Goal: Information Seeking & Learning: Check status

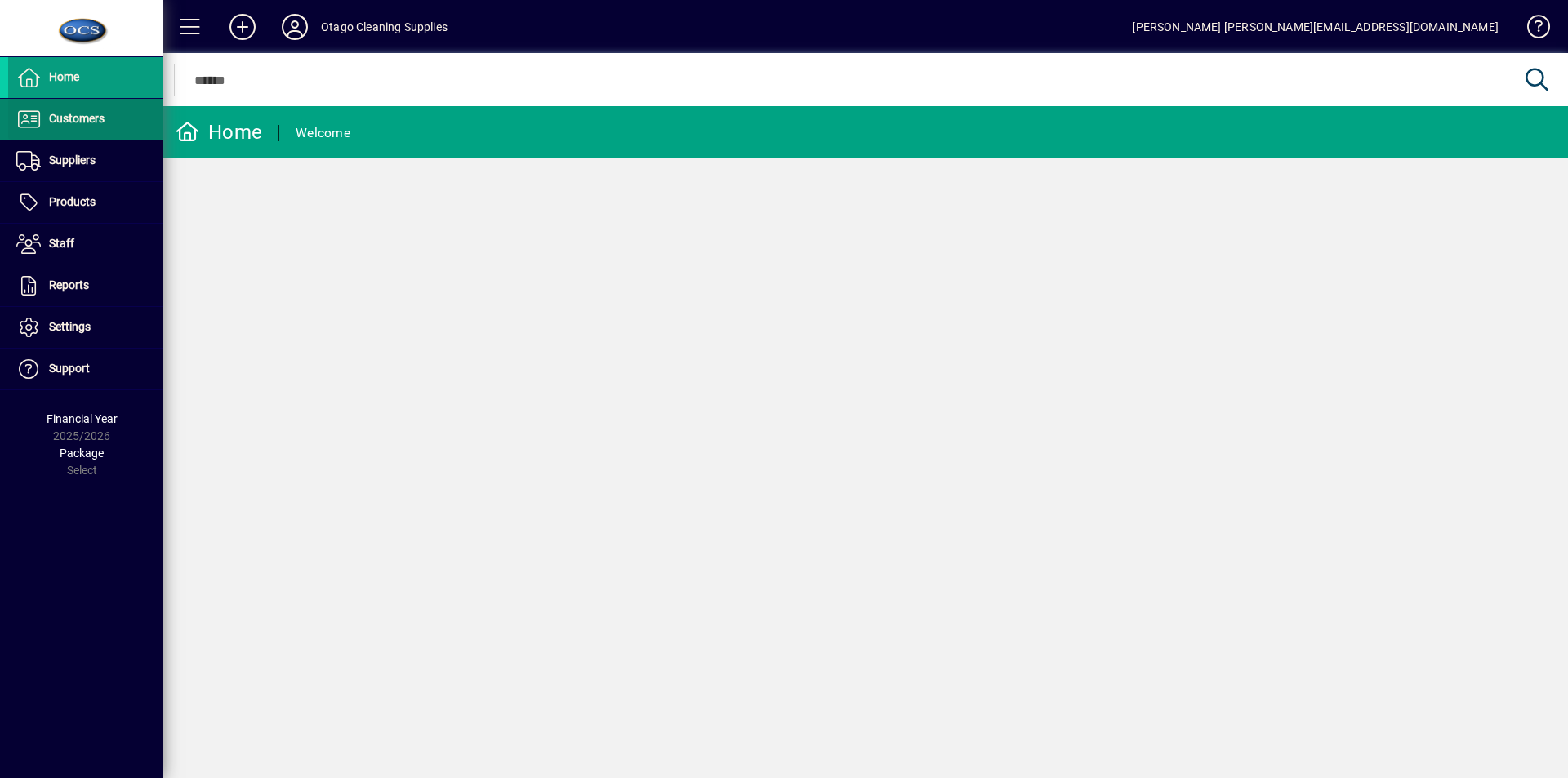
click at [73, 116] on span "Customers" at bounding box center [77, 119] width 56 height 13
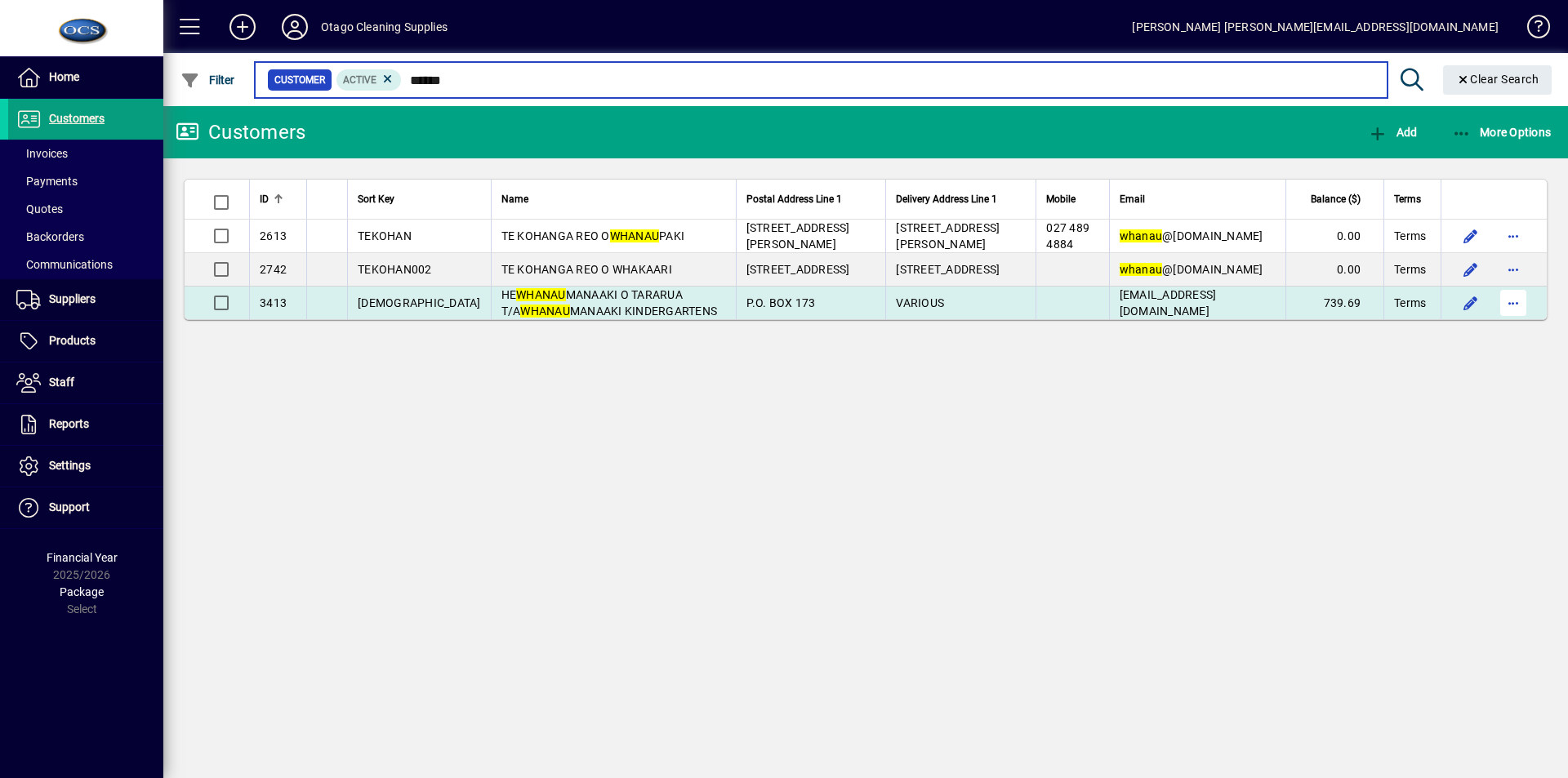
type input "******"
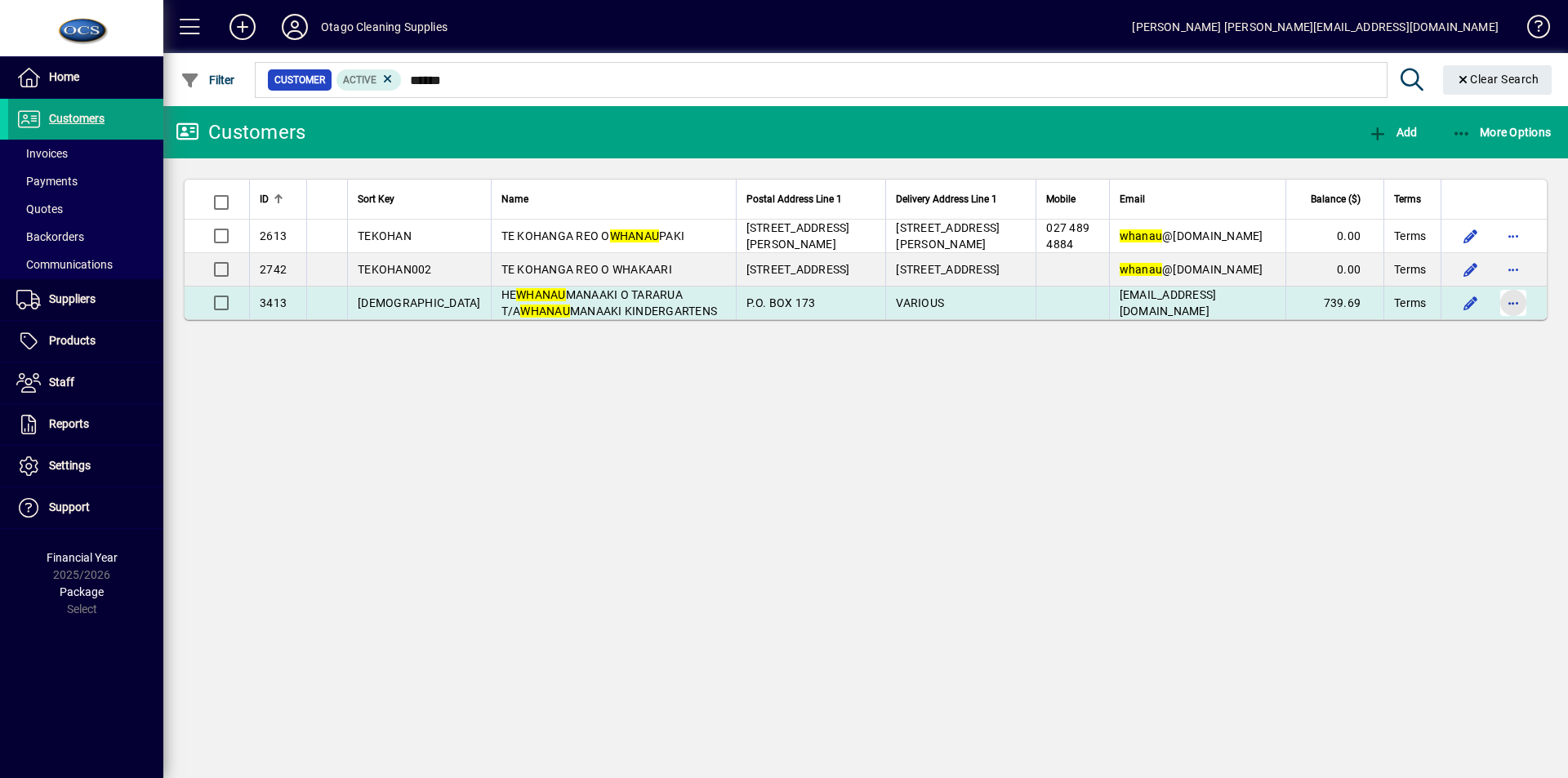
click at [1509, 305] on span "button" at bounding box center [1513, 303] width 39 height 39
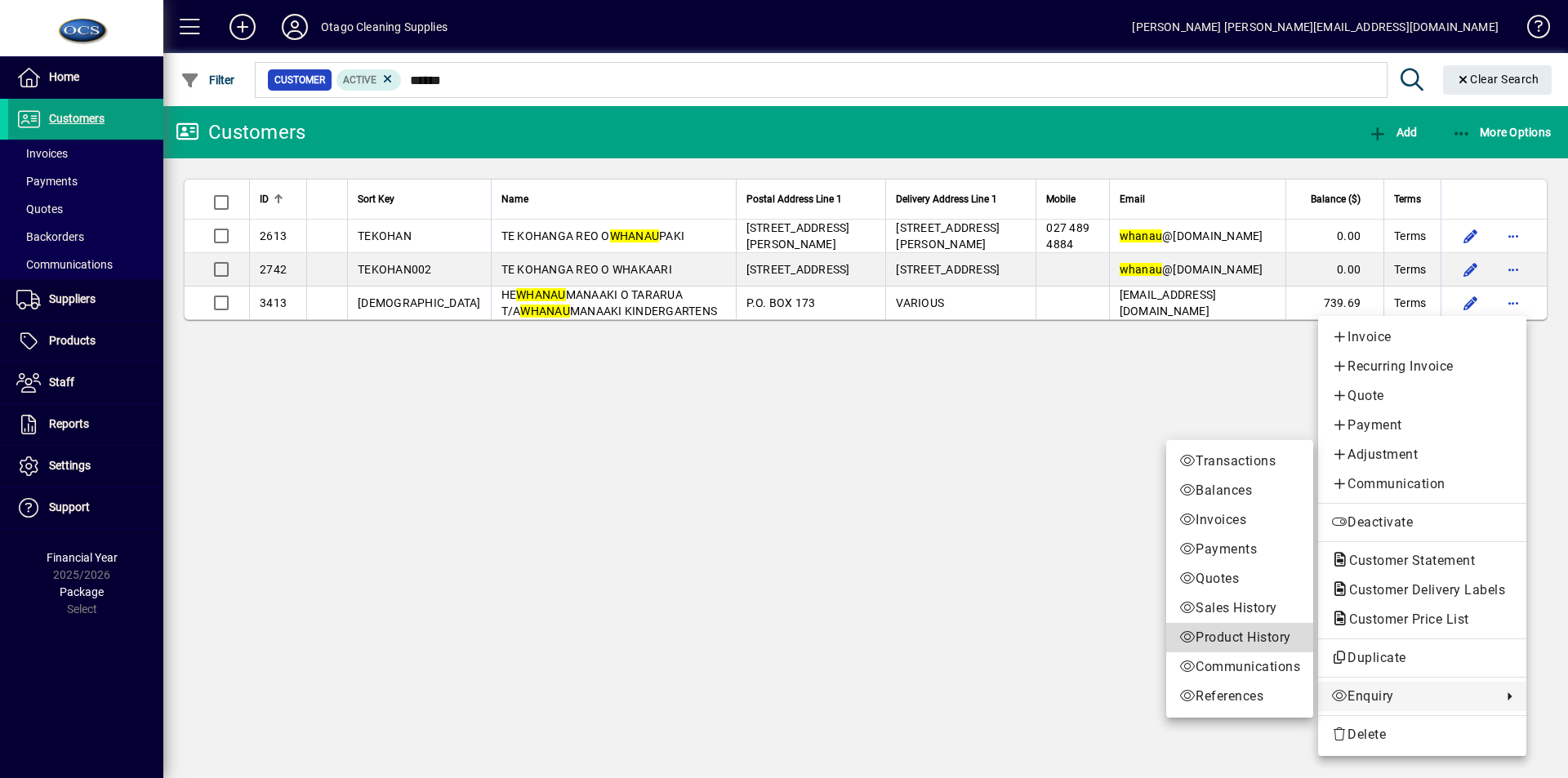
click at [1233, 636] on span "Product History" at bounding box center [1240, 638] width 121 height 20
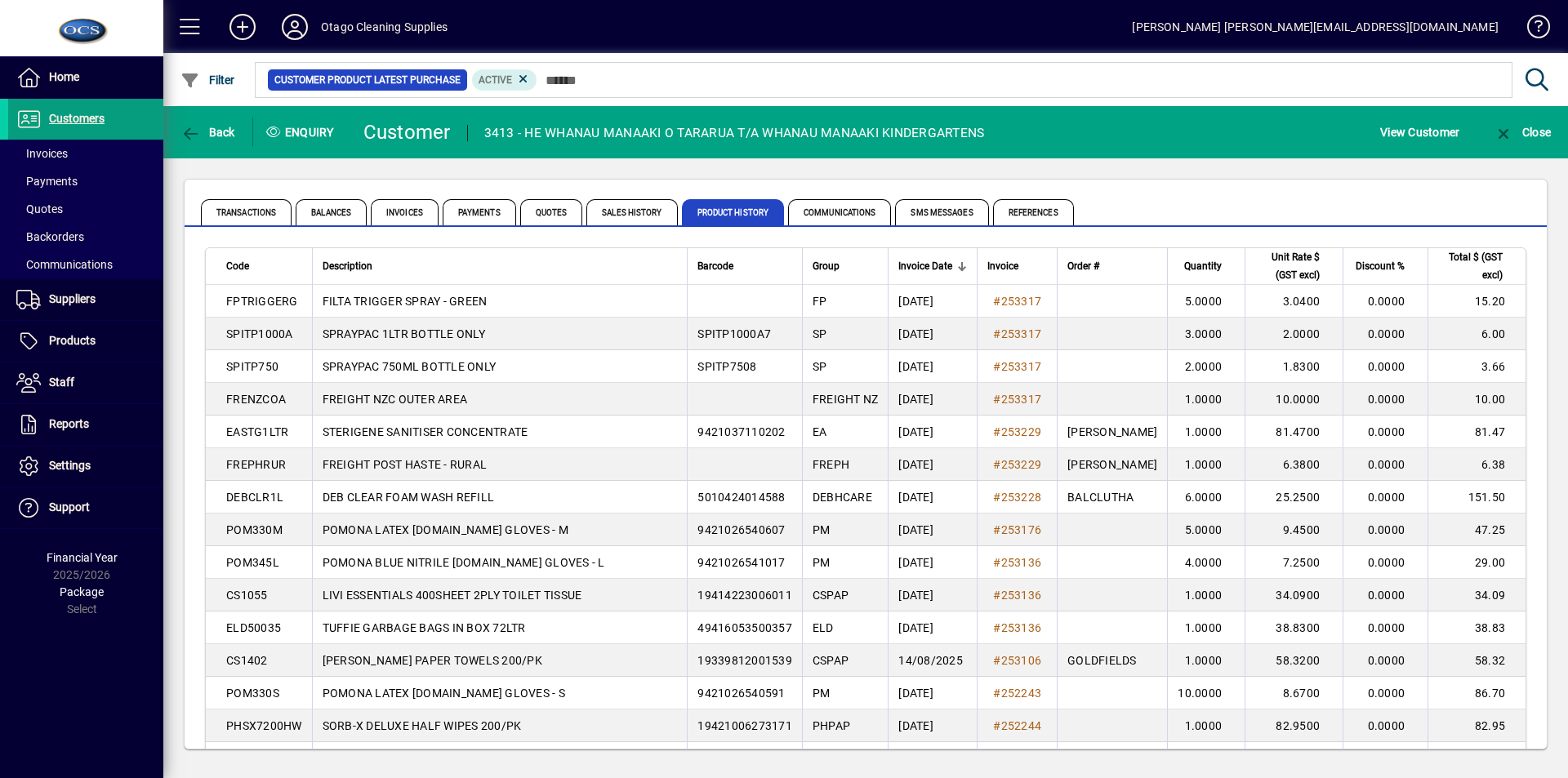
click at [710, 436] on td "9421037110202" at bounding box center [744, 432] width 115 height 32
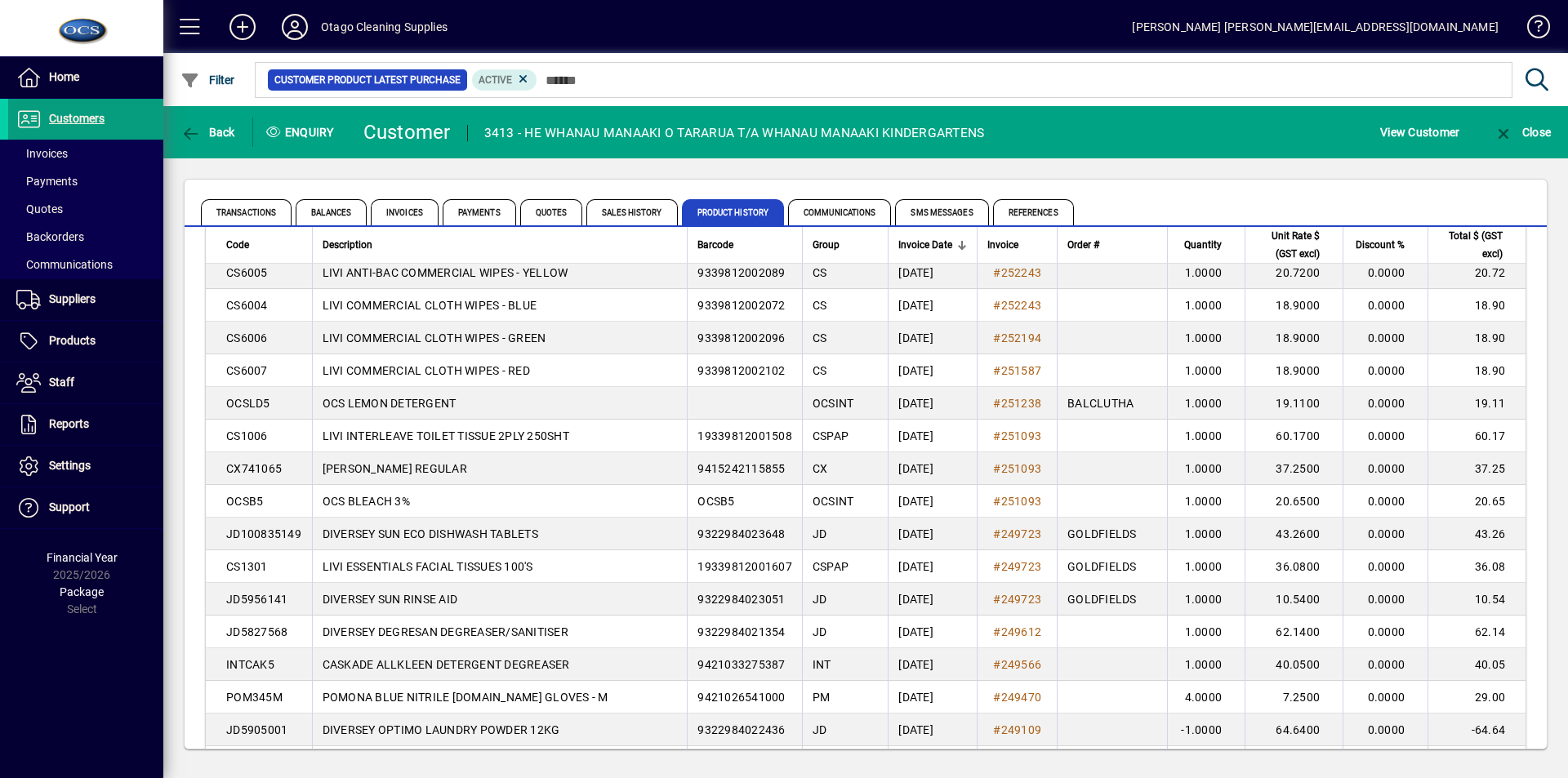
scroll to position [490, 0]
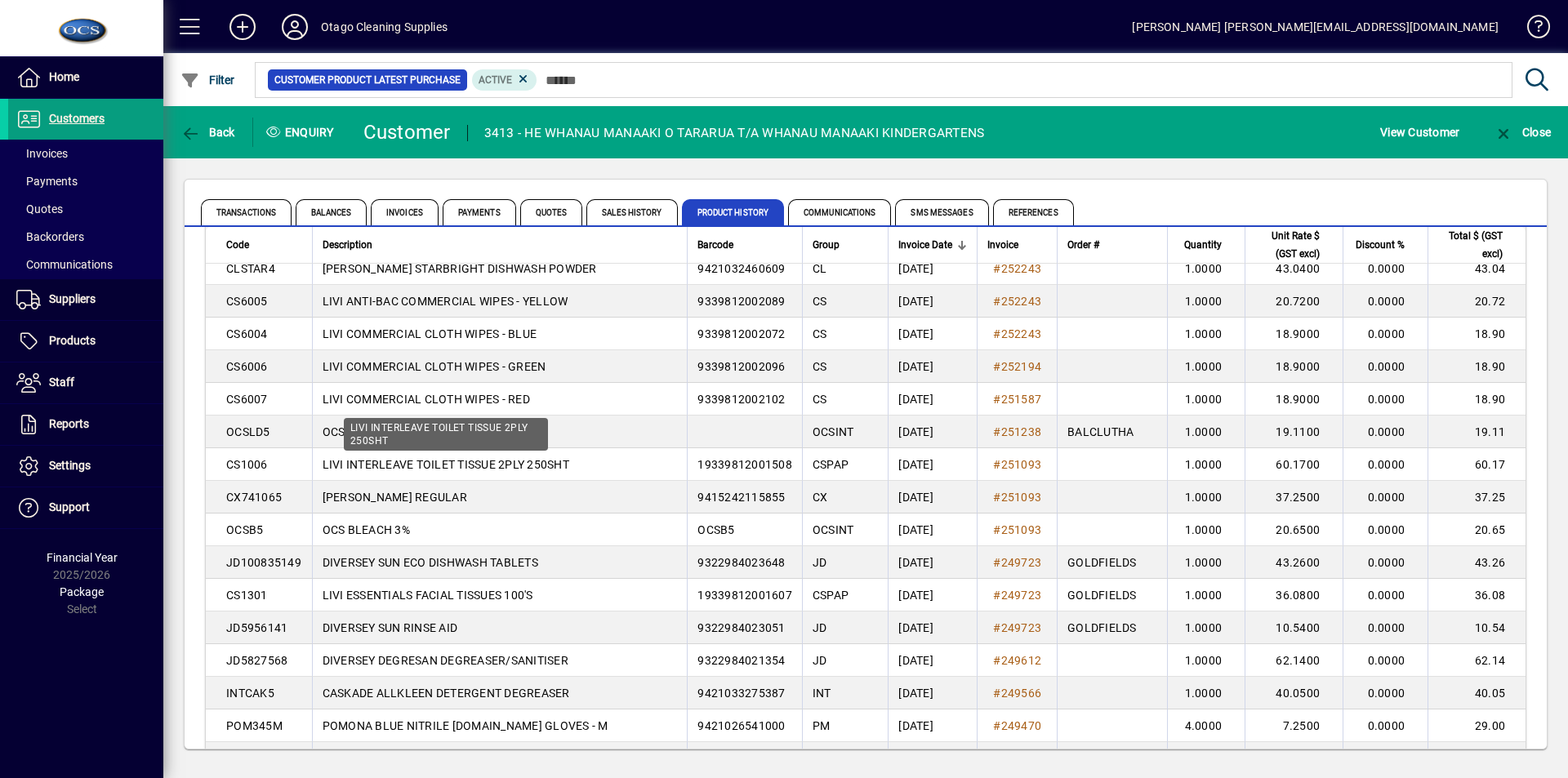
click at [468, 460] on span "LIVI INTERLEAVE TOILET TISSUE 2PLY 250SHT" at bounding box center [446, 465] width 247 height 13
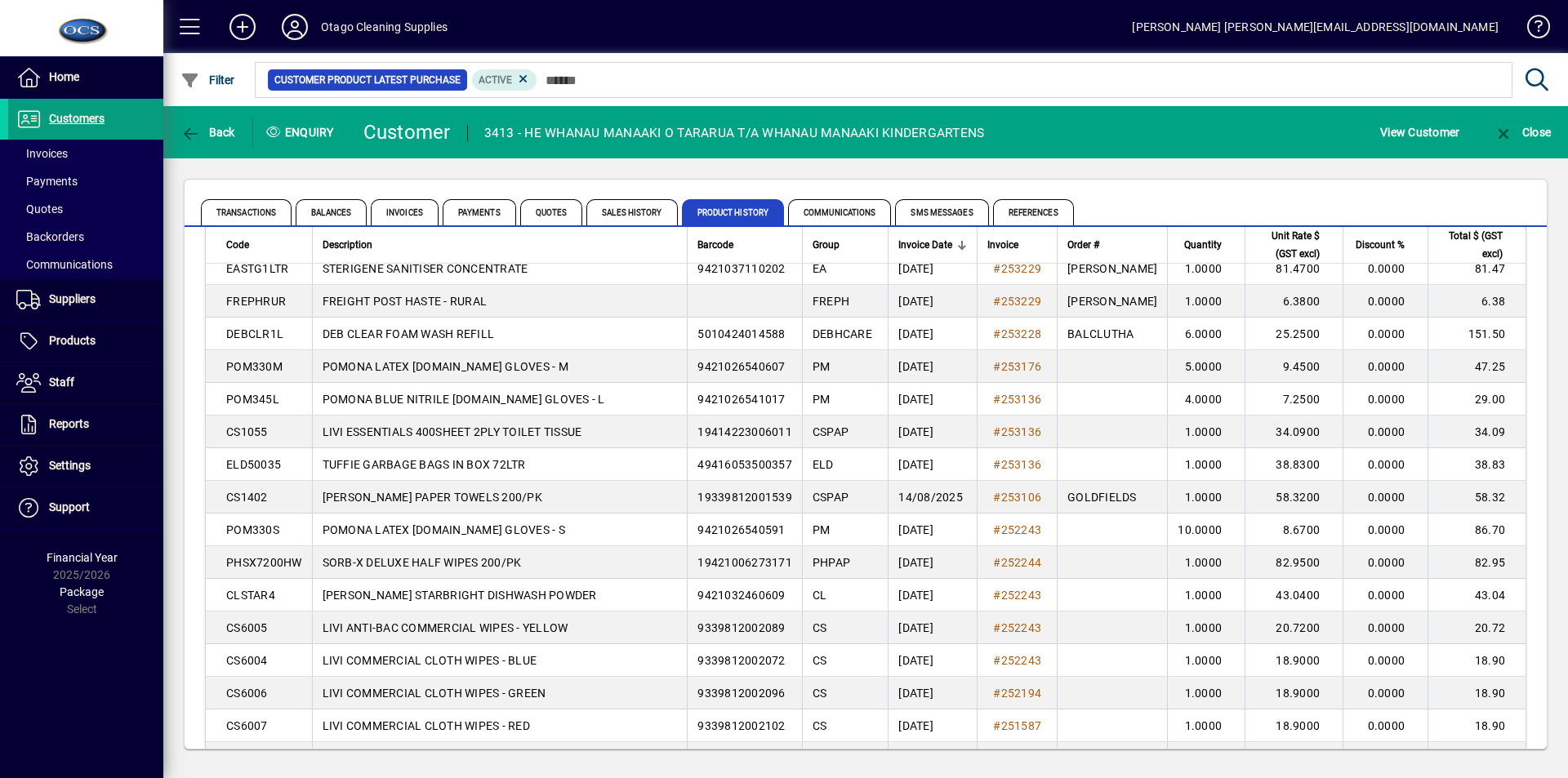
scroll to position [0, 0]
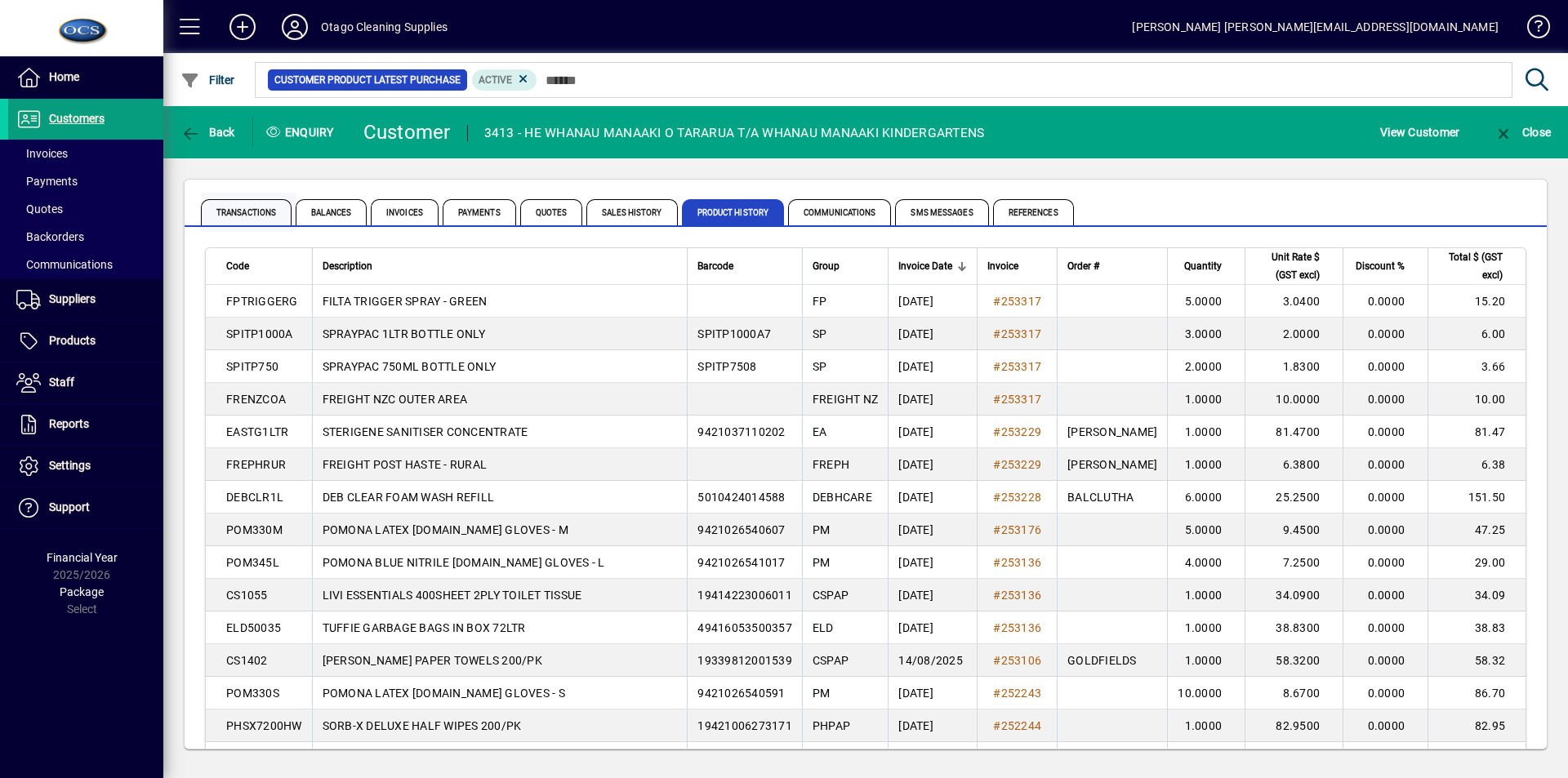
click at [236, 208] on span "Transactions" at bounding box center [247, 213] width 91 height 27
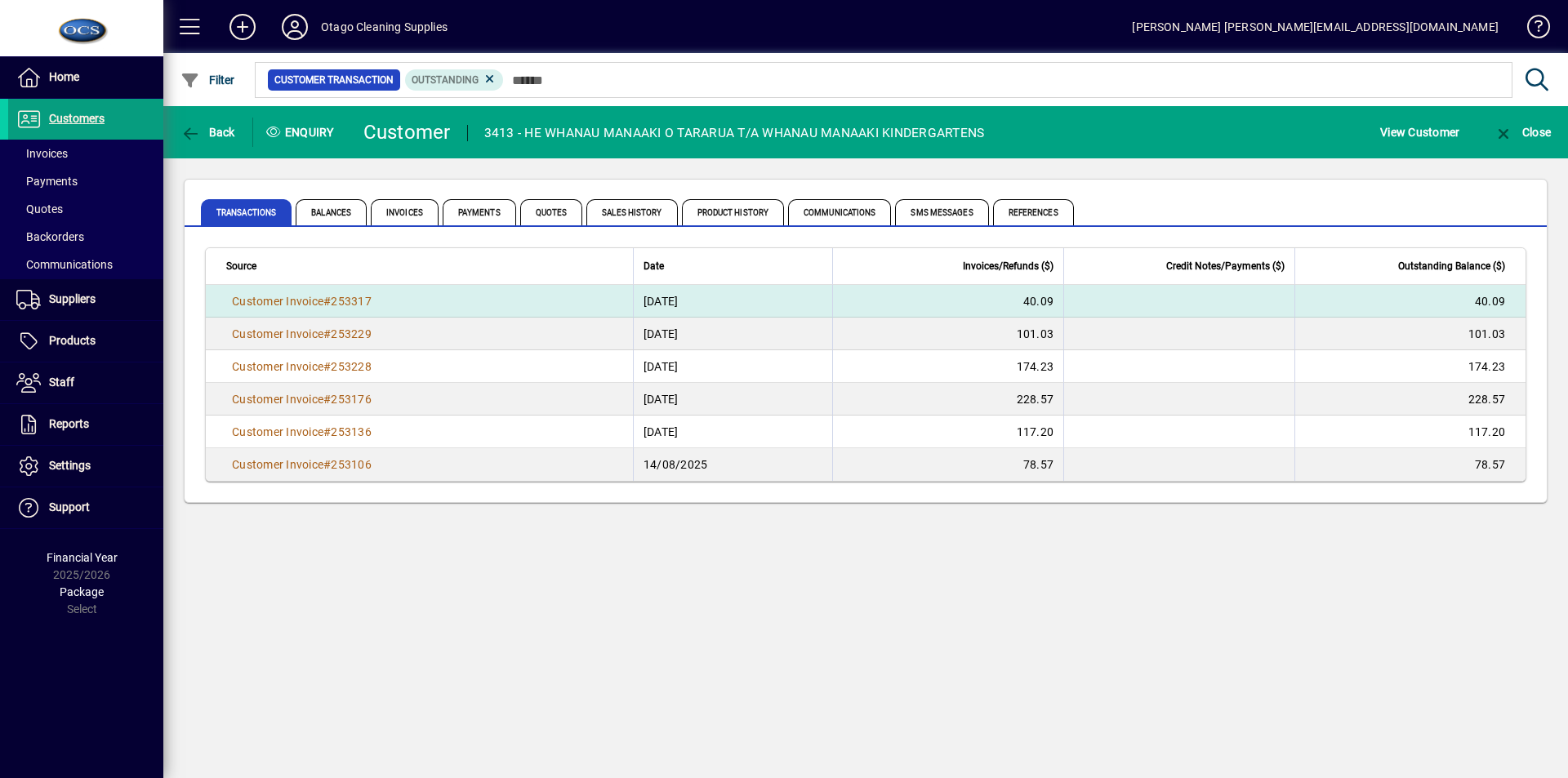
click at [905, 300] on td "40.09" at bounding box center [948, 301] width 232 height 32
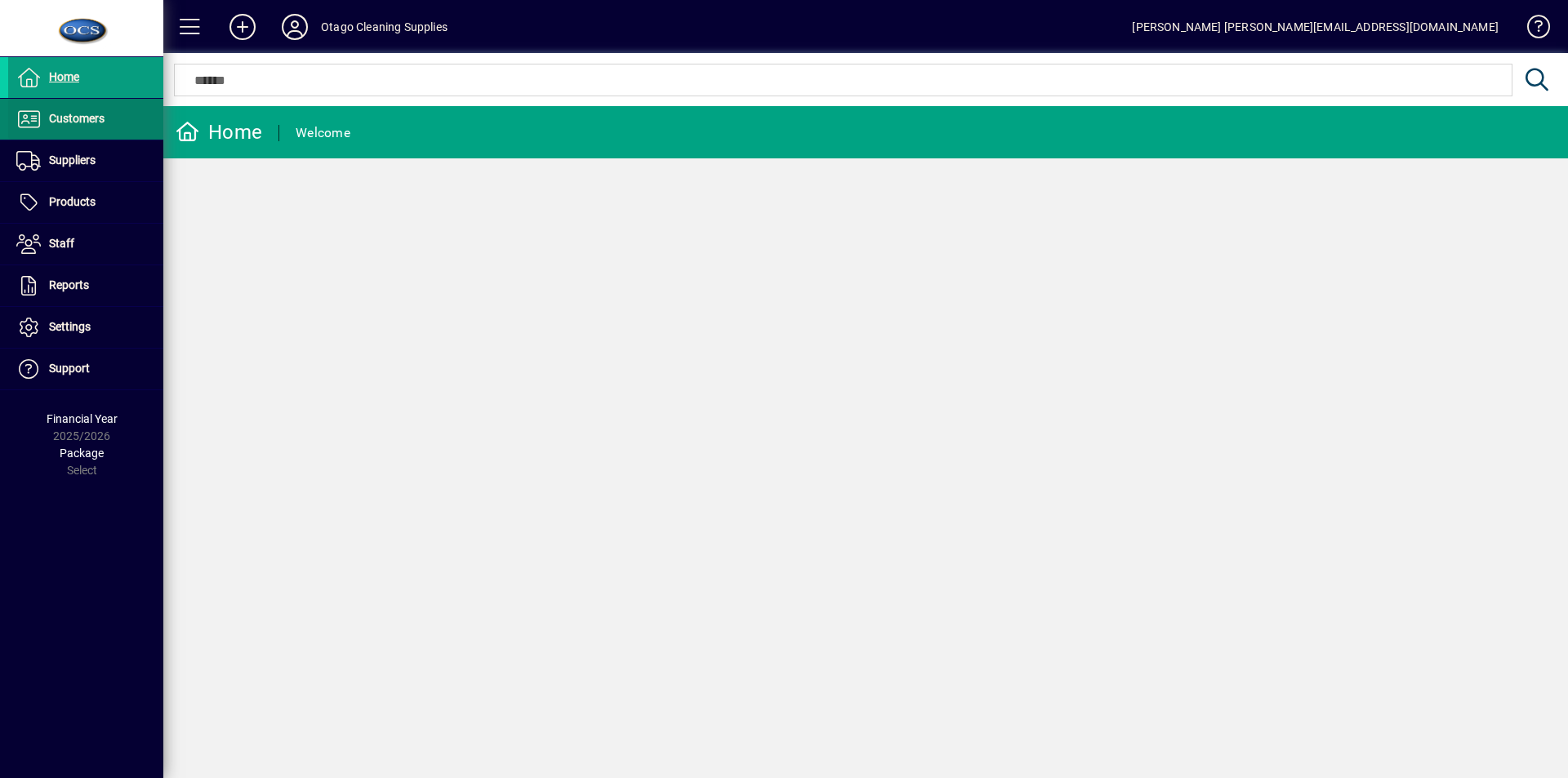
click at [70, 119] on span "Customers" at bounding box center [77, 119] width 56 height 13
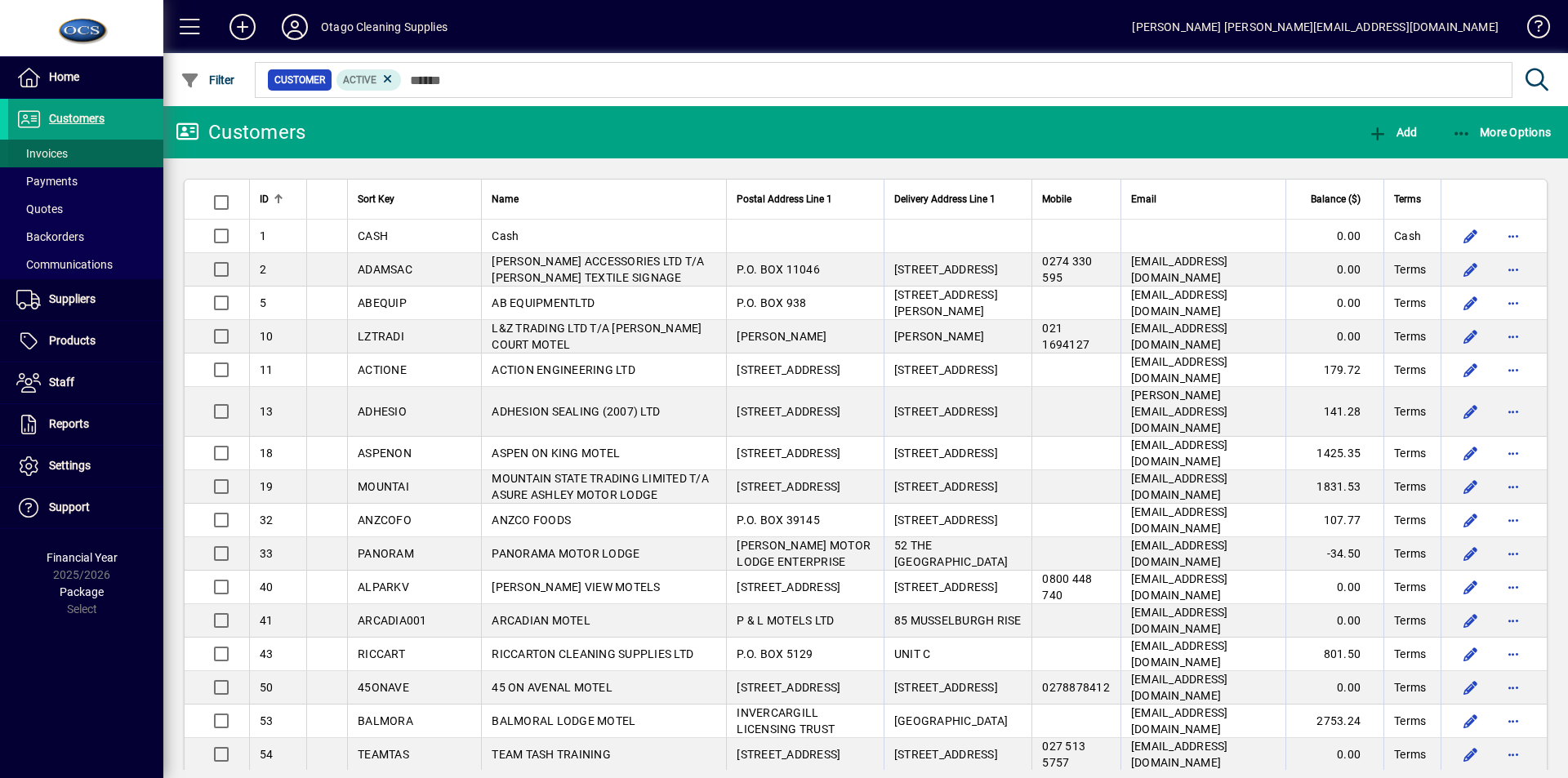
click at [49, 153] on span "Invoices" at bounding box center [42, 154] width 51 height 13
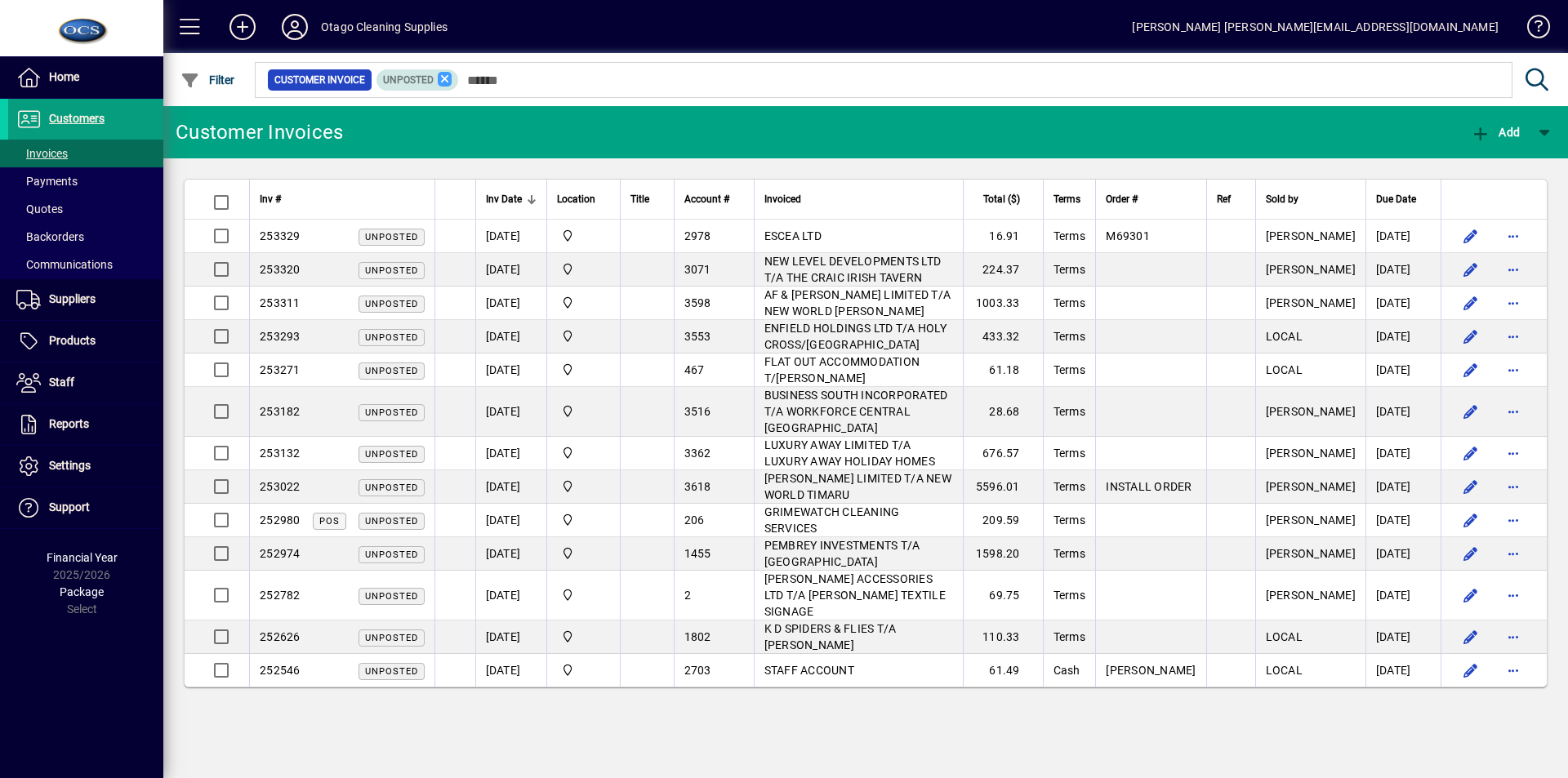
click at [442, 79] on icon at bounding box center [444, 79] width 14 height 14
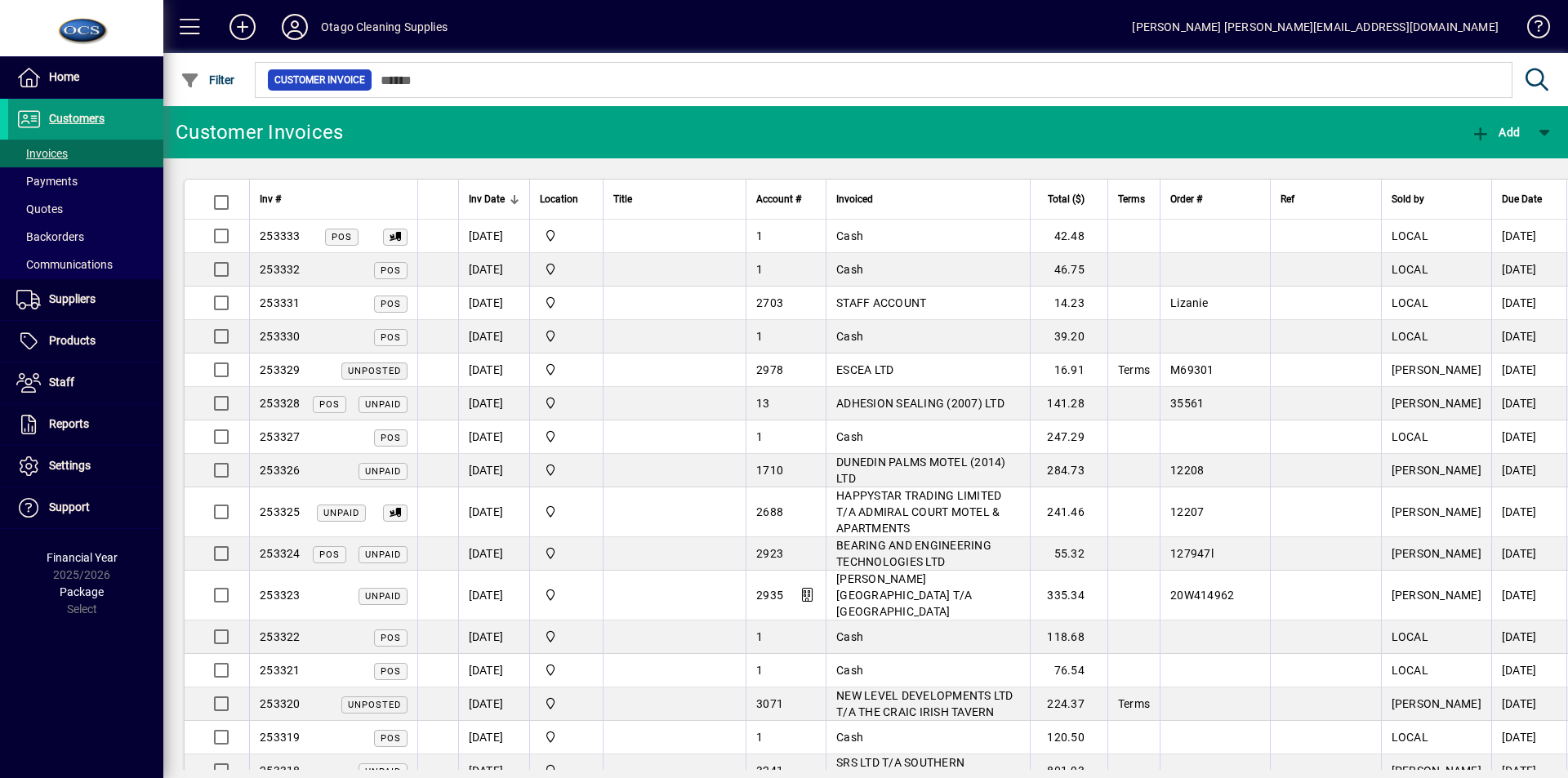
click at [76, 120] on span "Customers" at bounding box center [77, 119] width 56 height 13
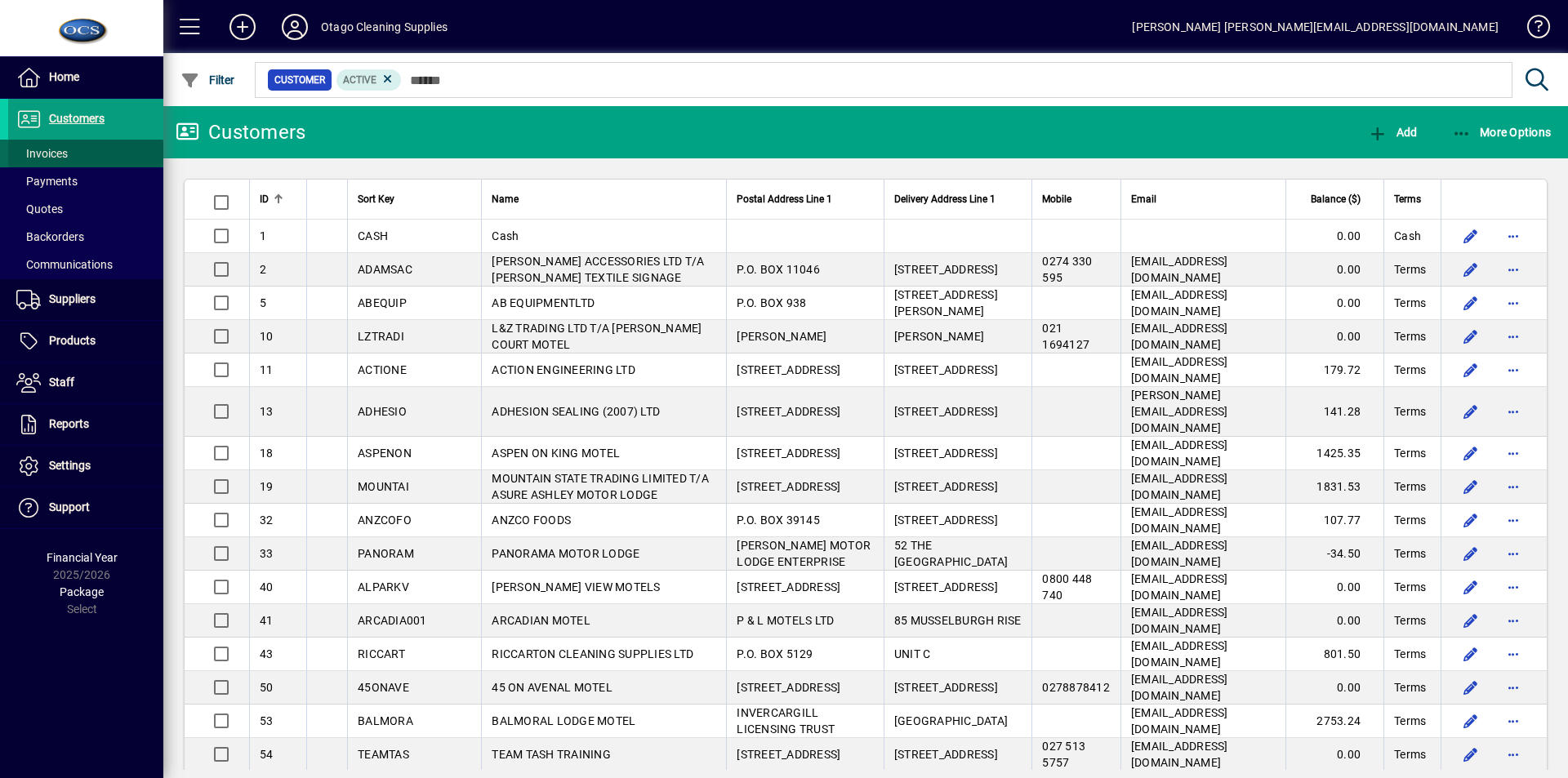
click at [46, 149] on span "Invoices" at bounding box center [42, 154] width 51 height 13
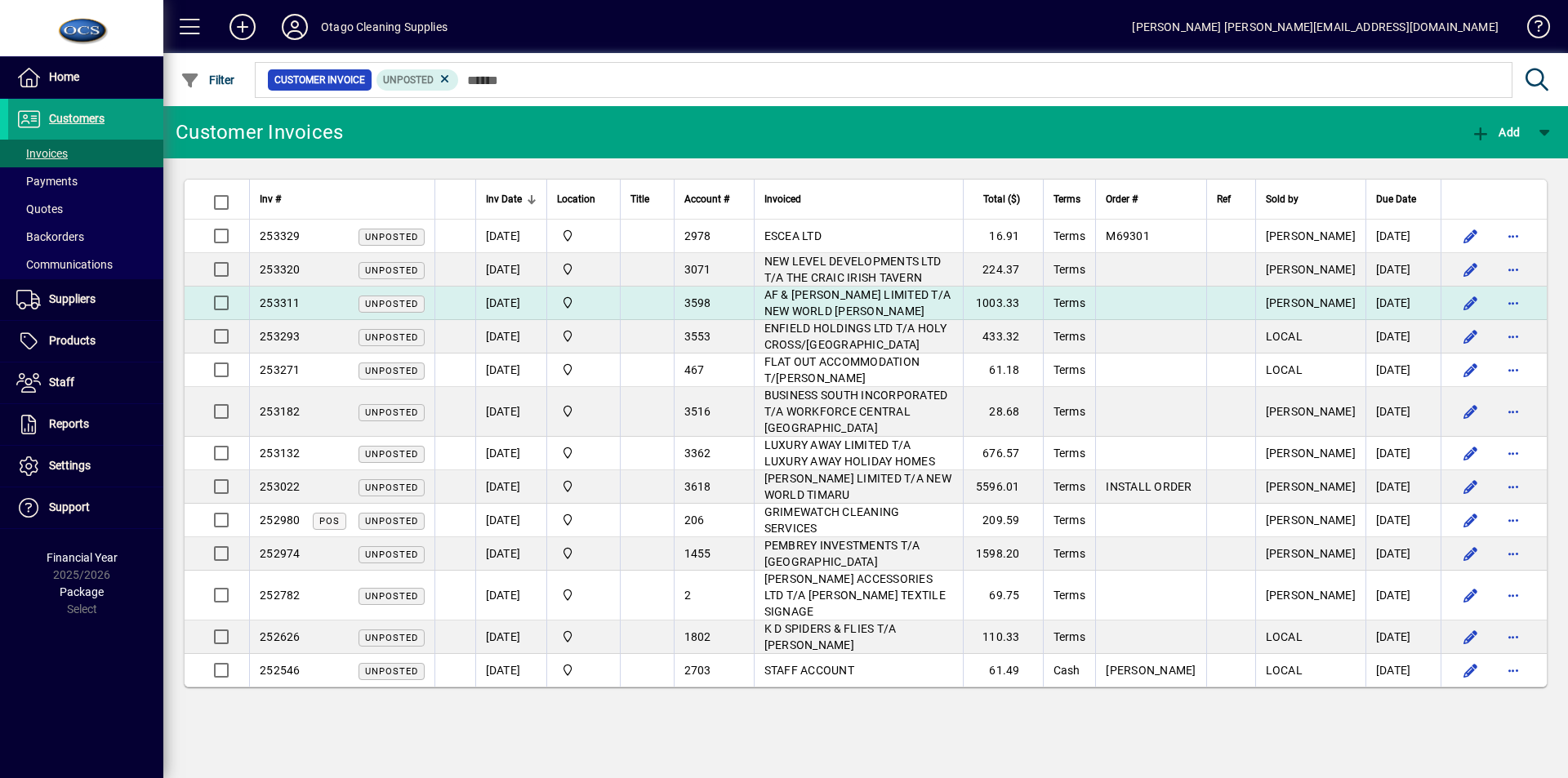
click at [892, 297] on span "AF & HC FLANNERY LIMITED T/A NEW WORLD WINTON" at bounding box center [857, 303] width 187 height 29
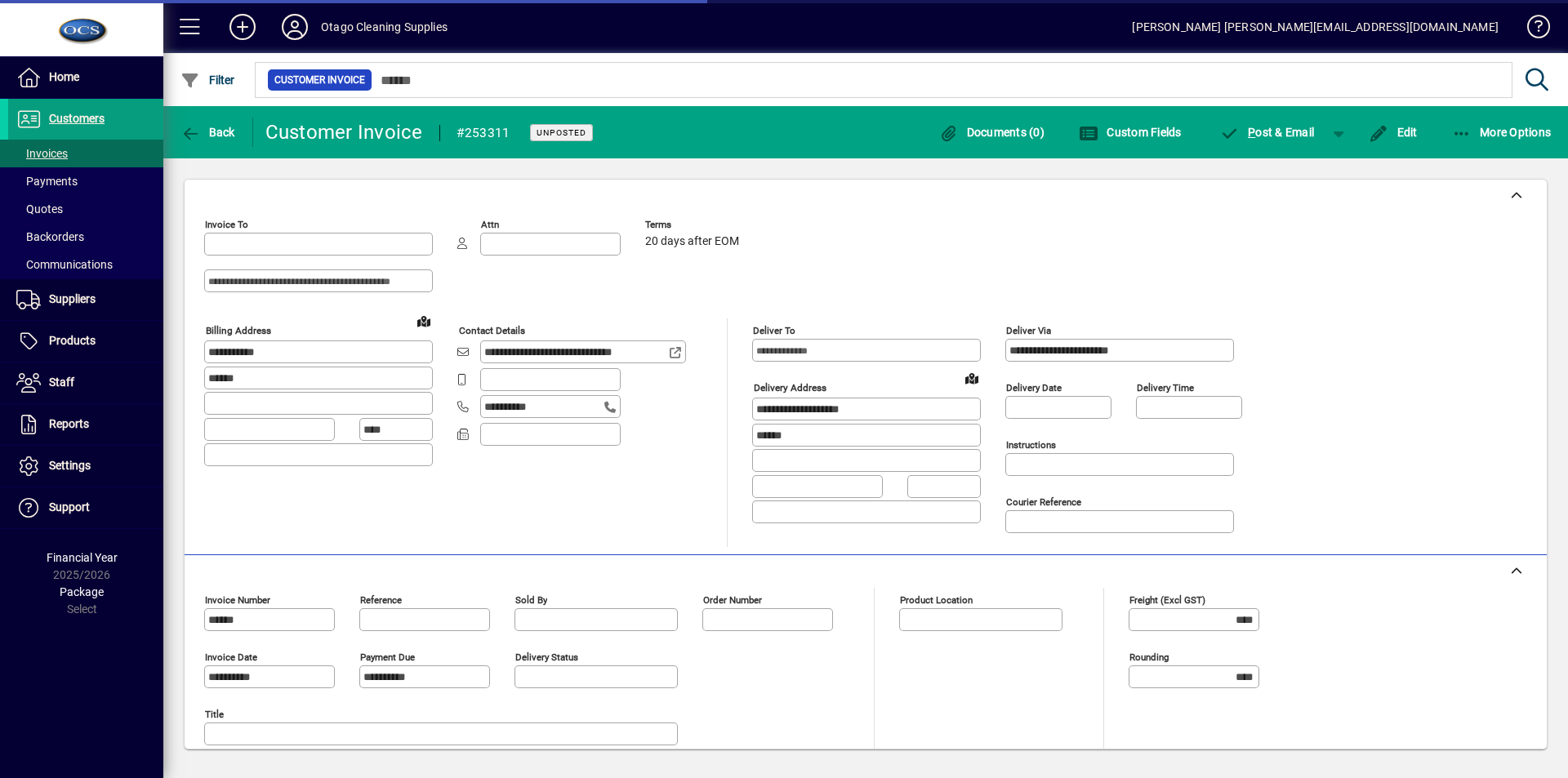
type input "**********"
type input "*******"
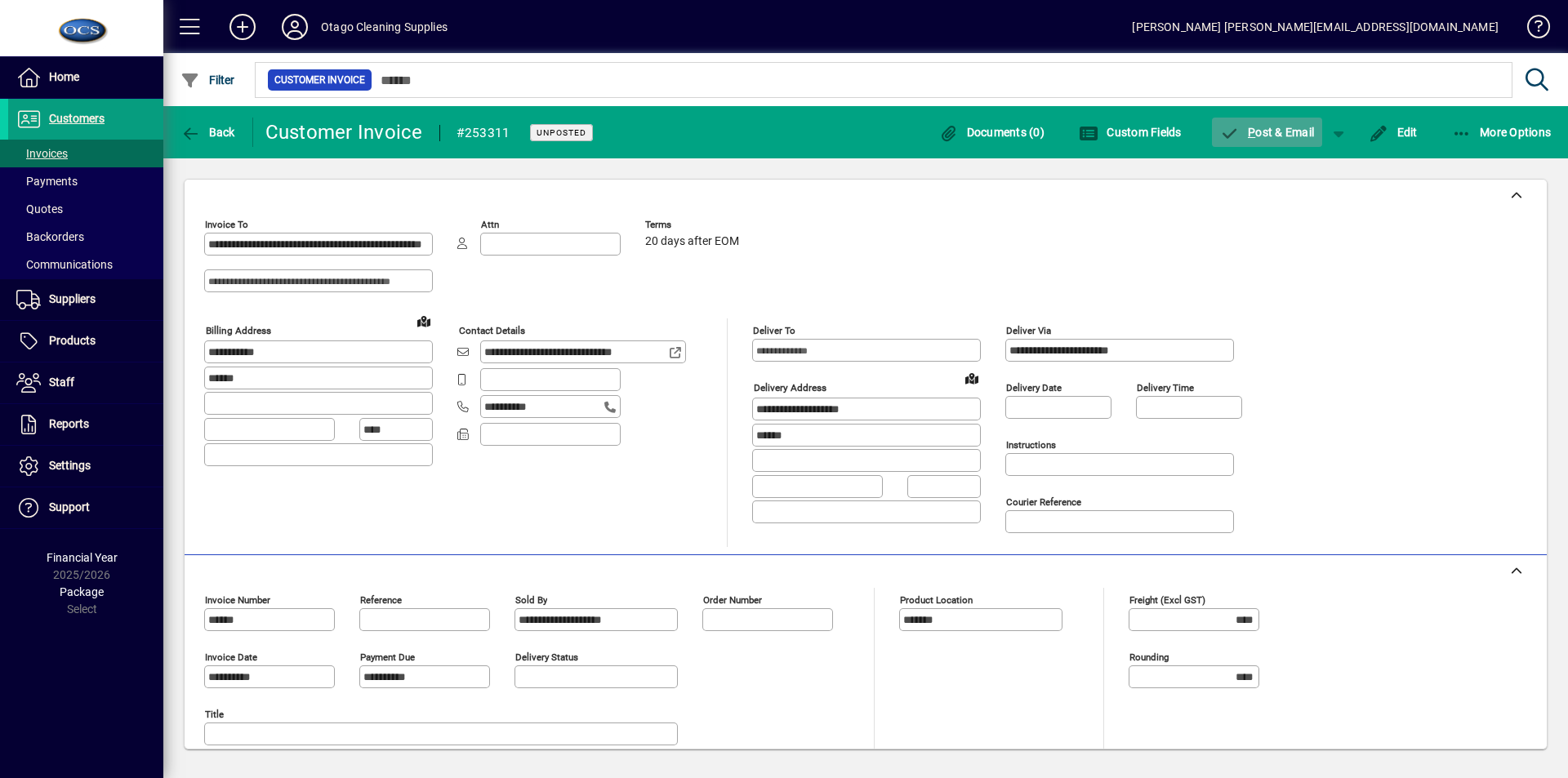
click at [1266, 127] on span "P ost & Email" at bounding box center [1268, 133] width 95 height 13
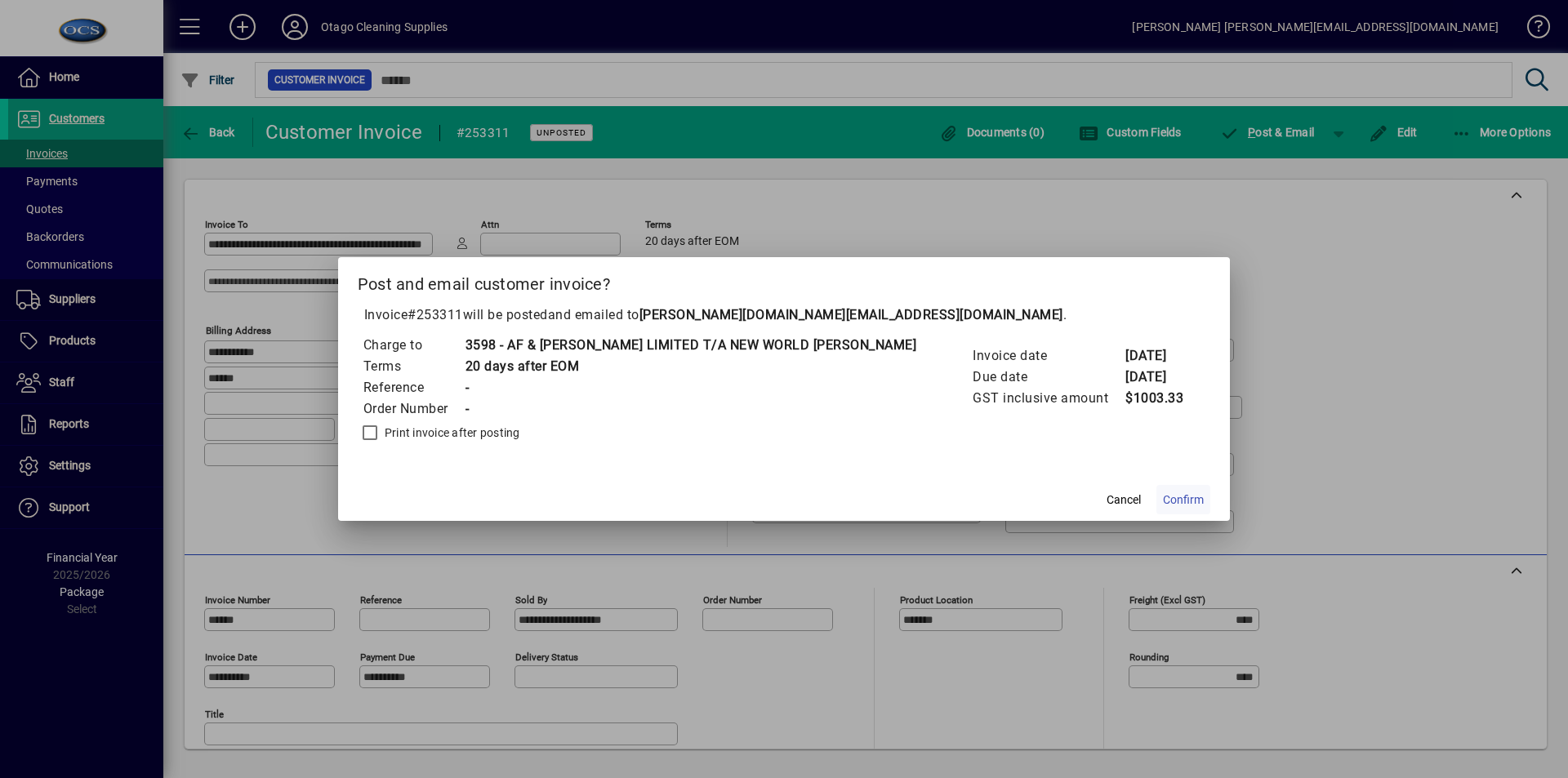
click at [1163, 500] on span "Confirm" at bounding box center [1183, 500] width 41 height 17
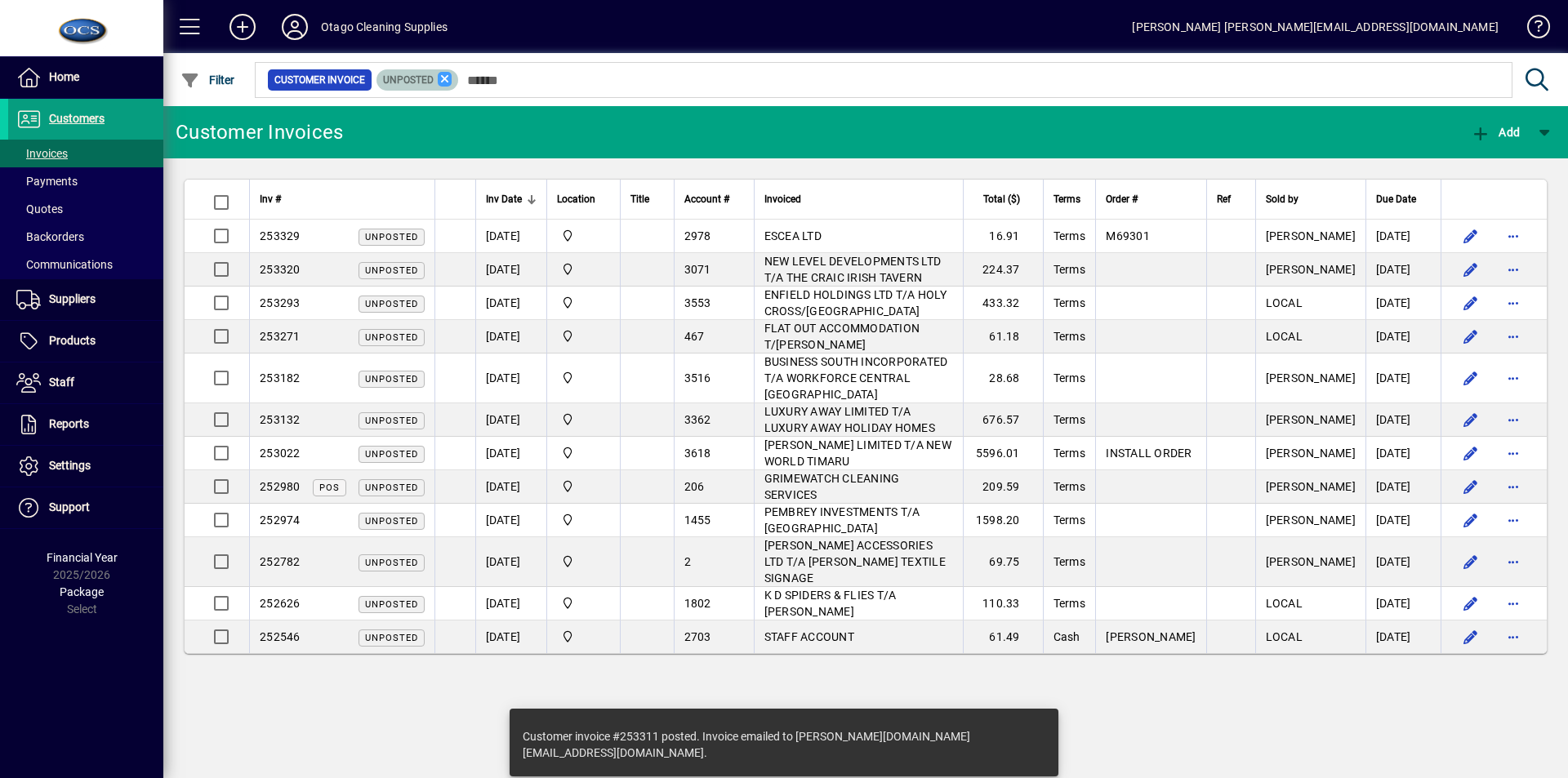
click at [445, 81] on icon at bounding box center [444, 79] width 14 height 14
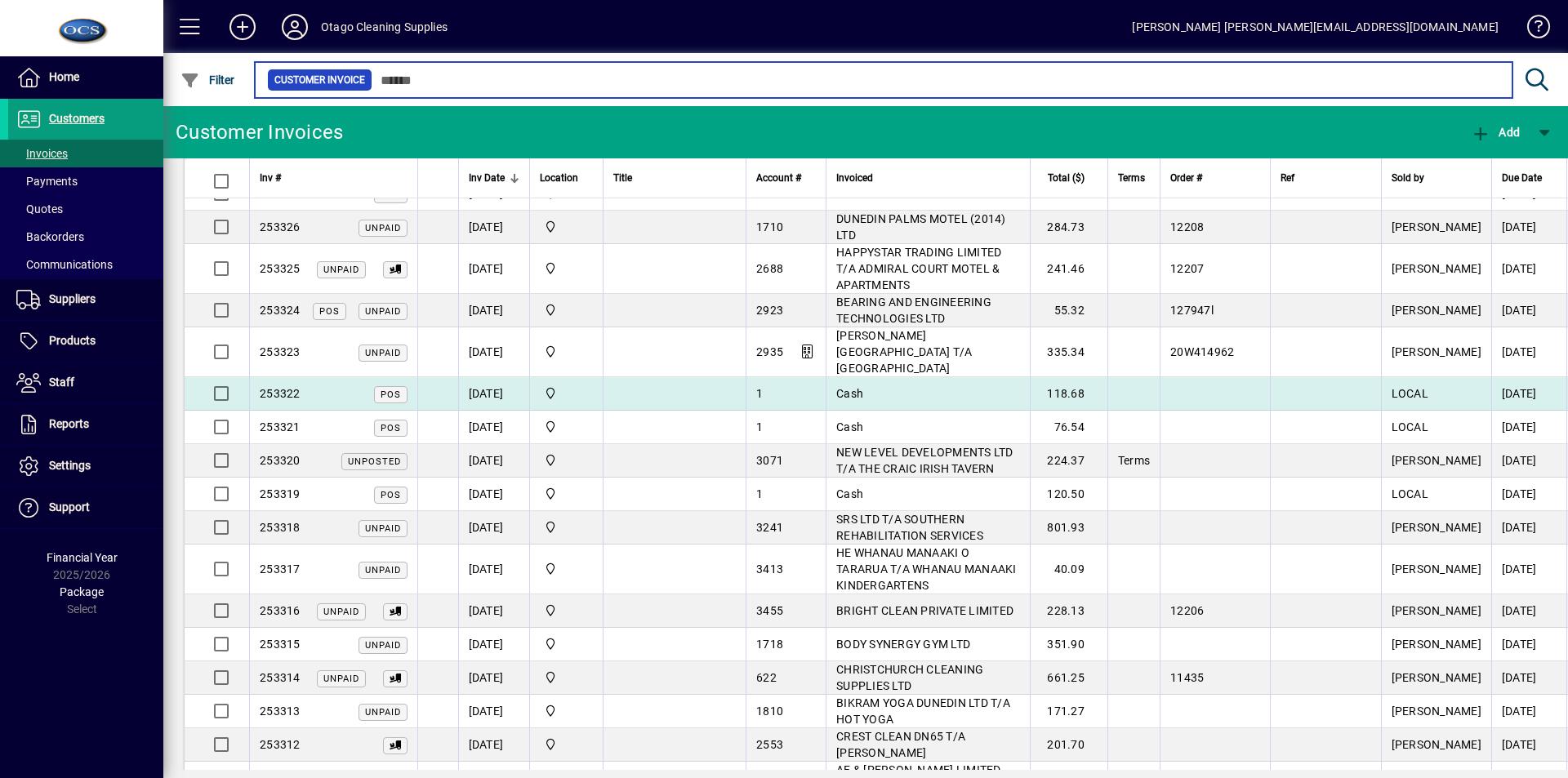
scroll to position [245, 0]
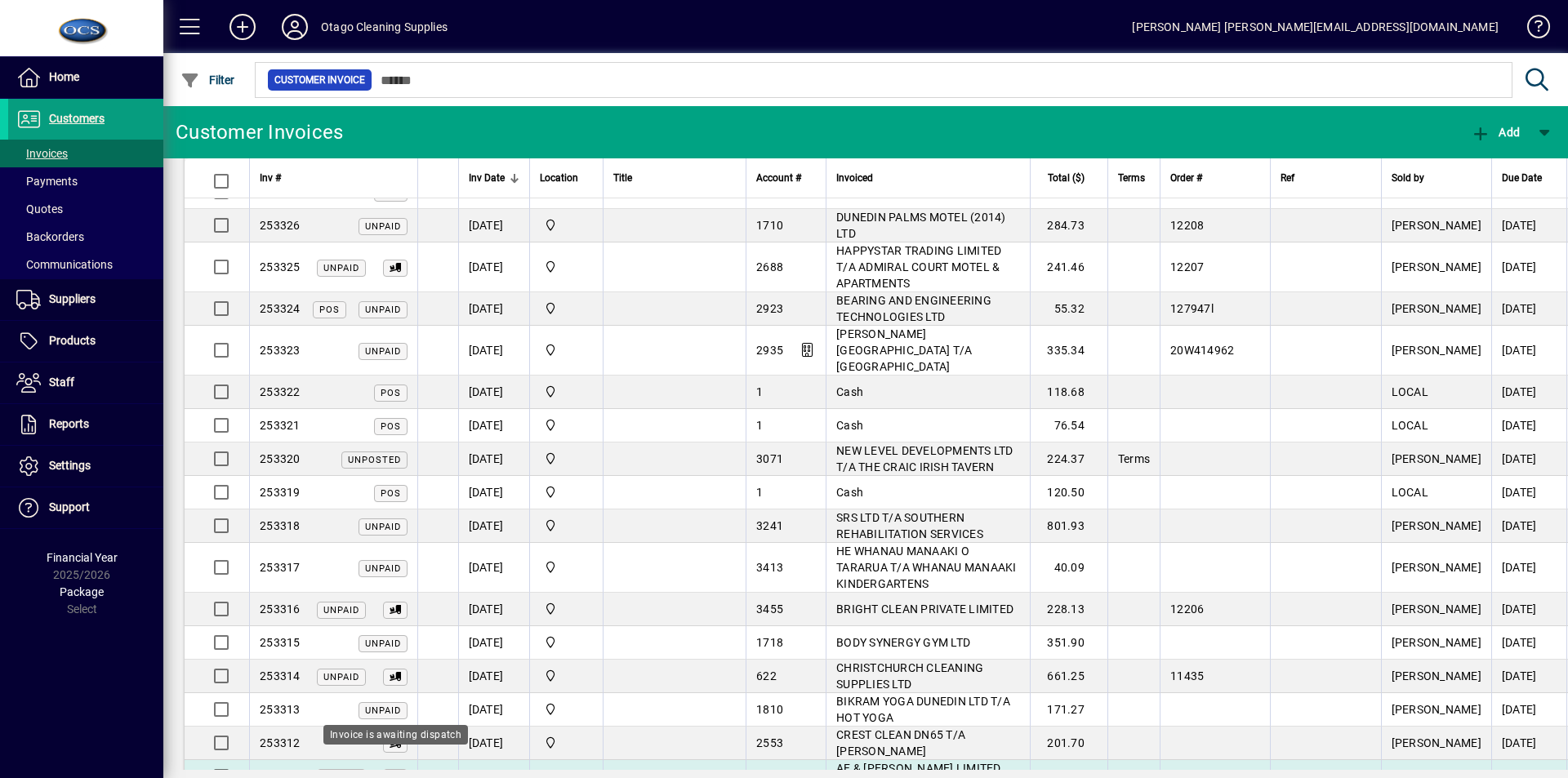
click at [391, 773] on icon at bounding box center [395, 777] width 11 height 9
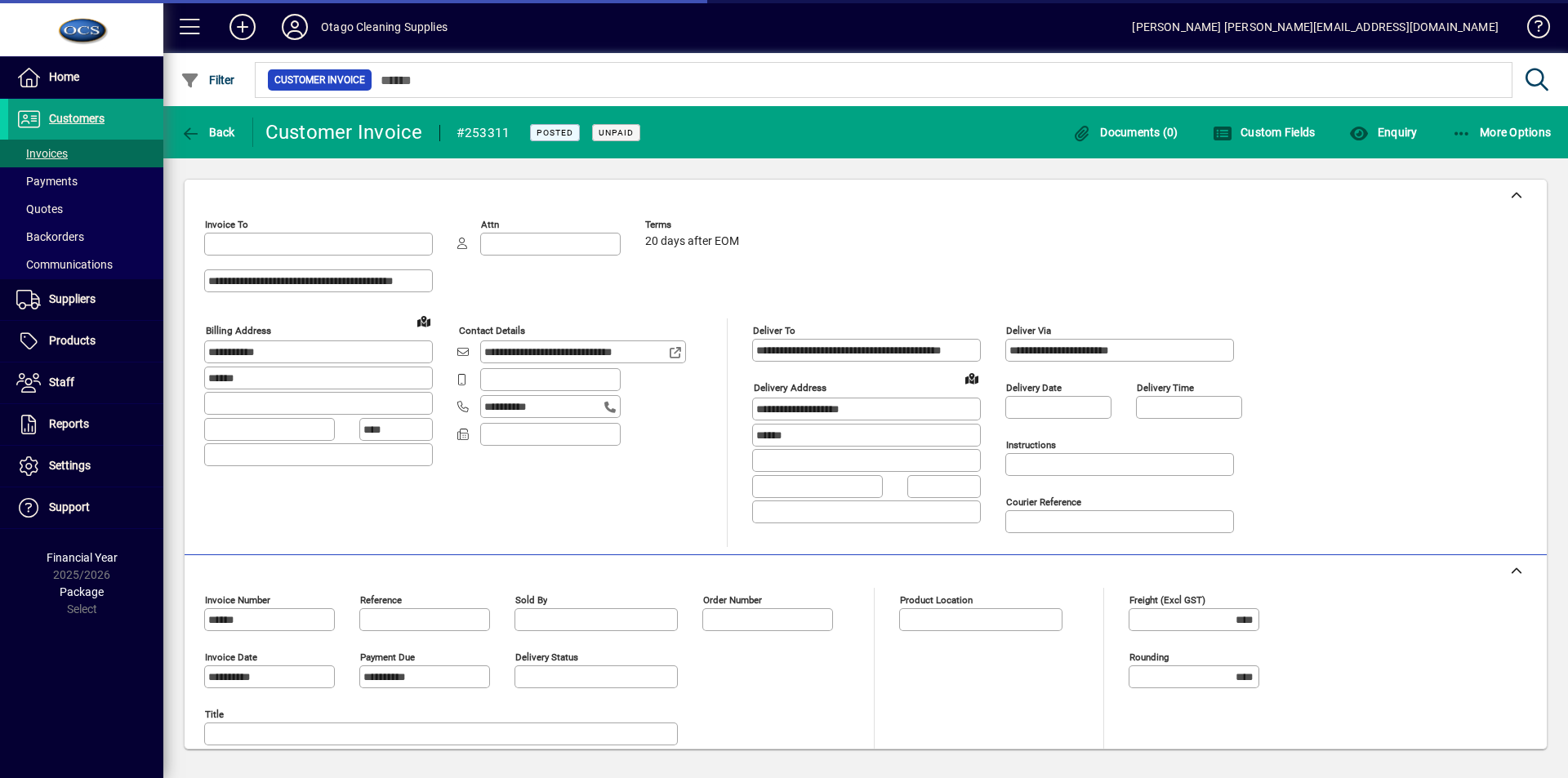
type input "**********"
type input "*******"
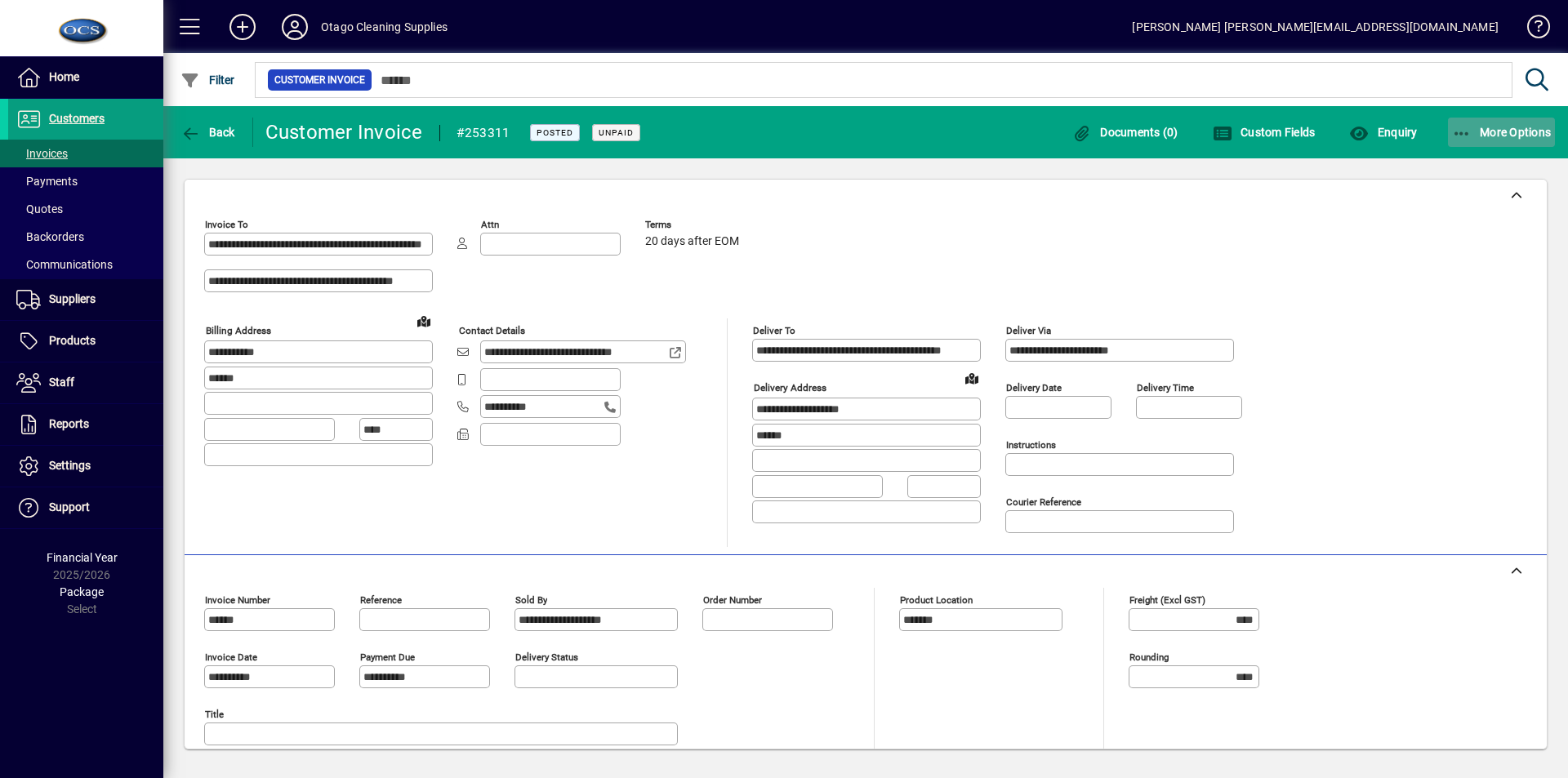
click at [1502, 127] on span "More Options" at bounding box center [1502, 133] width 100 height 13
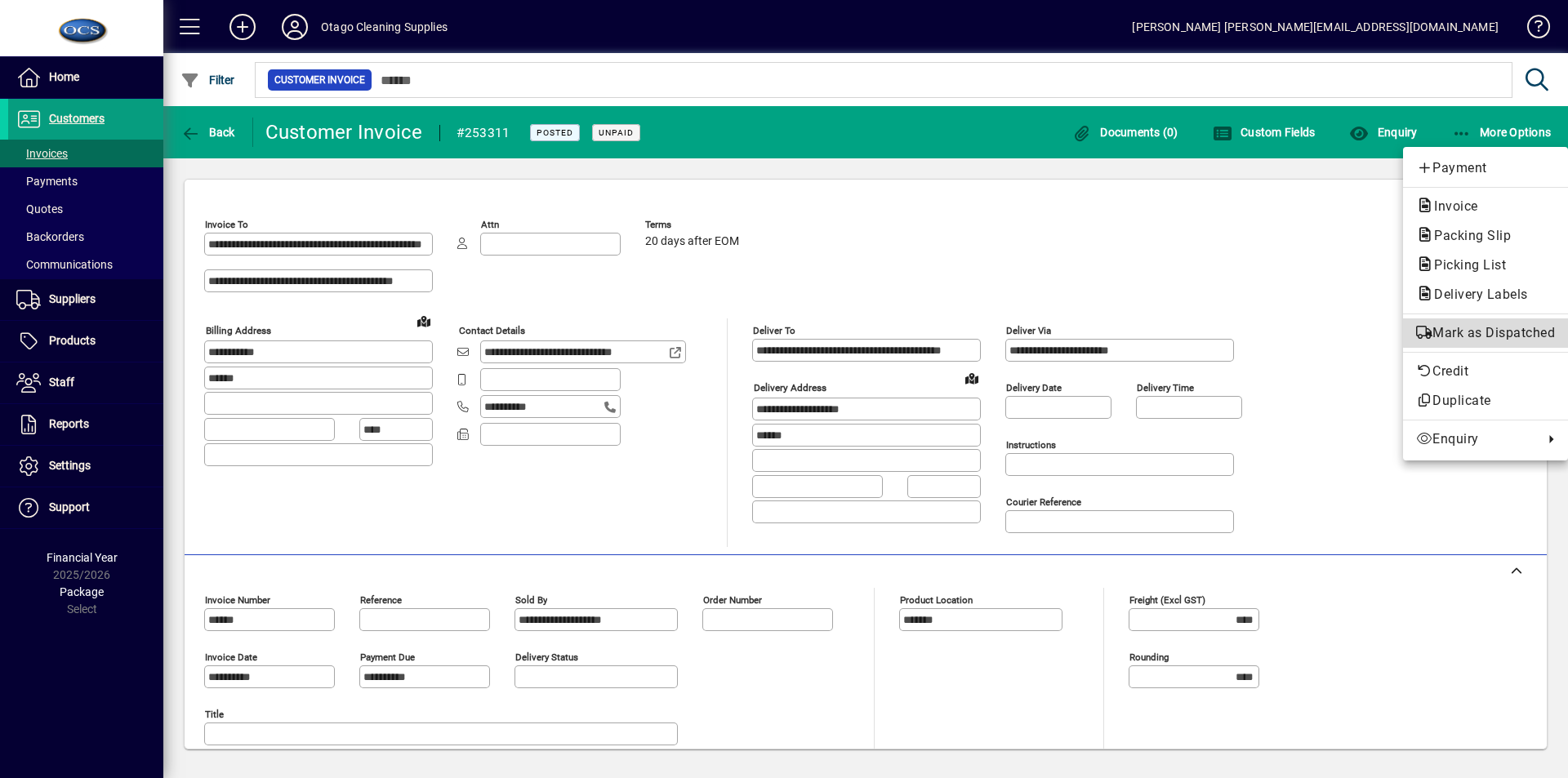
click at [1487, 330] on span "Mark as Dispatched" at bounding box center [1485, 333] width 139 height 20
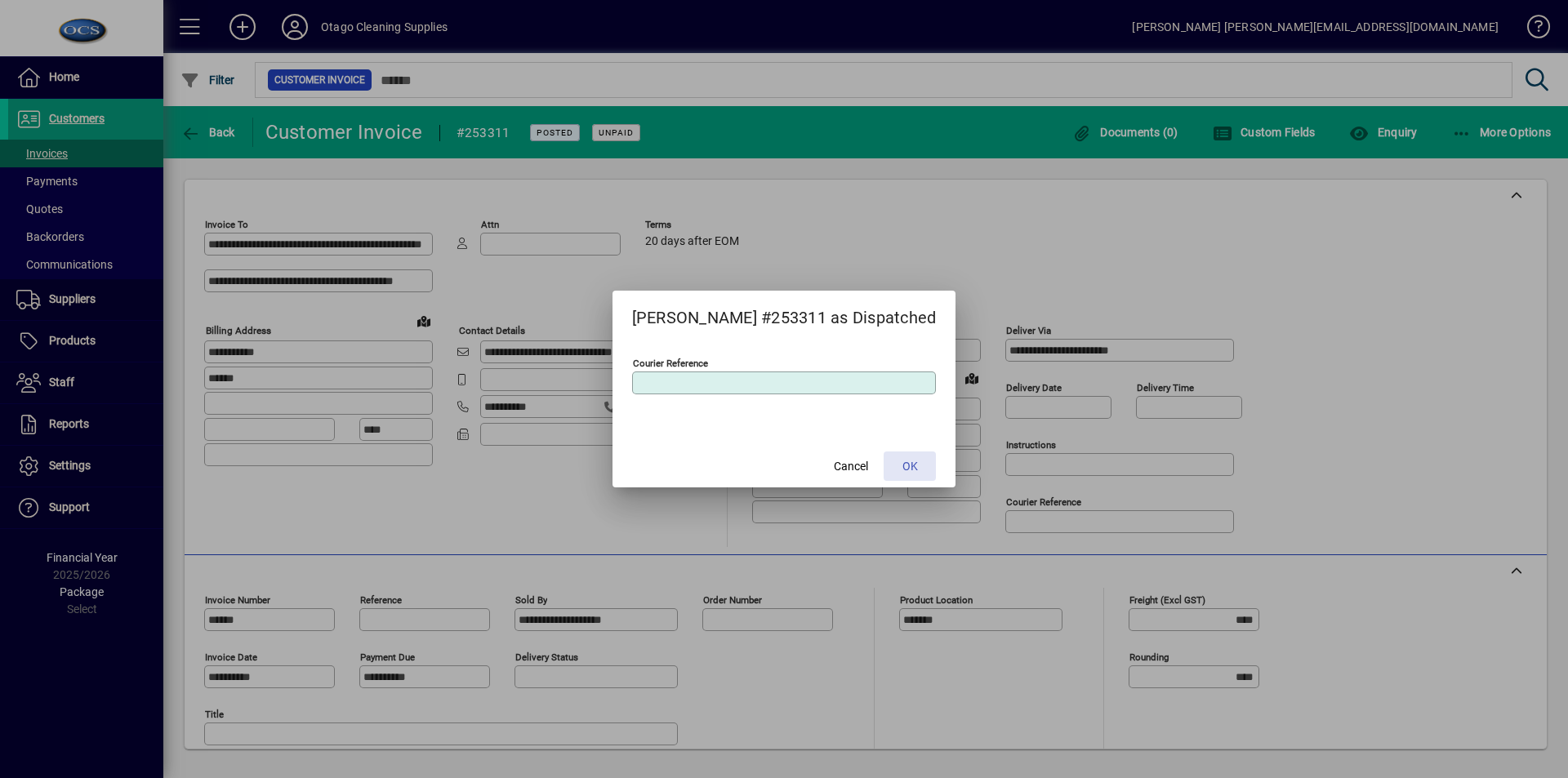
click at [903, 463] on span "OK" at bounding box center [910, 467] width 15 height 17
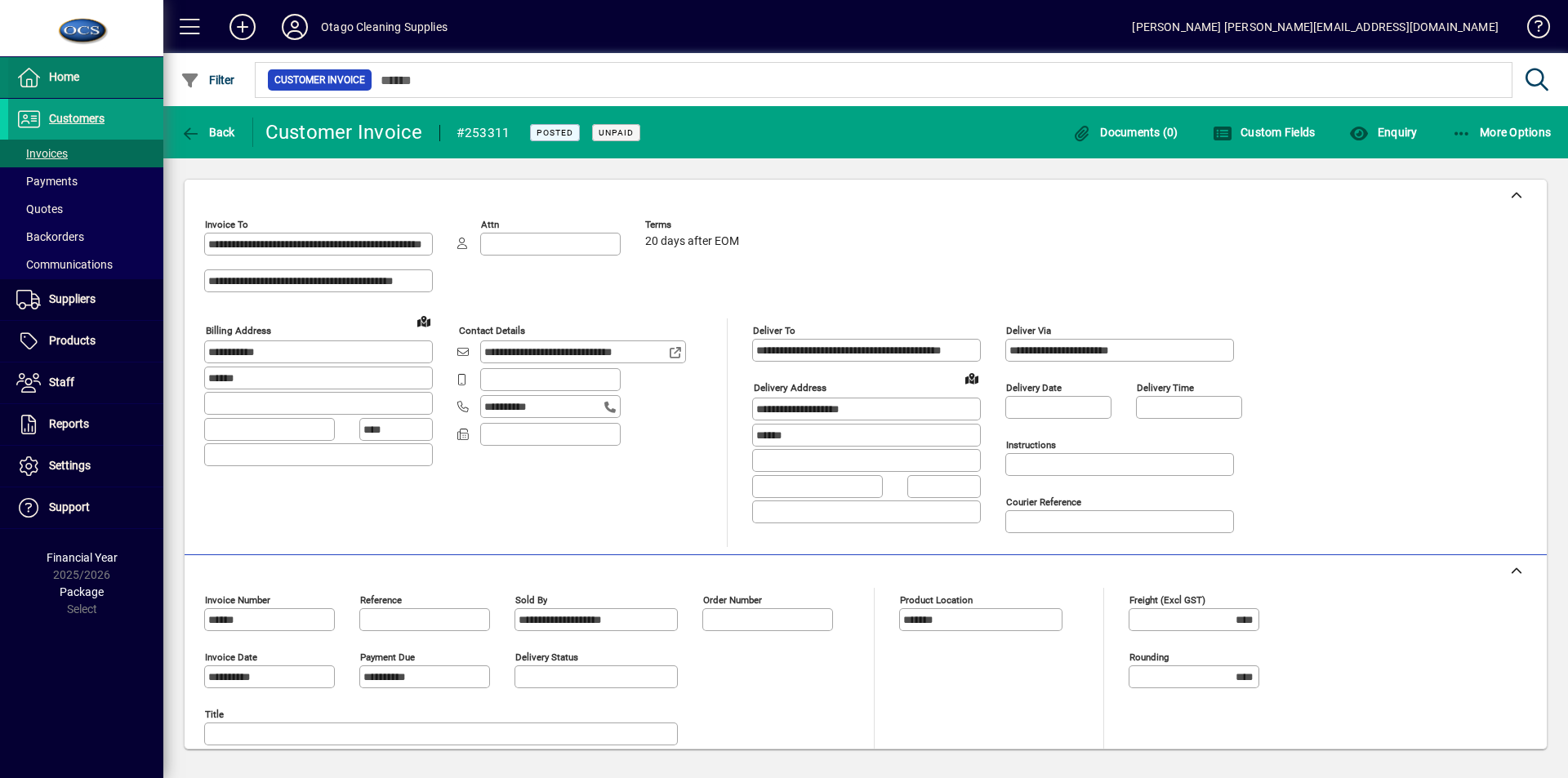
click at [65, 76] on span "Home" at bounding box center [65, 77] width 30 height 13
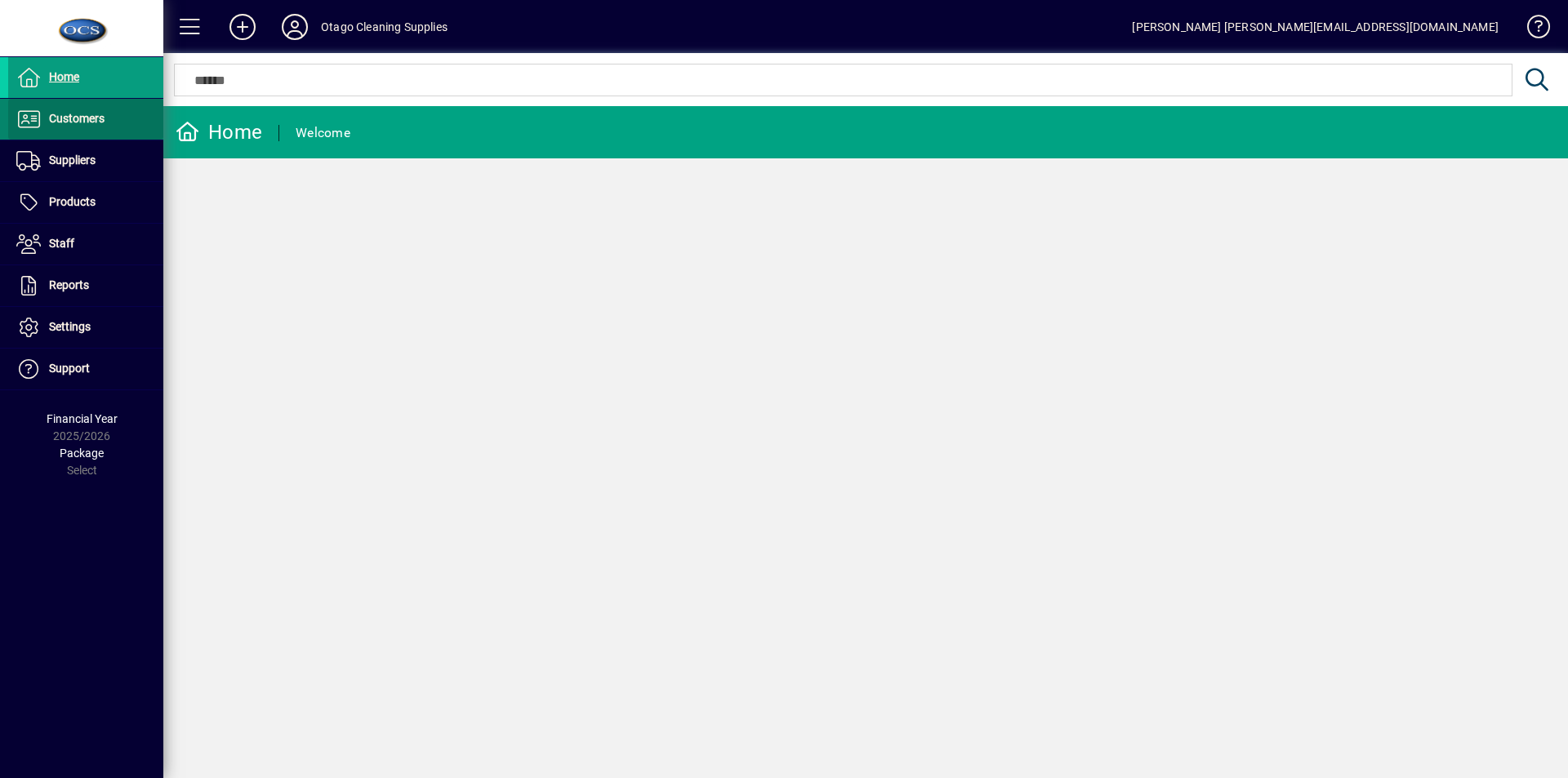
click at [69, 119] on span "Customers" at bounding box center [77, 119] width 56 height 13
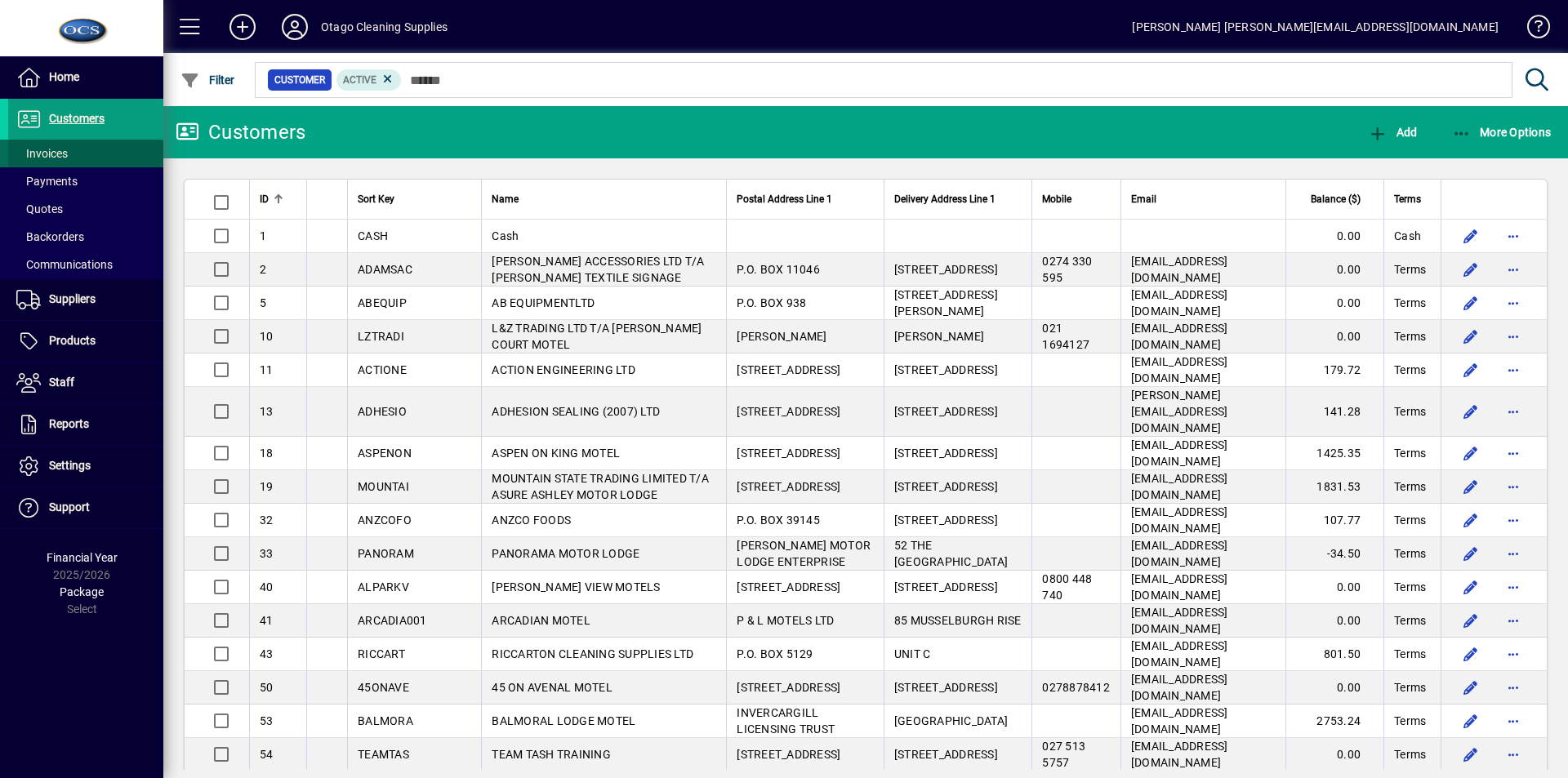
click at [52, 151] on span "Invoices" at bounding box center [42, 154] width 51 height 13
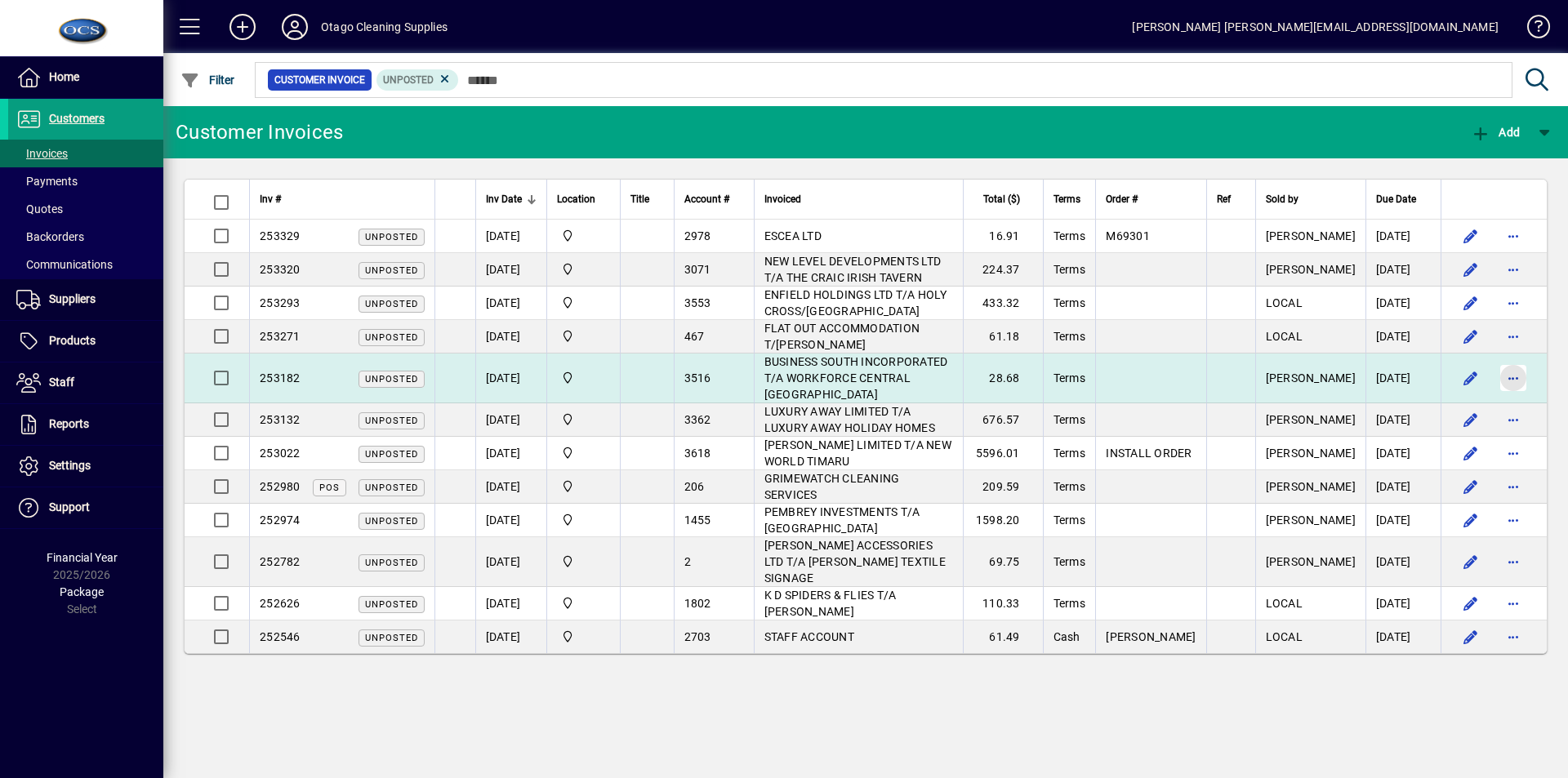
click at [1513, 369] on span "button" at bounding box center [1513, 378] width 39 height 39
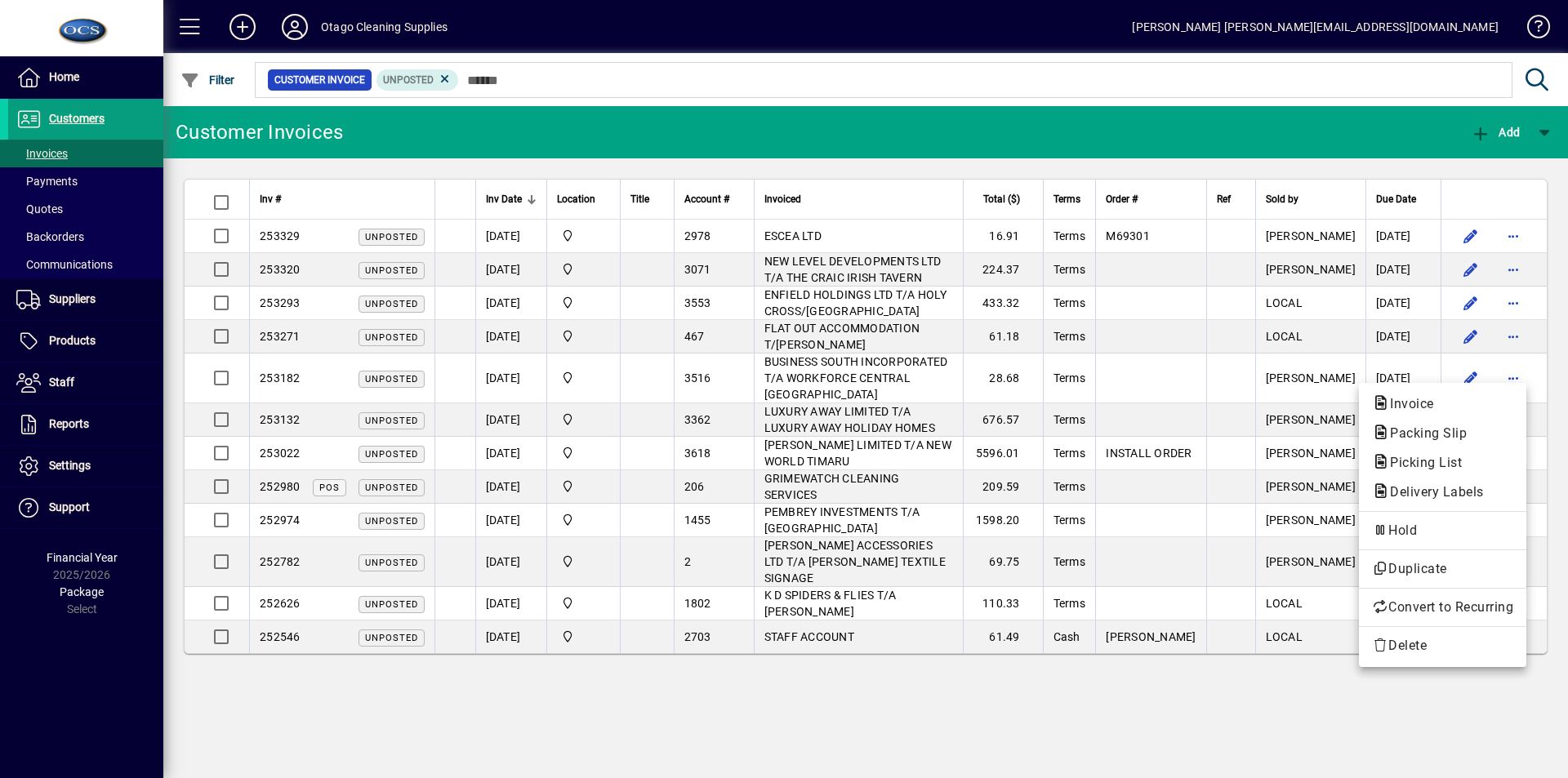
click at [1143, 719] on div at bounding box center [784, 389] width 1568 height 778
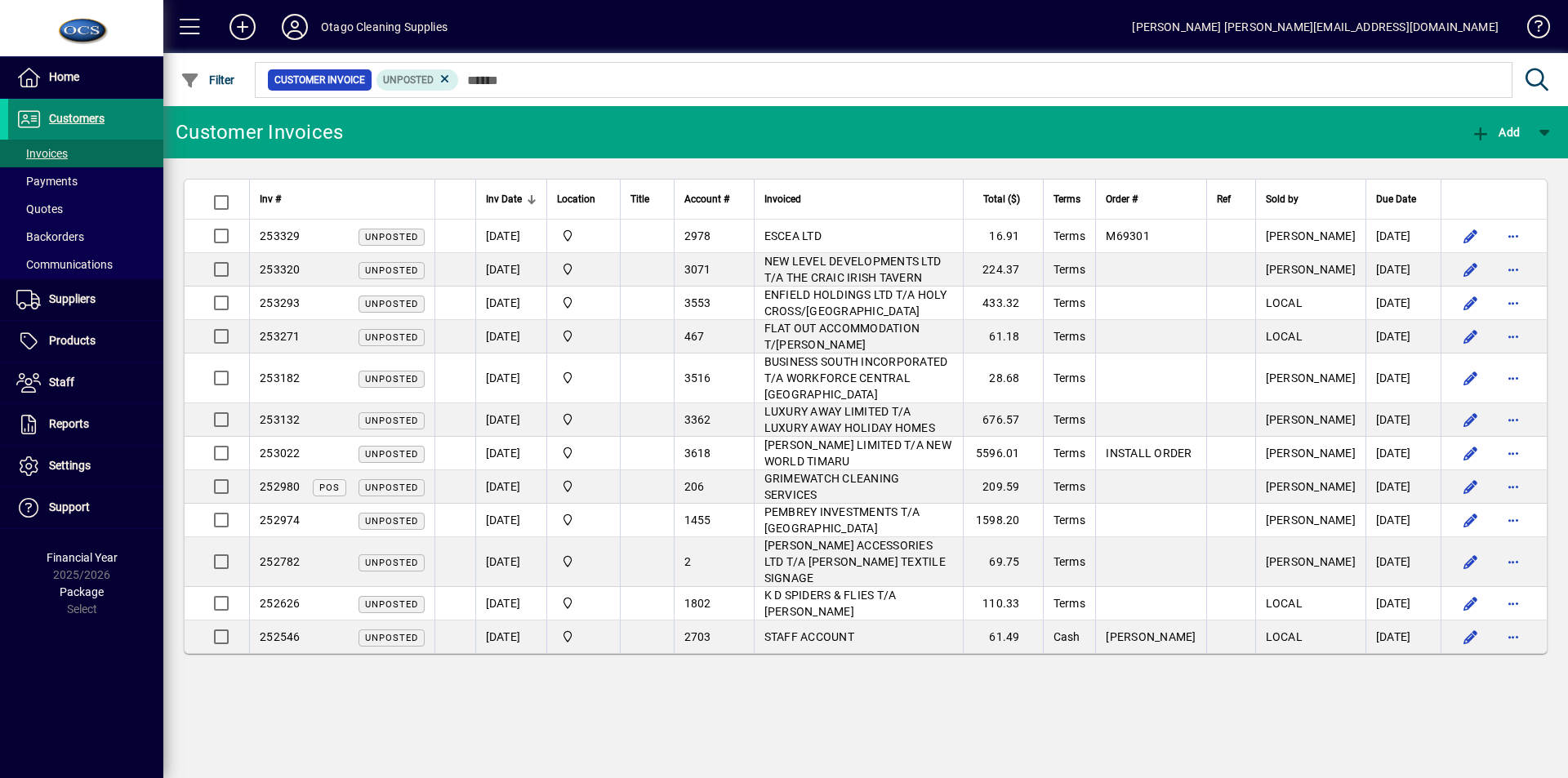
click at [79, 111] on span "Customers" at bounding box center [57, 119] width 97 height 20
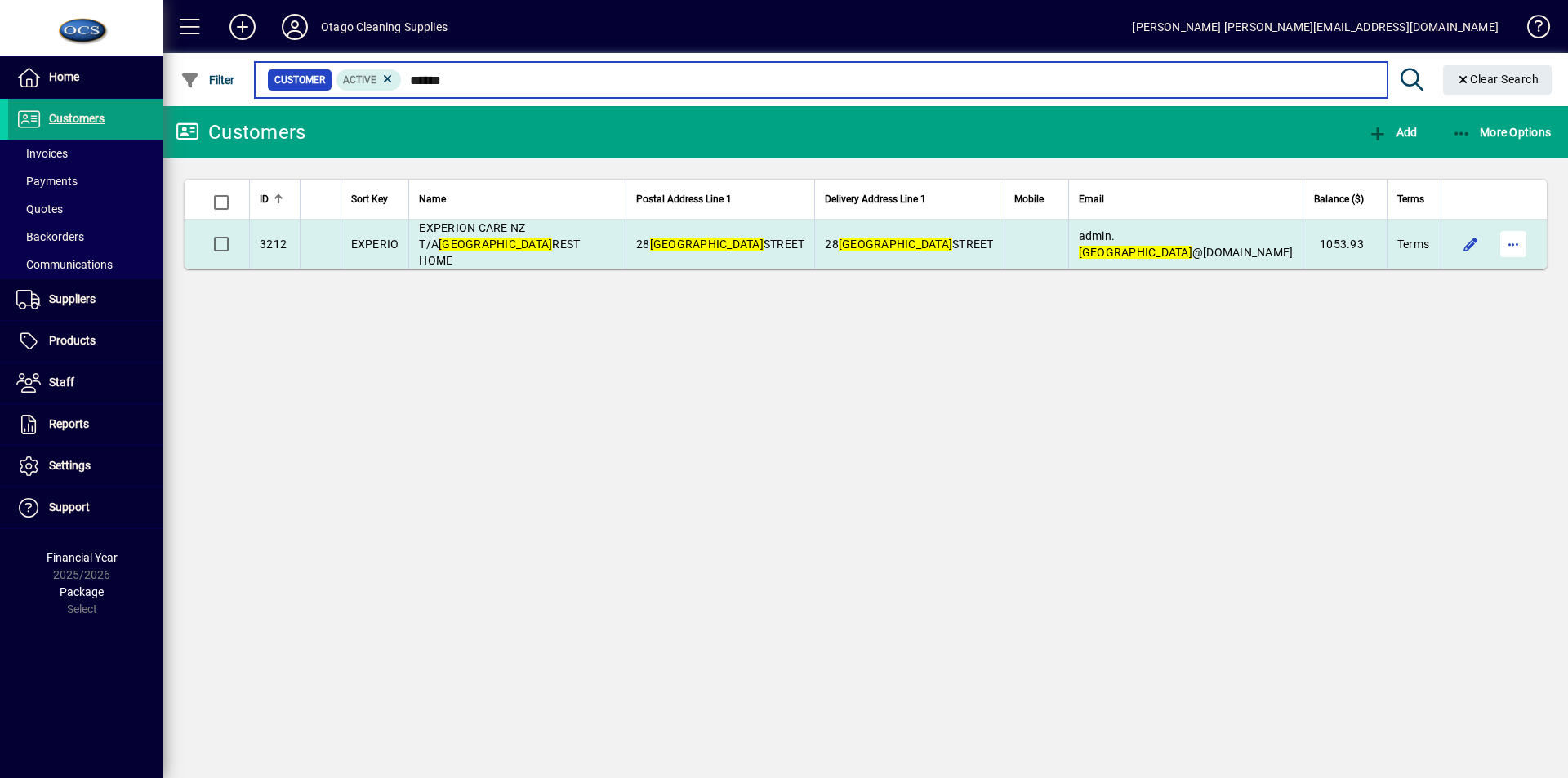
type input "******"
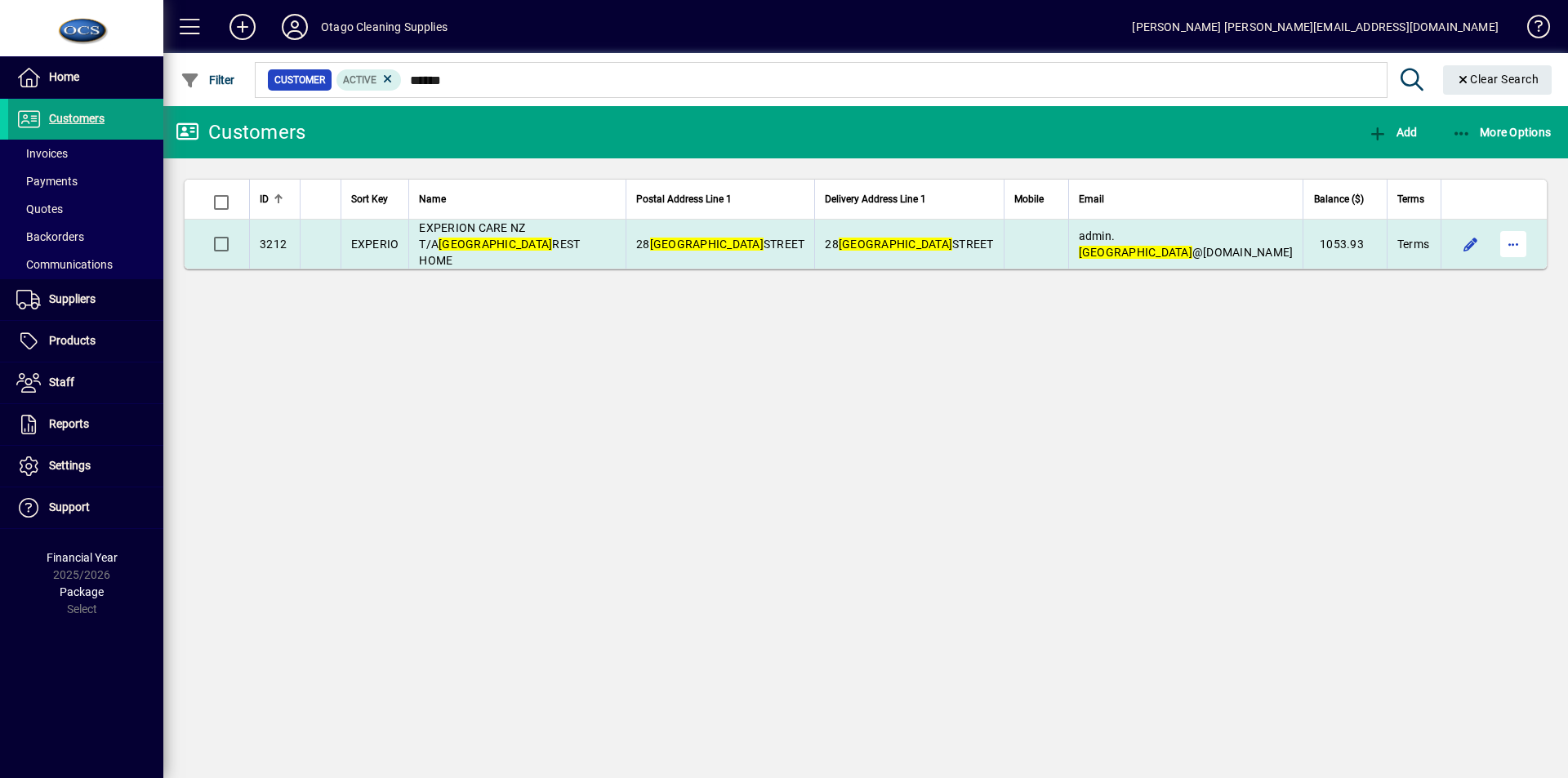
click at [1512, 232] on span "button" at bounding box center [1513, 244] width 39 height 39
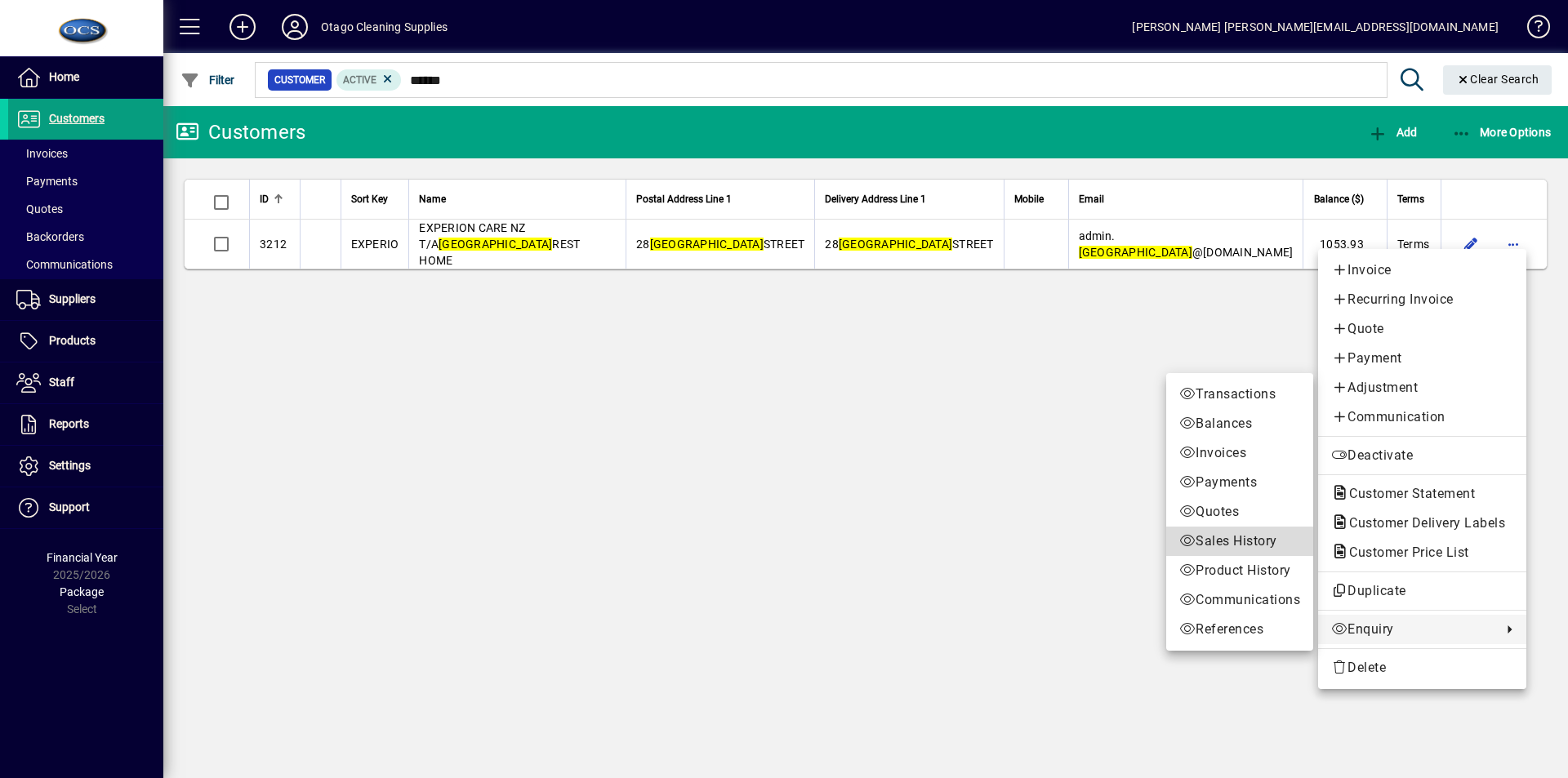
click at [1228, 541] on span "Sales History" at bounding box center [1240, 541] width 121 height 20
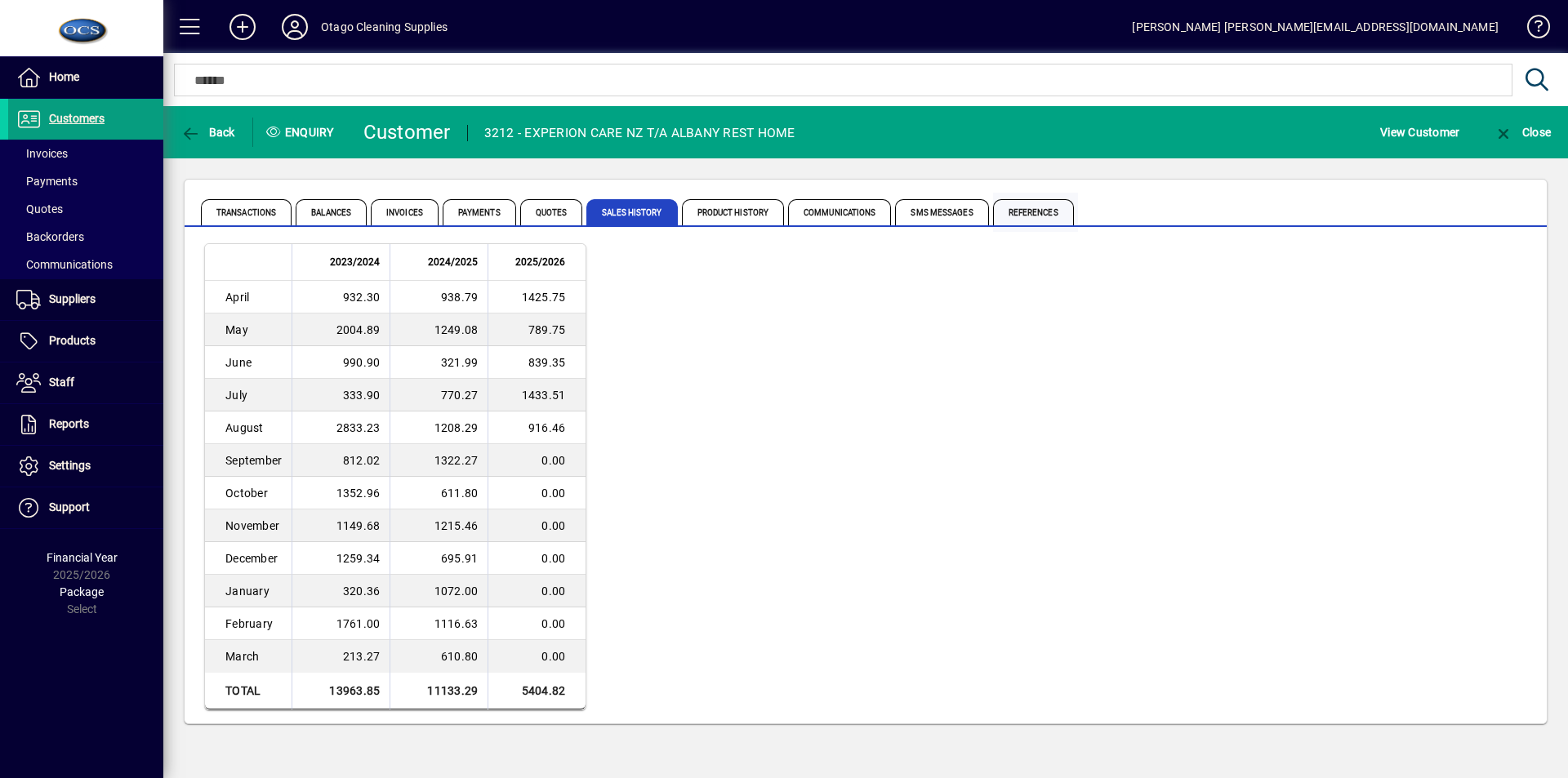
click at [1033, 211] on span "References" at bounding box center [1033, 213] width 81 height 27
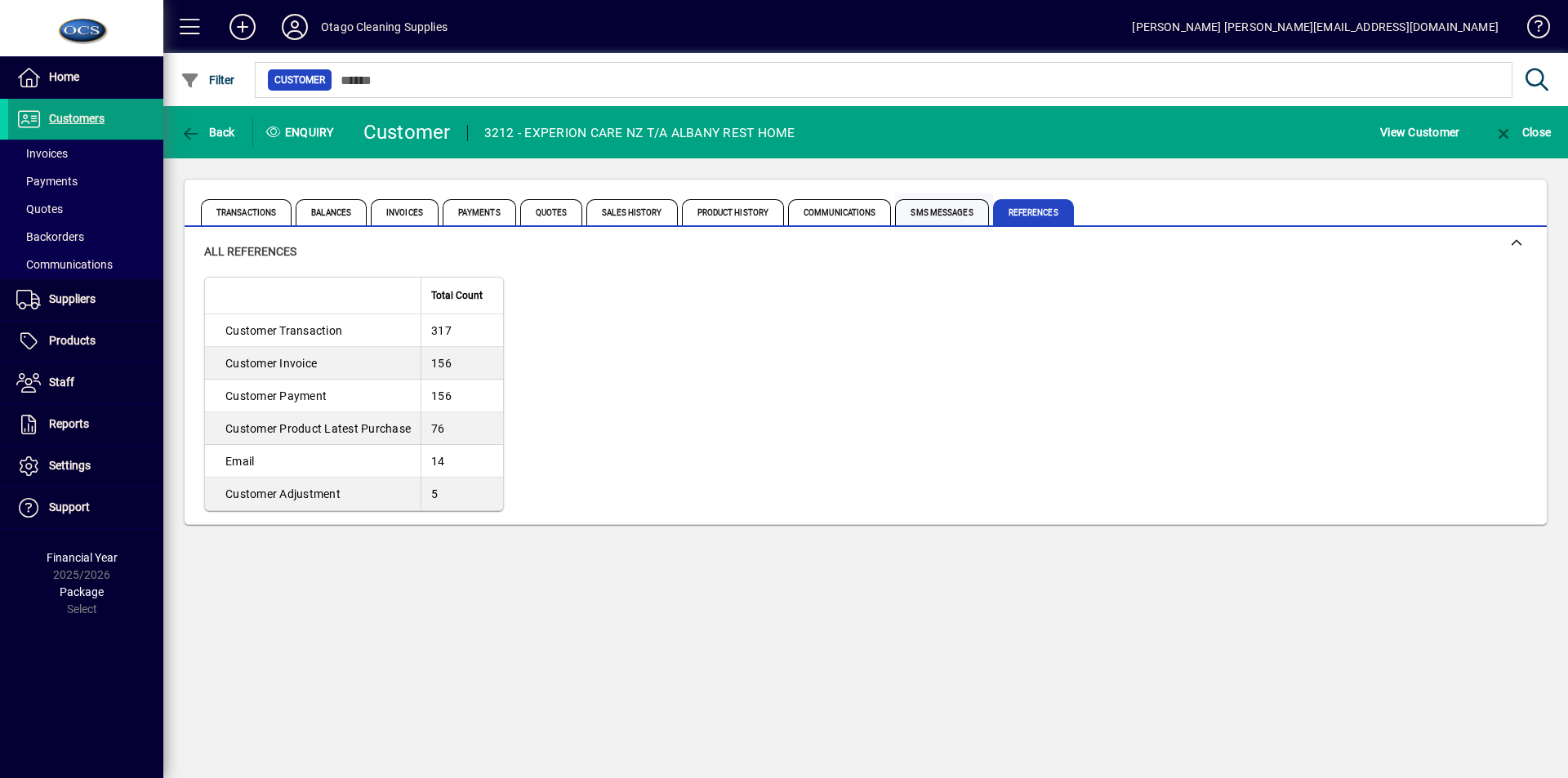
click at [942, 210] on span "SMS Messages" at bounding box center [942, 213] width 93 height 27
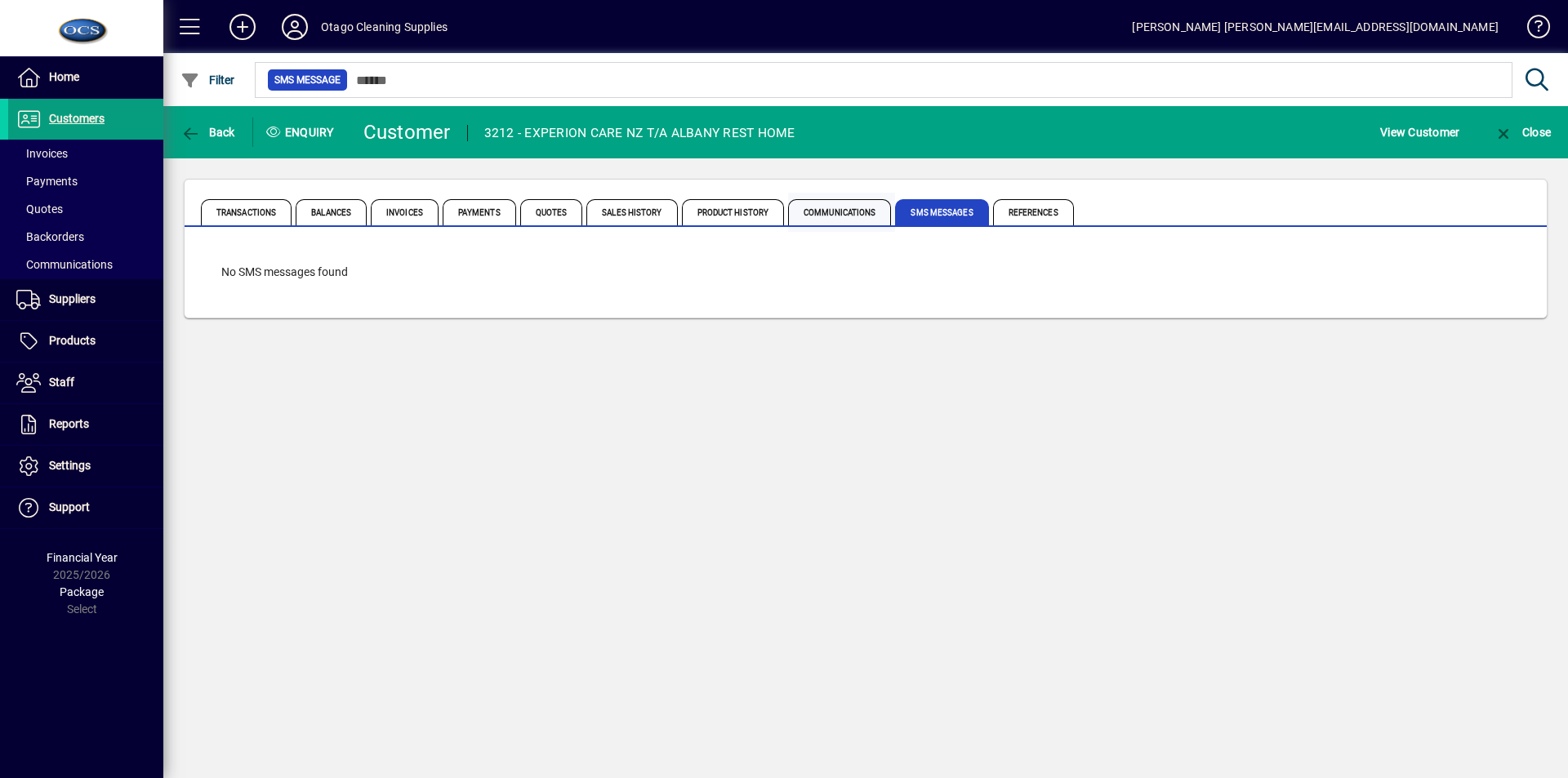
click at [839, 208] on span "Communications" at bounding box center [839, 213] width 103 height 27
click at [730, 210] on span "Product History" at bounding box center [734, 213] width 103 height 27
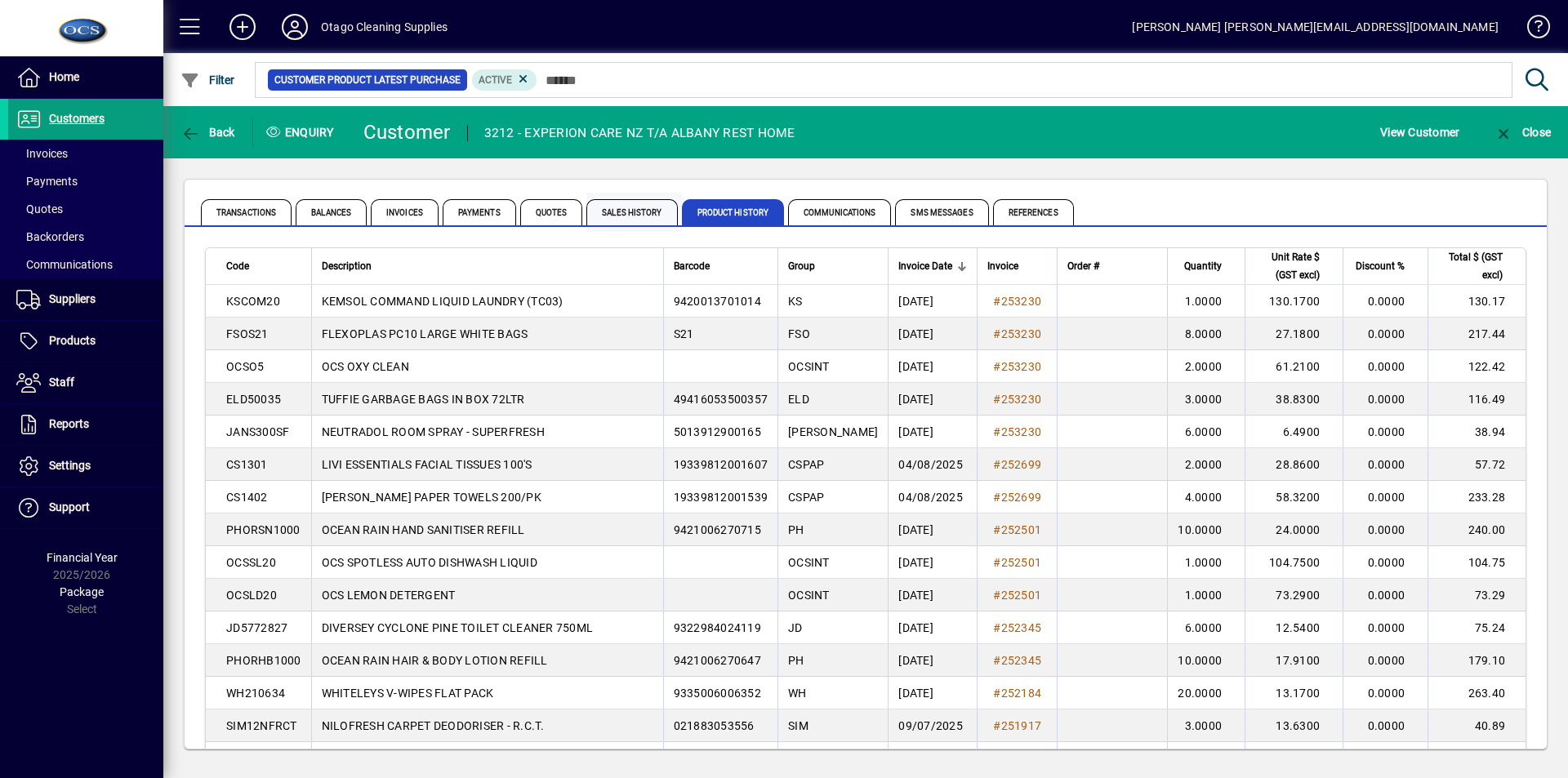
click at [607, 213] on span "Sales History" at bounding box center [632, 213] width 91 height 27
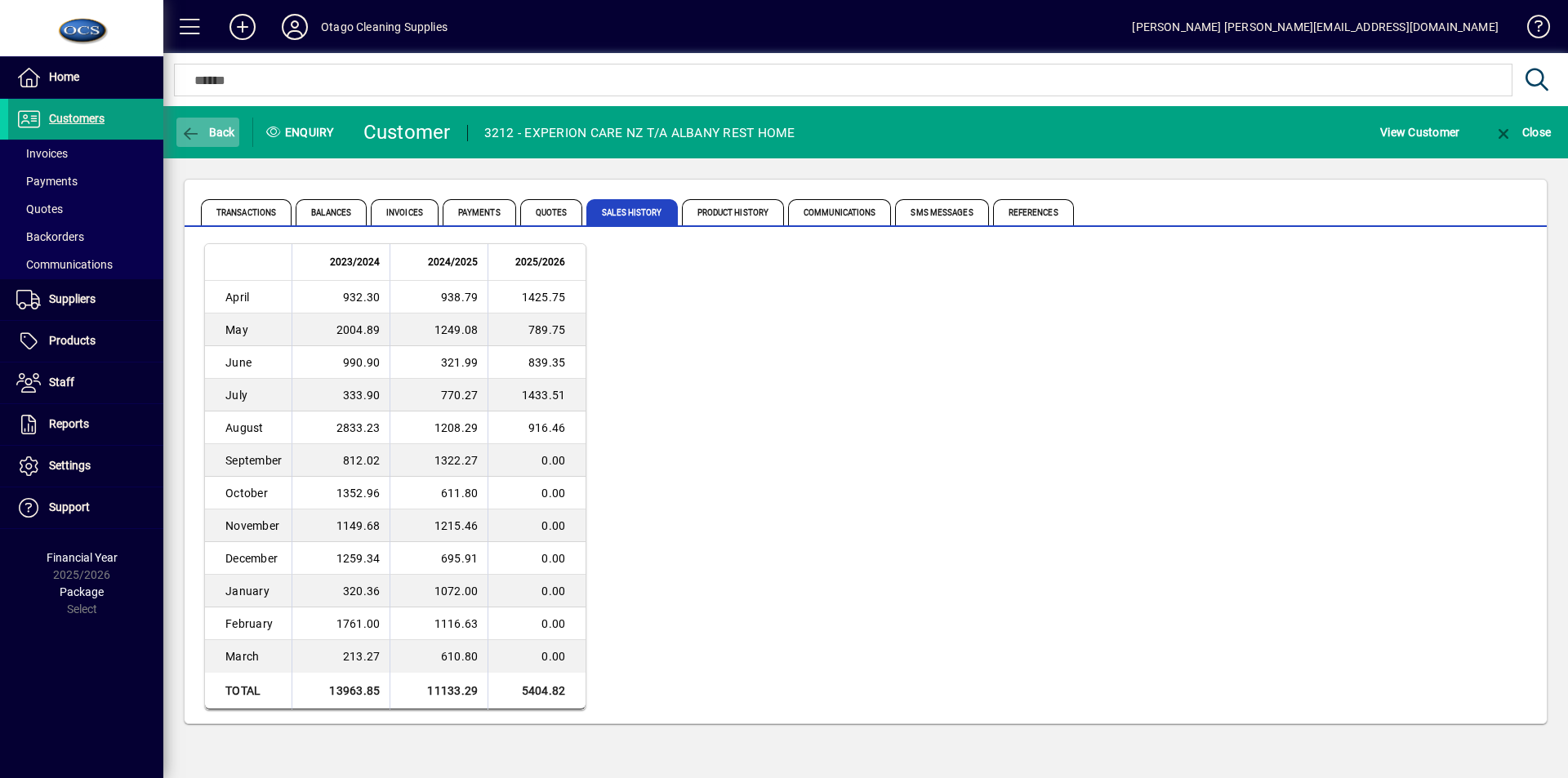
click at [210, 124] on span "button" at bounding box center [208, 132] width 63 height 39
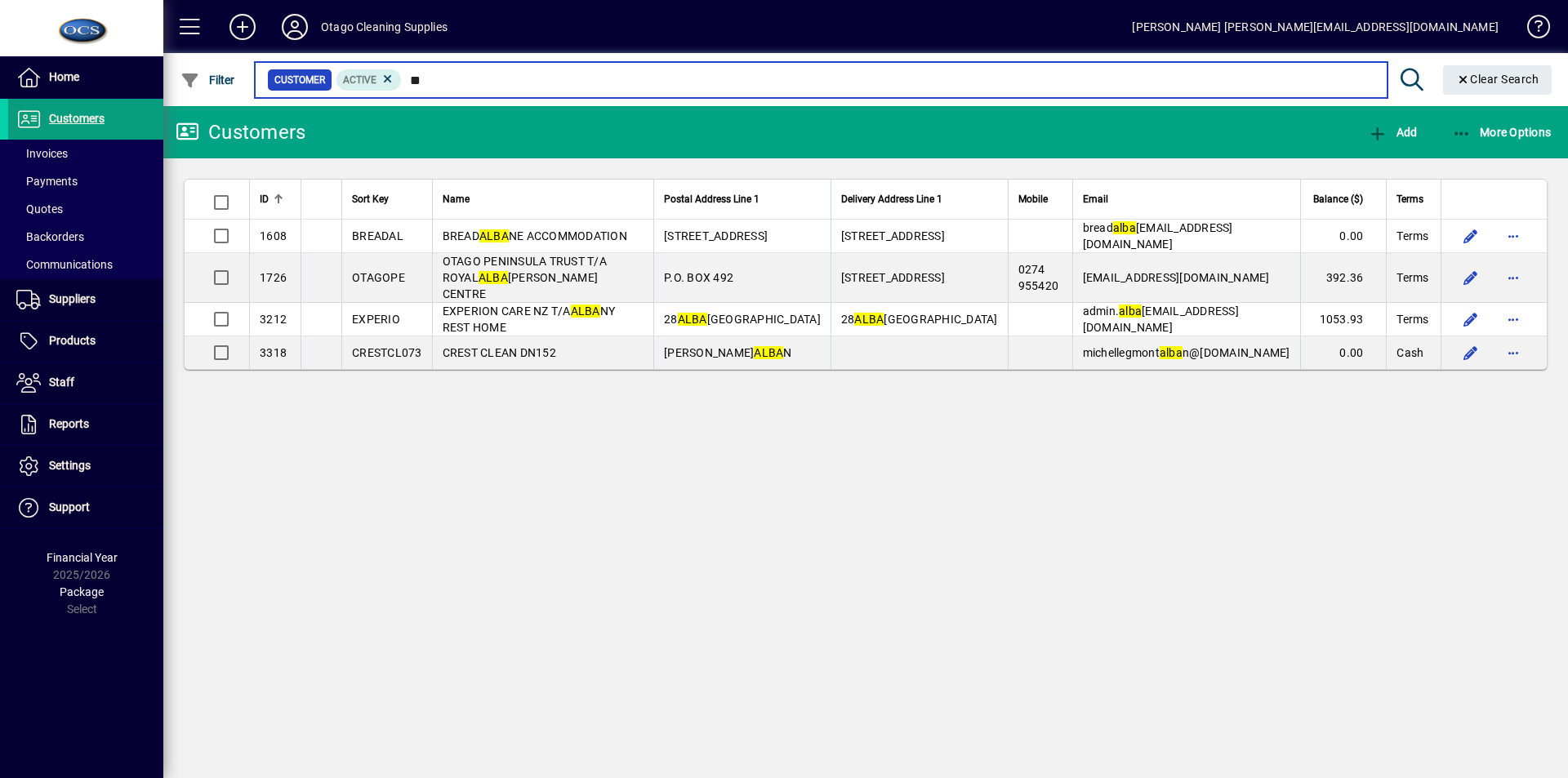
type input "*"
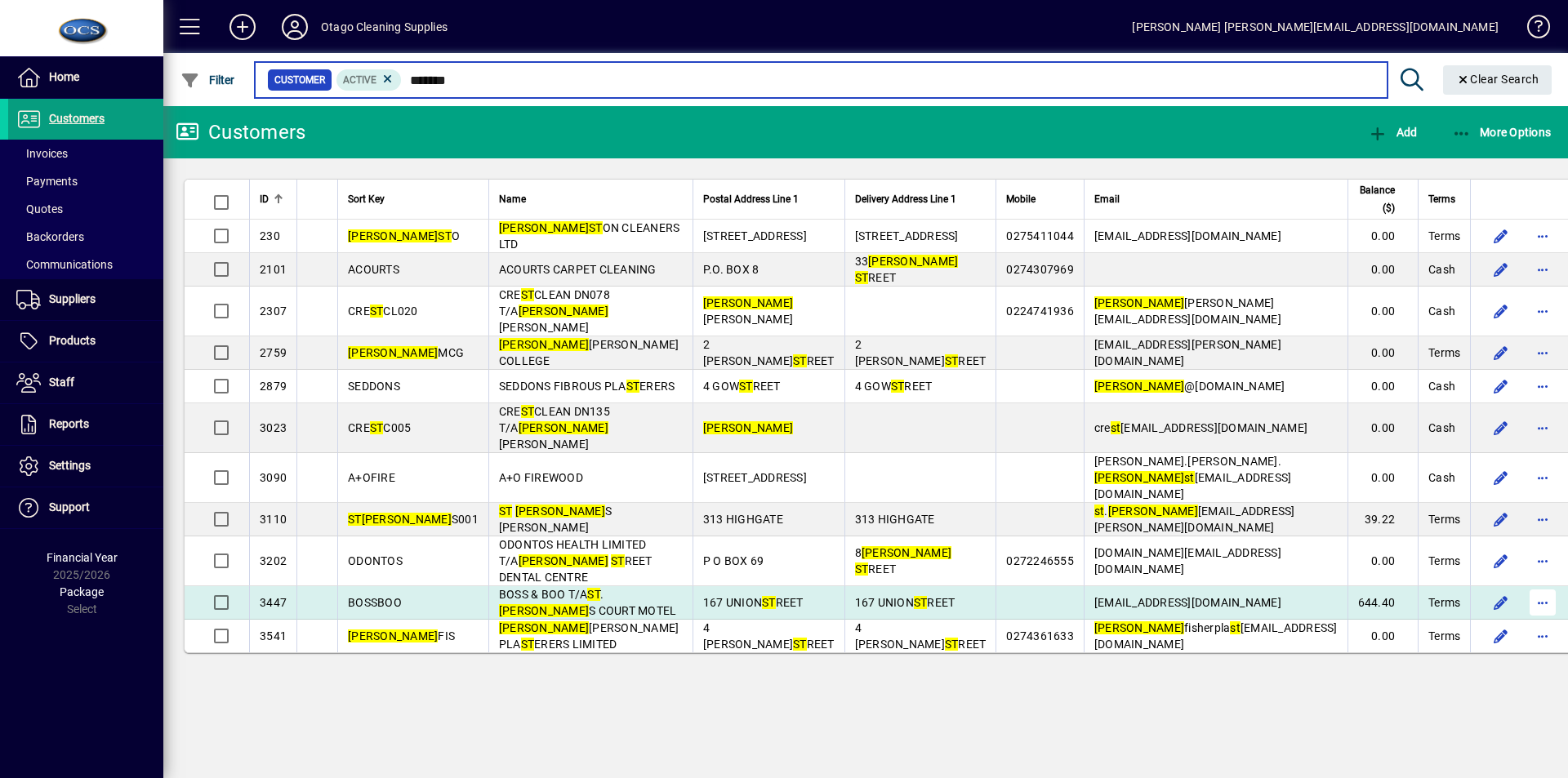
type input "*******"
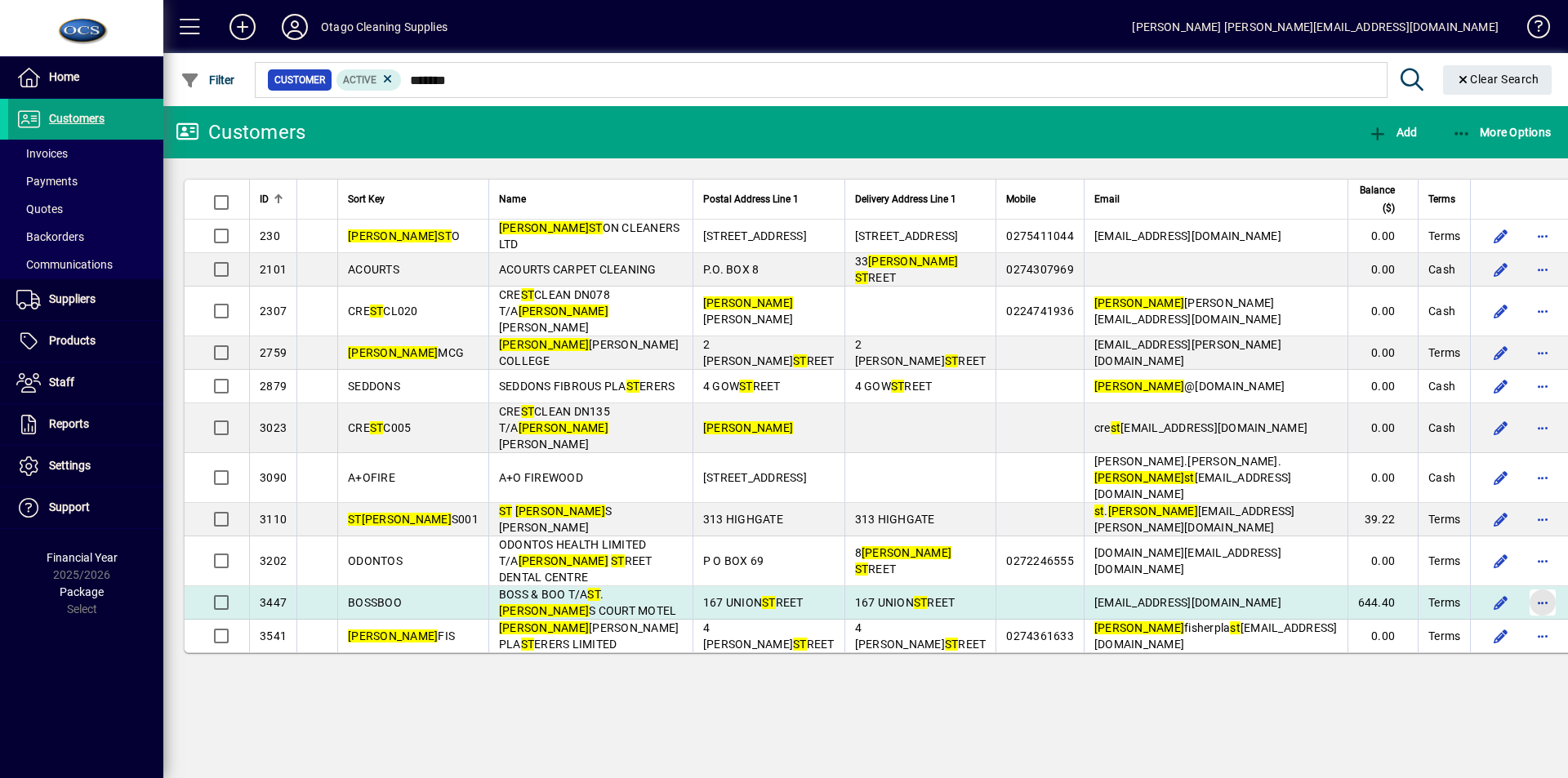
click at [1523, 583] on span "button" at bounding box center [1542, 602] width 39 height 39
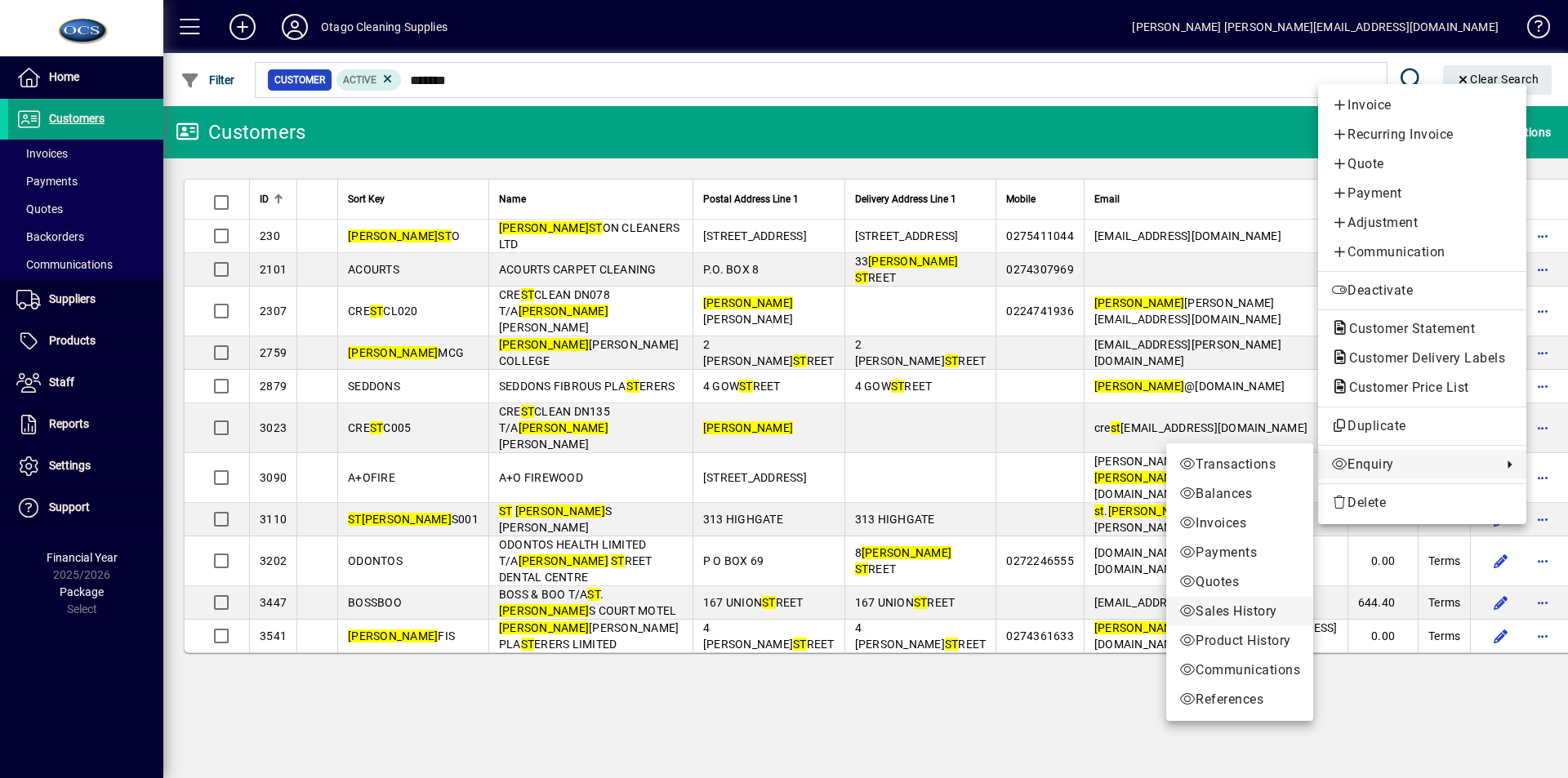
click at [1241, 613] on span "Sales History" at bounding box center [1240, 611] width 121 height 20
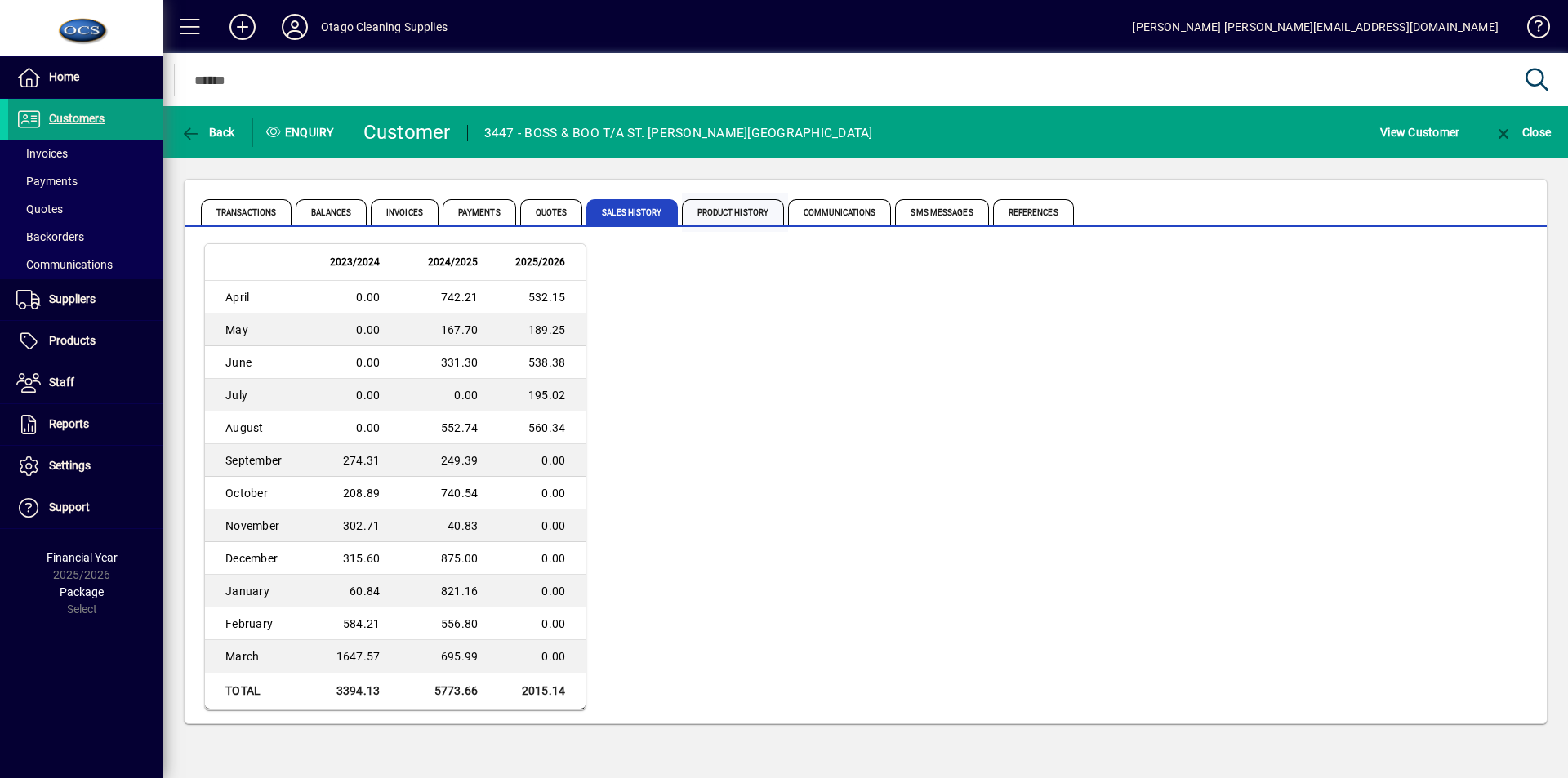
click at [737, 213] on span "Product History" at bounding box center [734, 213] width 103 height 27
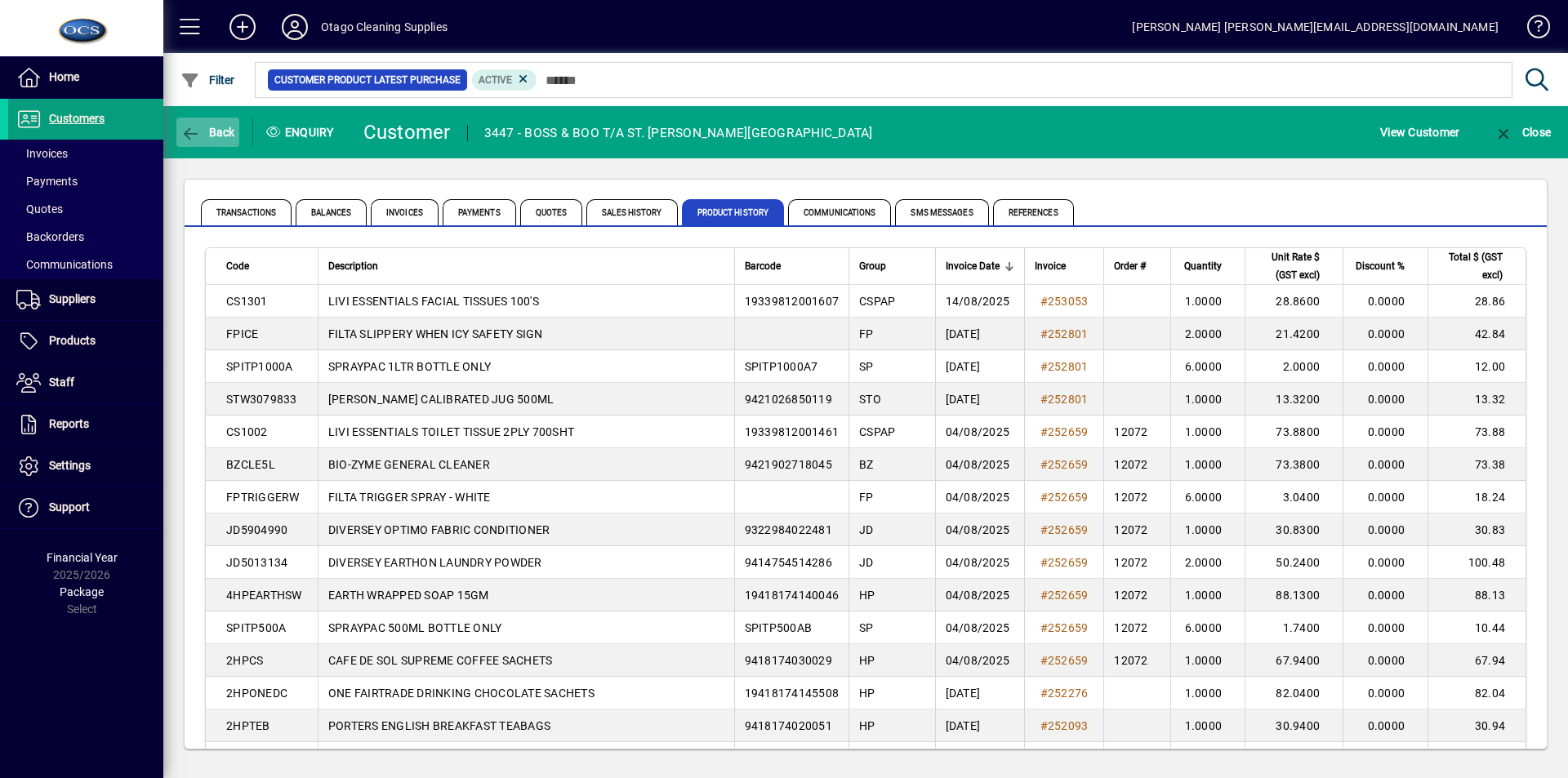
click at [216, 131] on span "Back" at bounding box center [208, 133] width 55 height 13
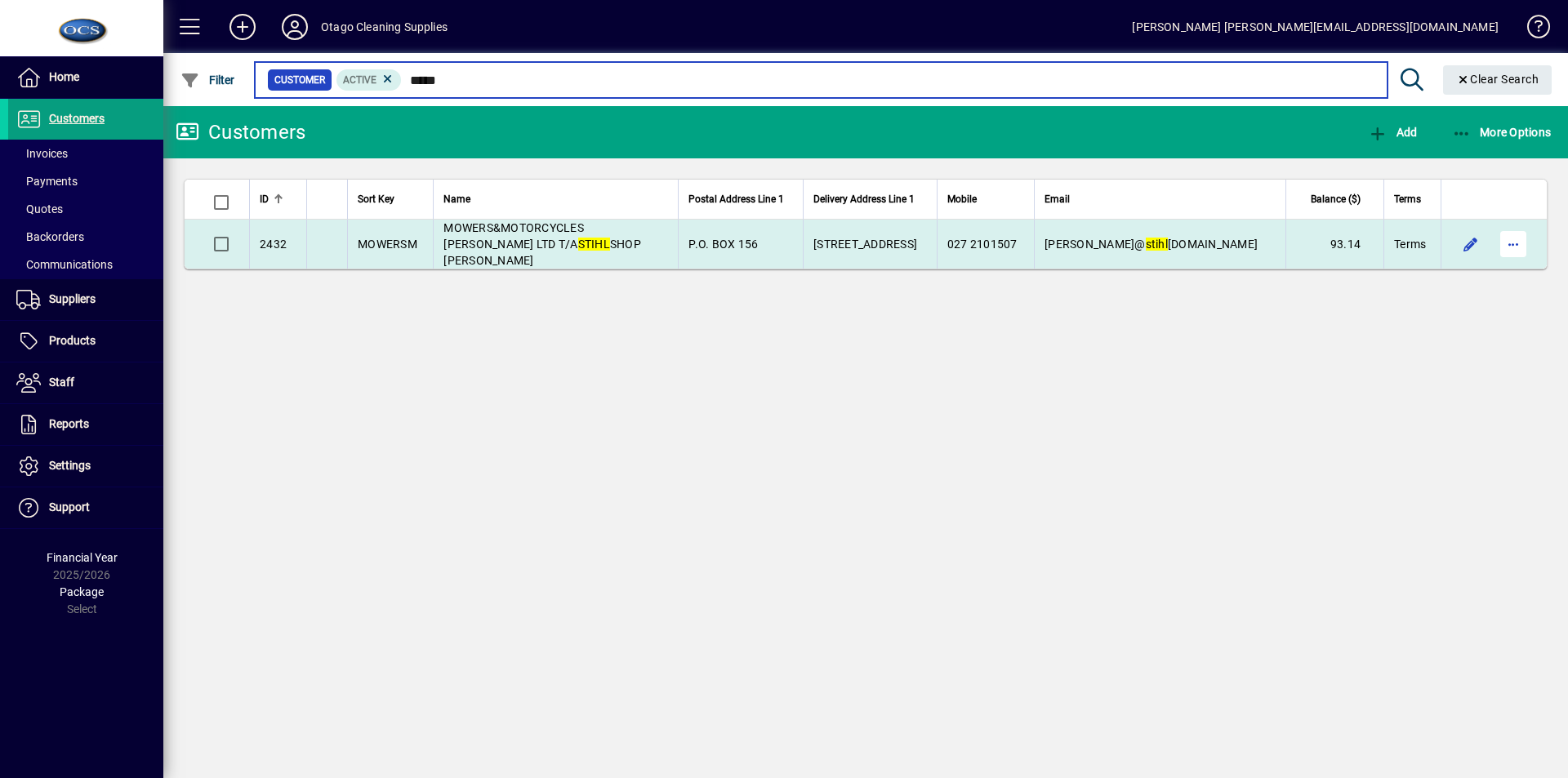
type input "*****"
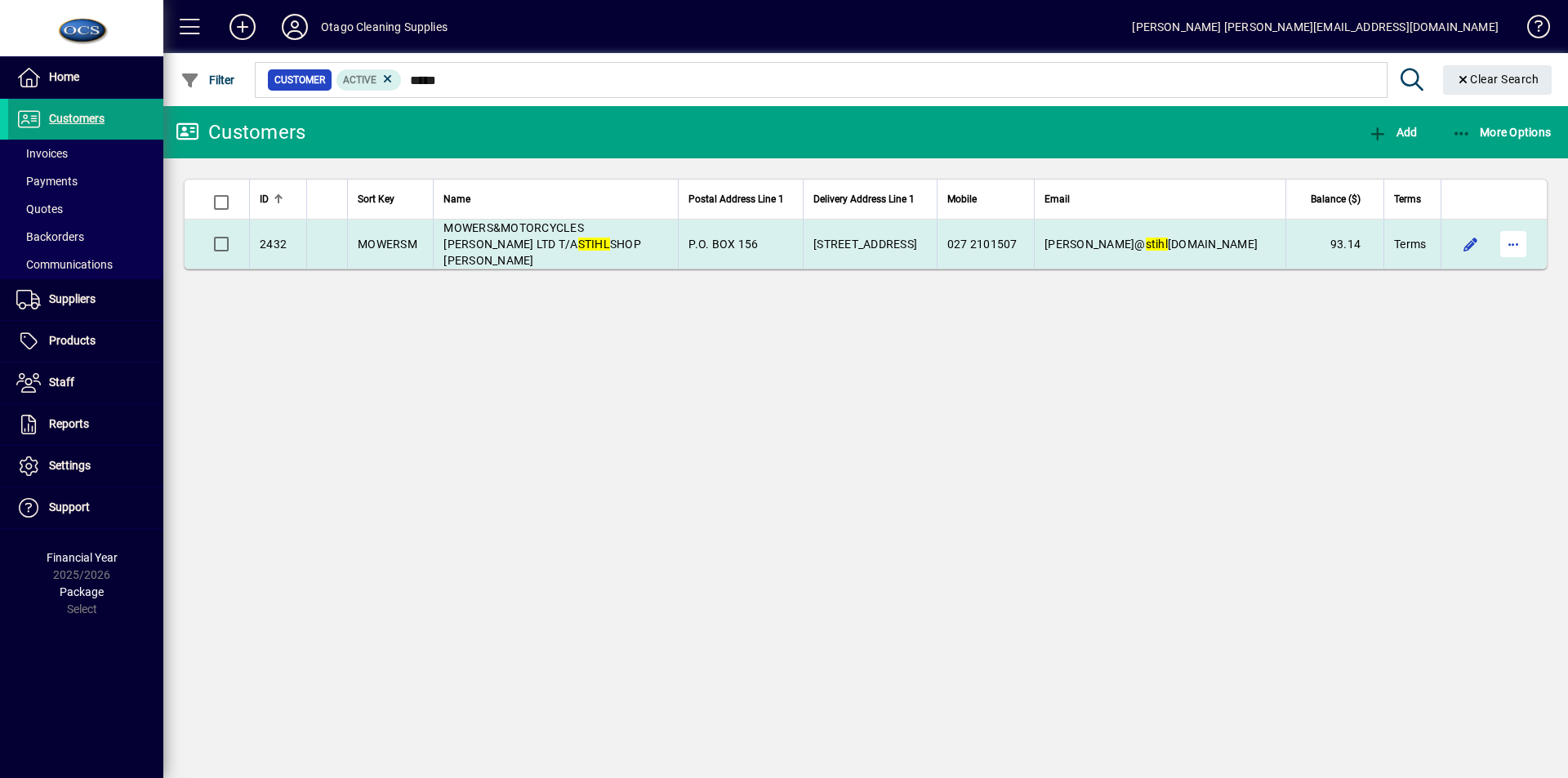
click at [1509, 232] on span "button" at bounding box center [1513, 244] width 39 height 39
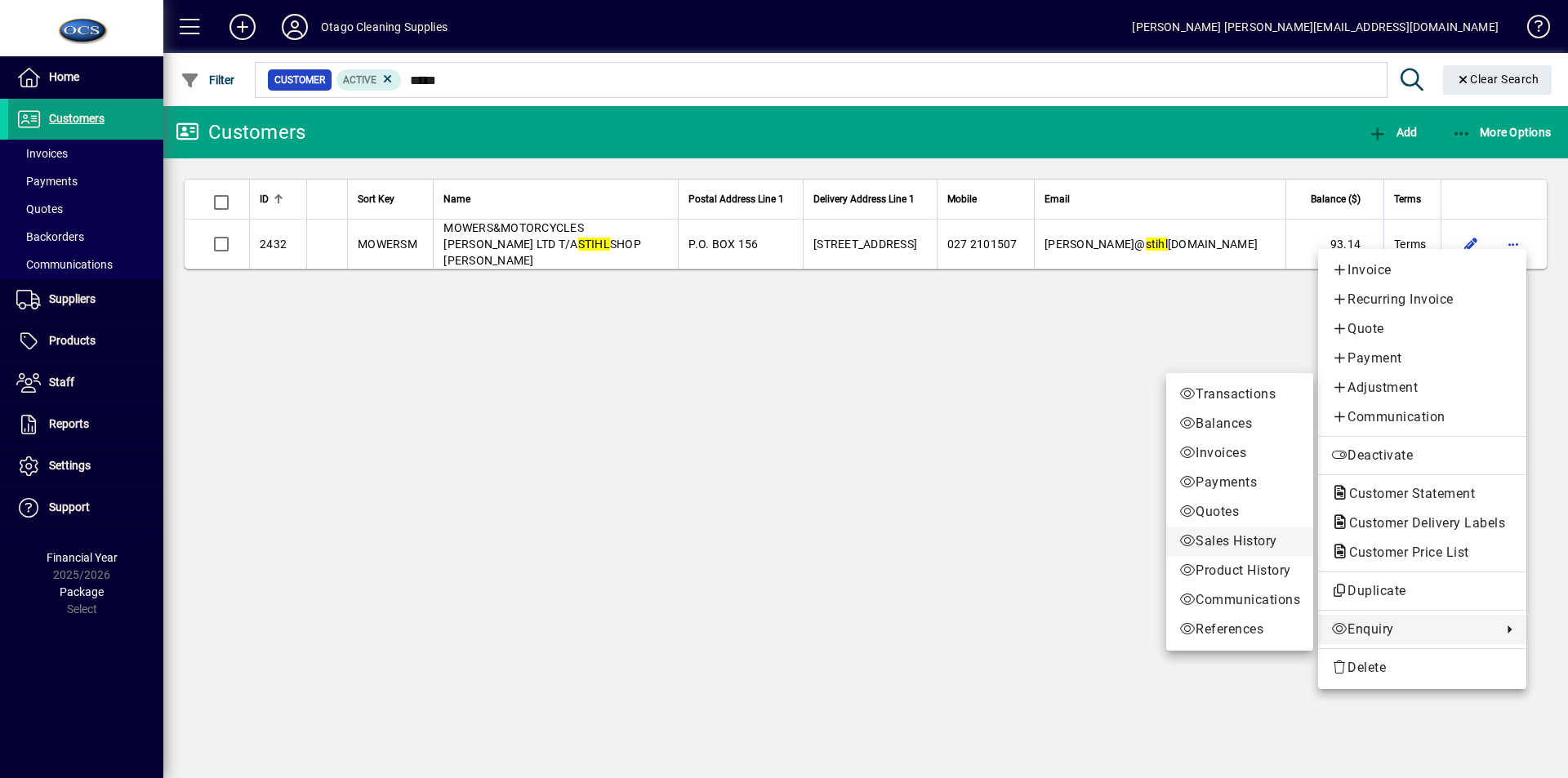
click at [1228, 540] on span "Sales History" at bounding box center [1240, 541] width 121 height 20
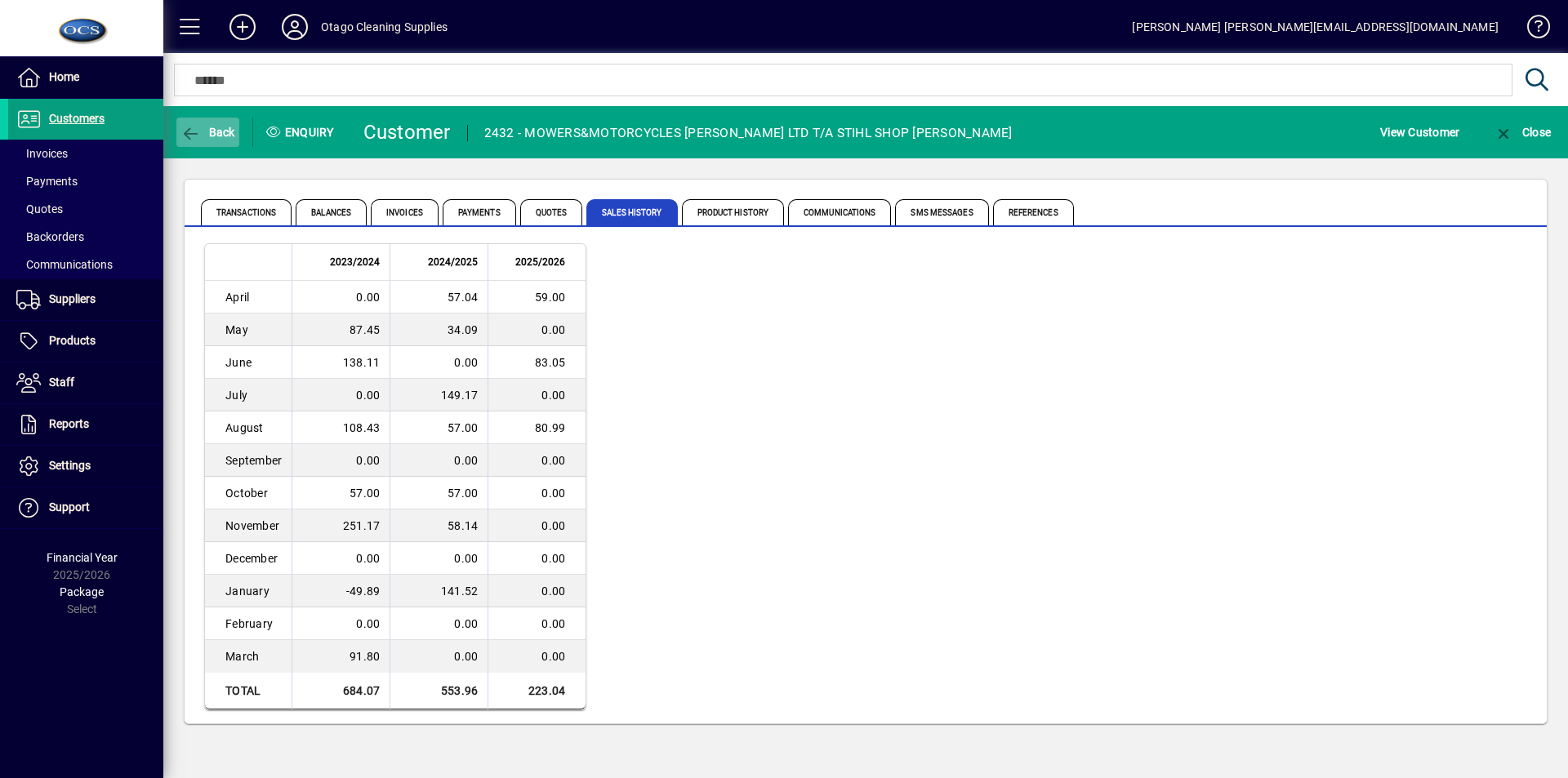
click at [208, 126] on span "Back" at bounding box center [208, 133] width 55 height 13
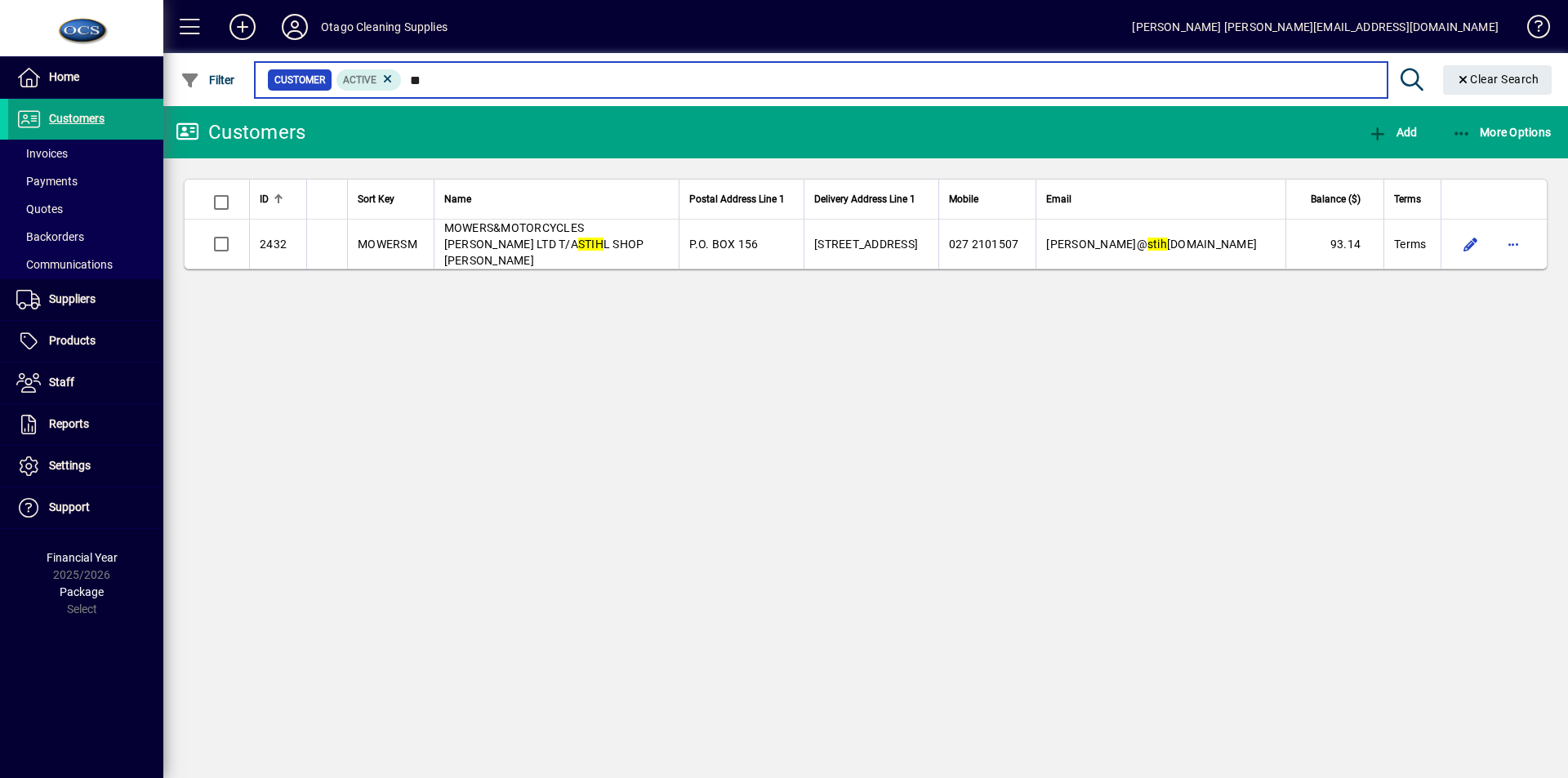
type input "*"
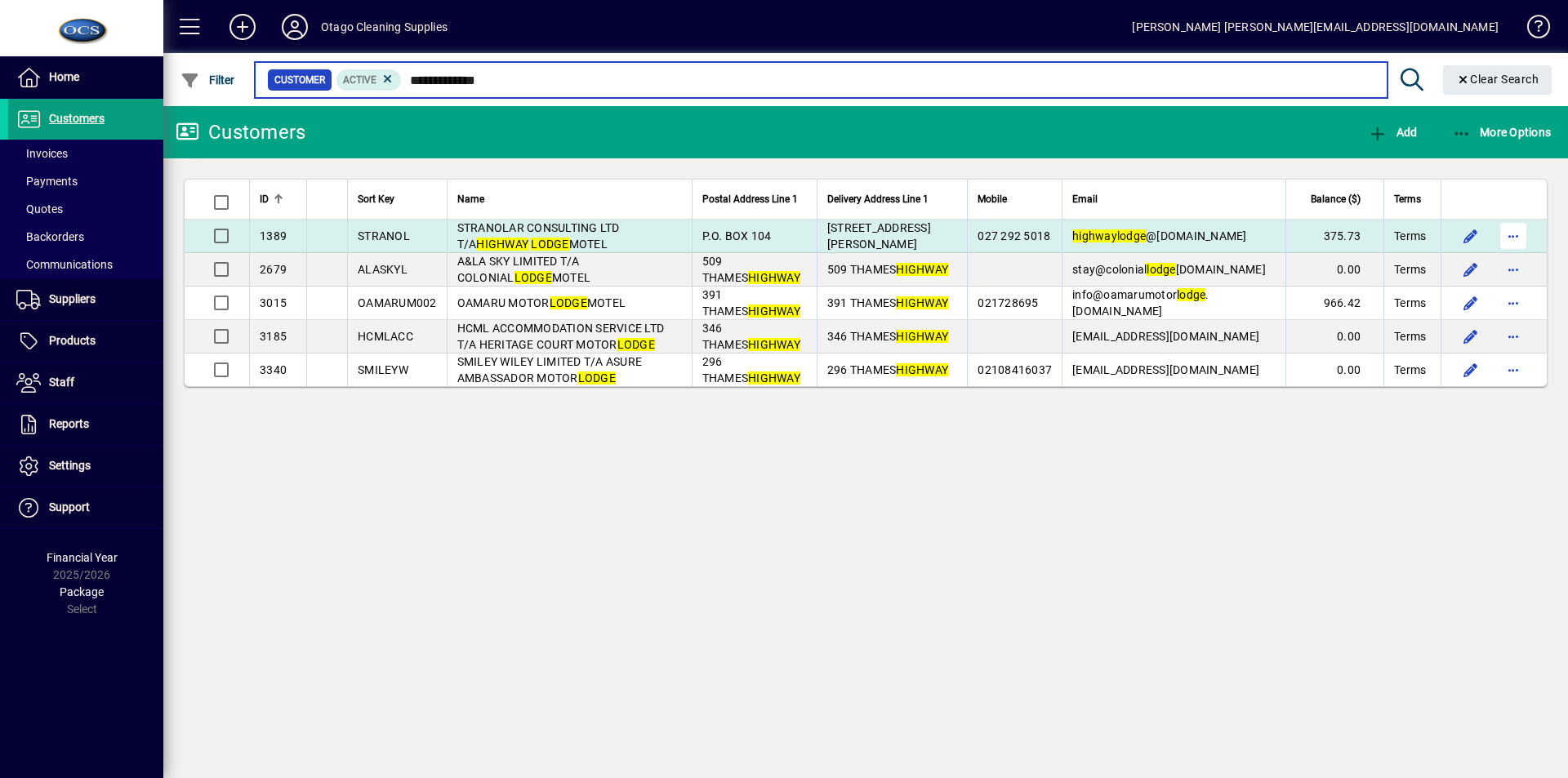
type input "**********"
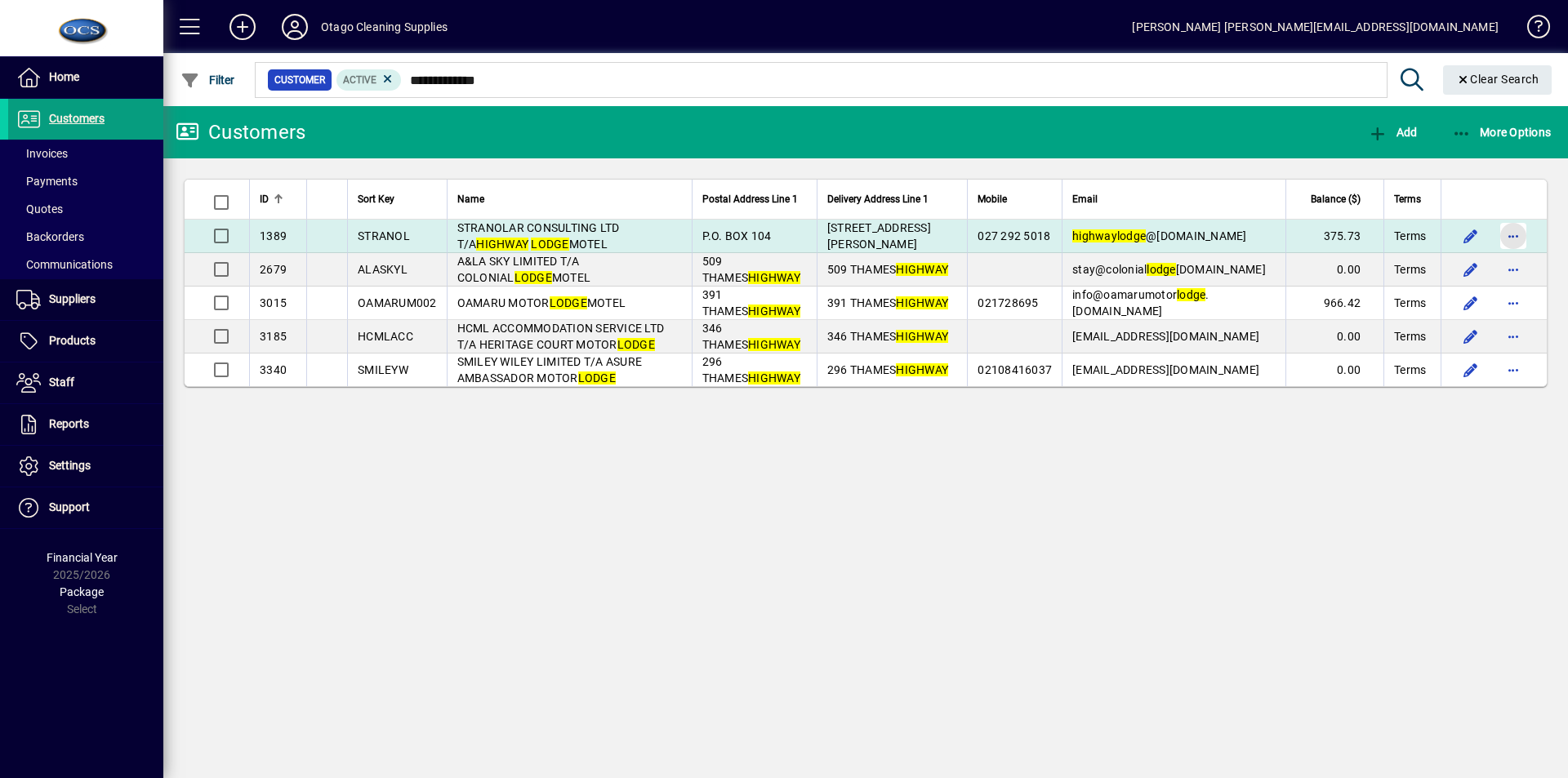
click at [1515, 235] on span "button" at bounding box center [1513, 235] width 39 height 39
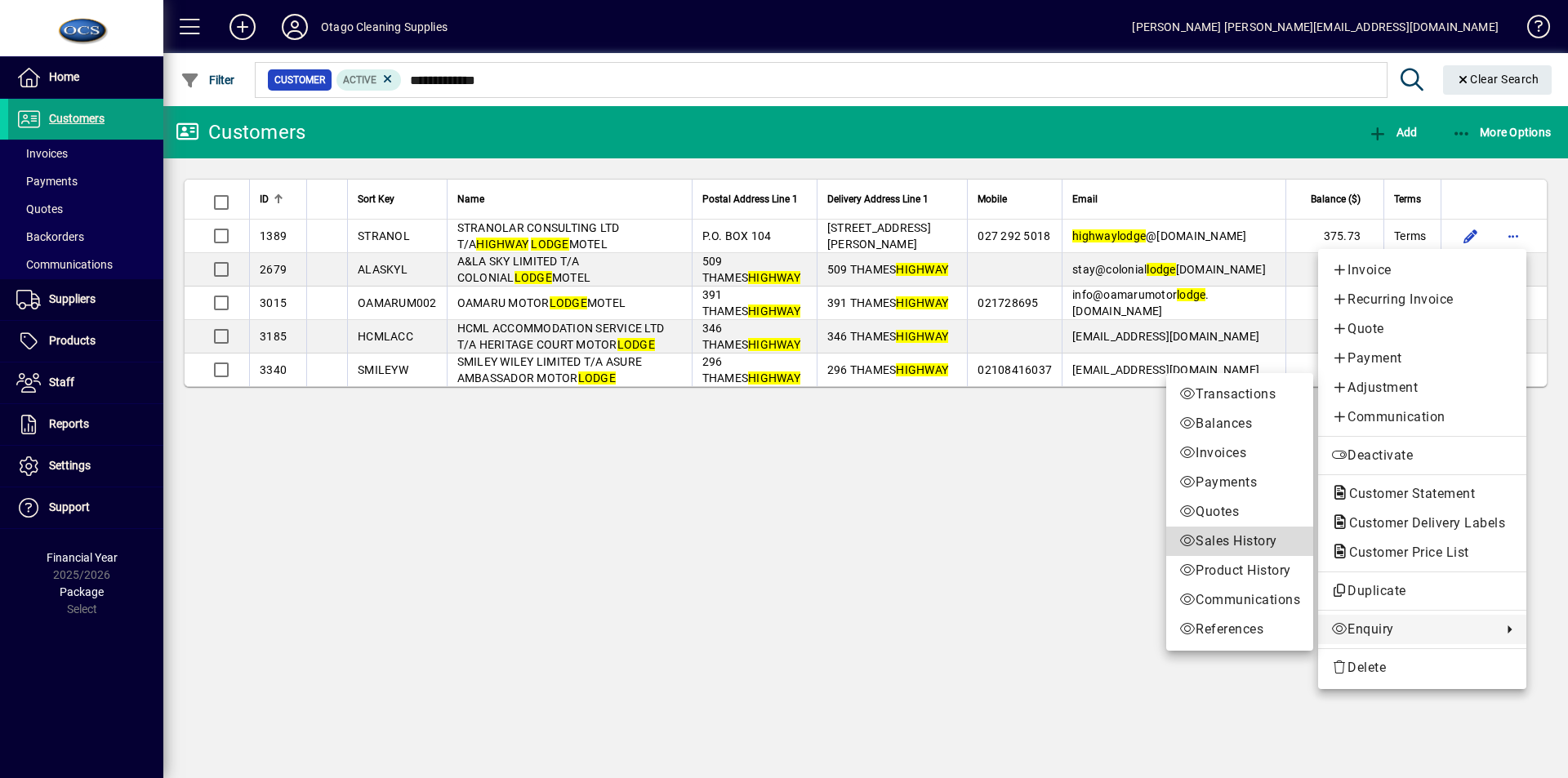
click at [1212, 539] on span "Sales History" at bounding box center [1240, 541] width 121 height 20
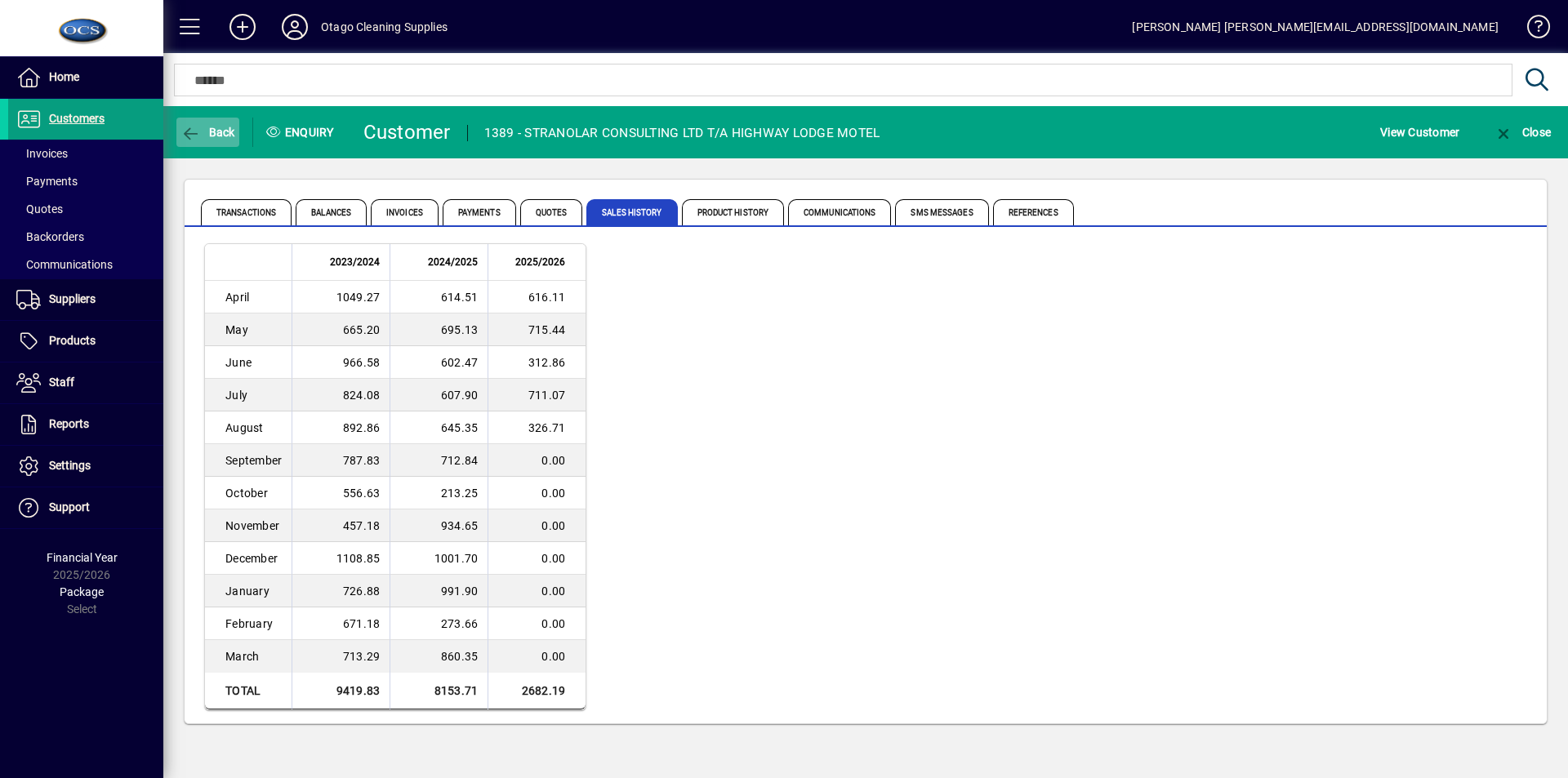
click at [220, 126] on span "Back" at bounding box center [208, 133] width 55 height 13
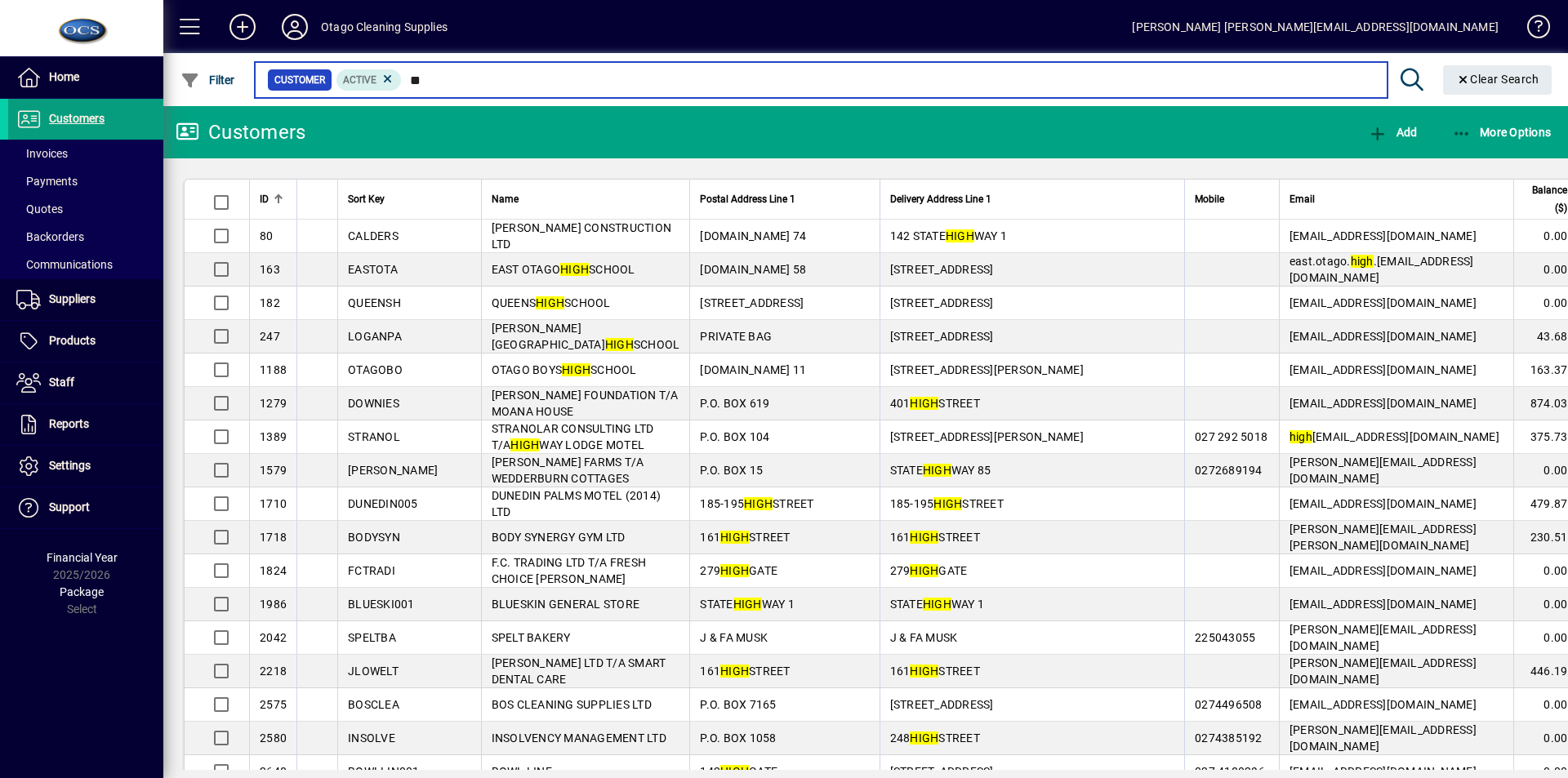
type input "*"
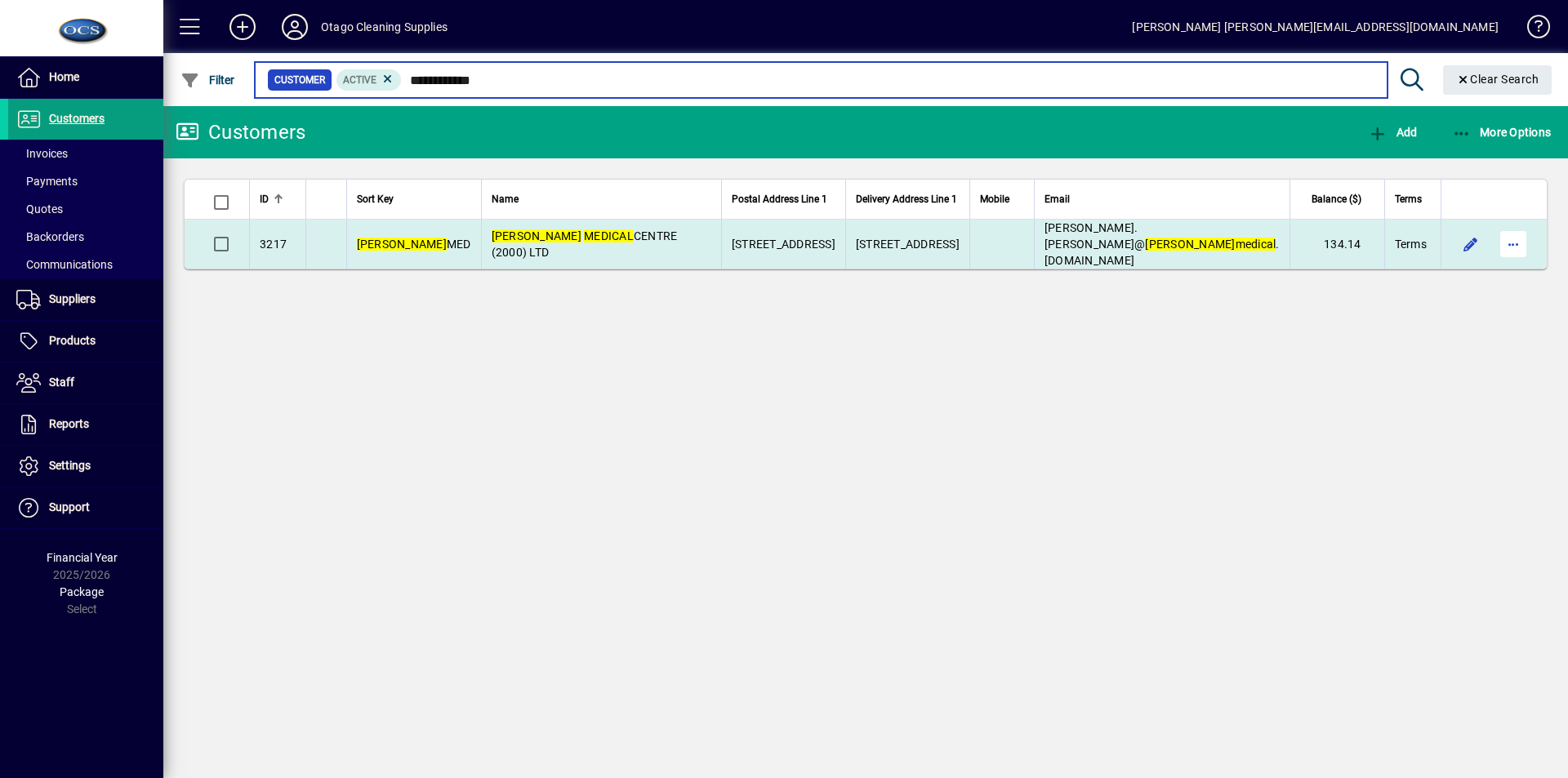
type input "**********"
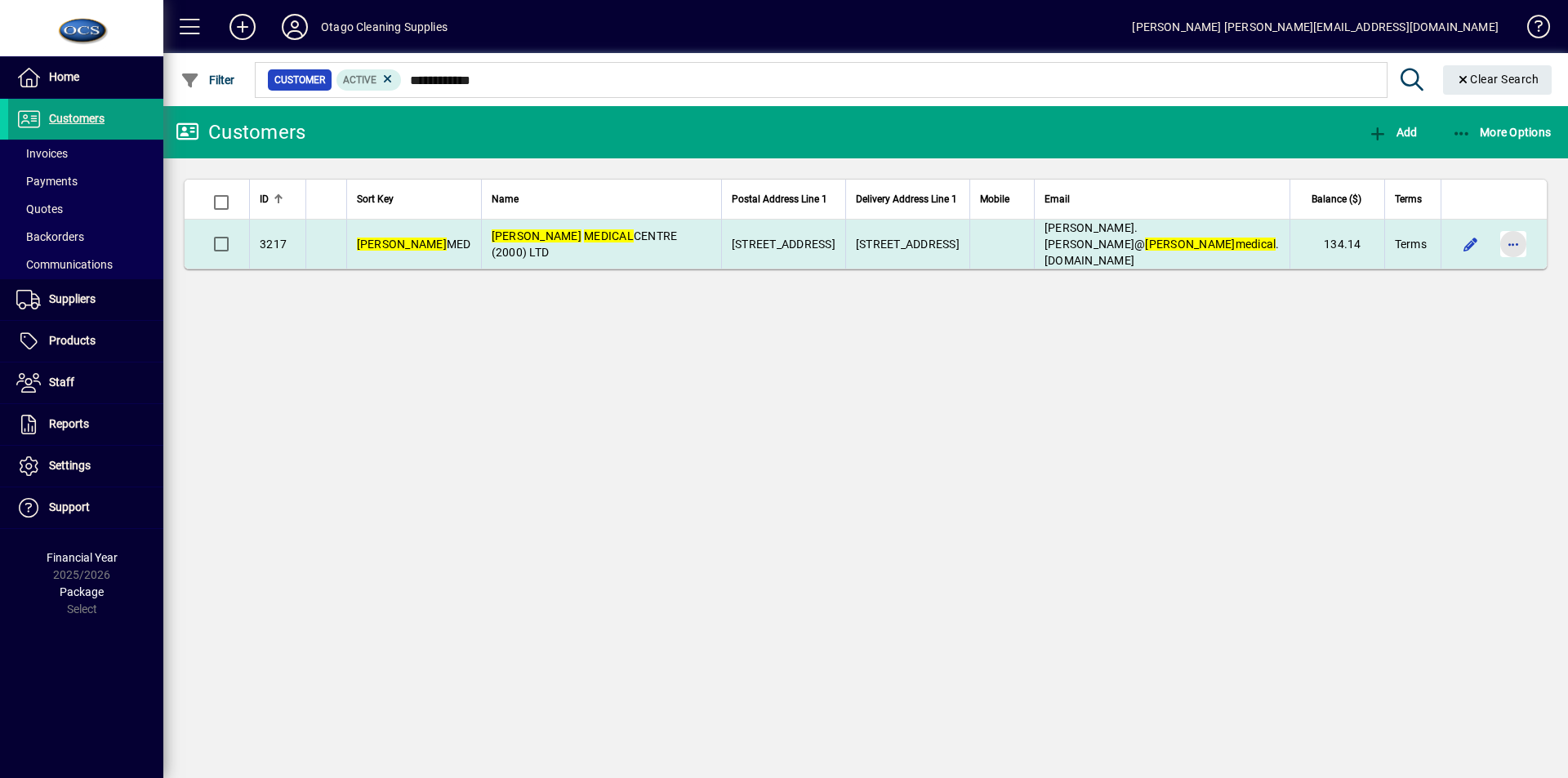
click at [1512, 233] on span "button" at bounding box center [1513, 244] width 39 height 39
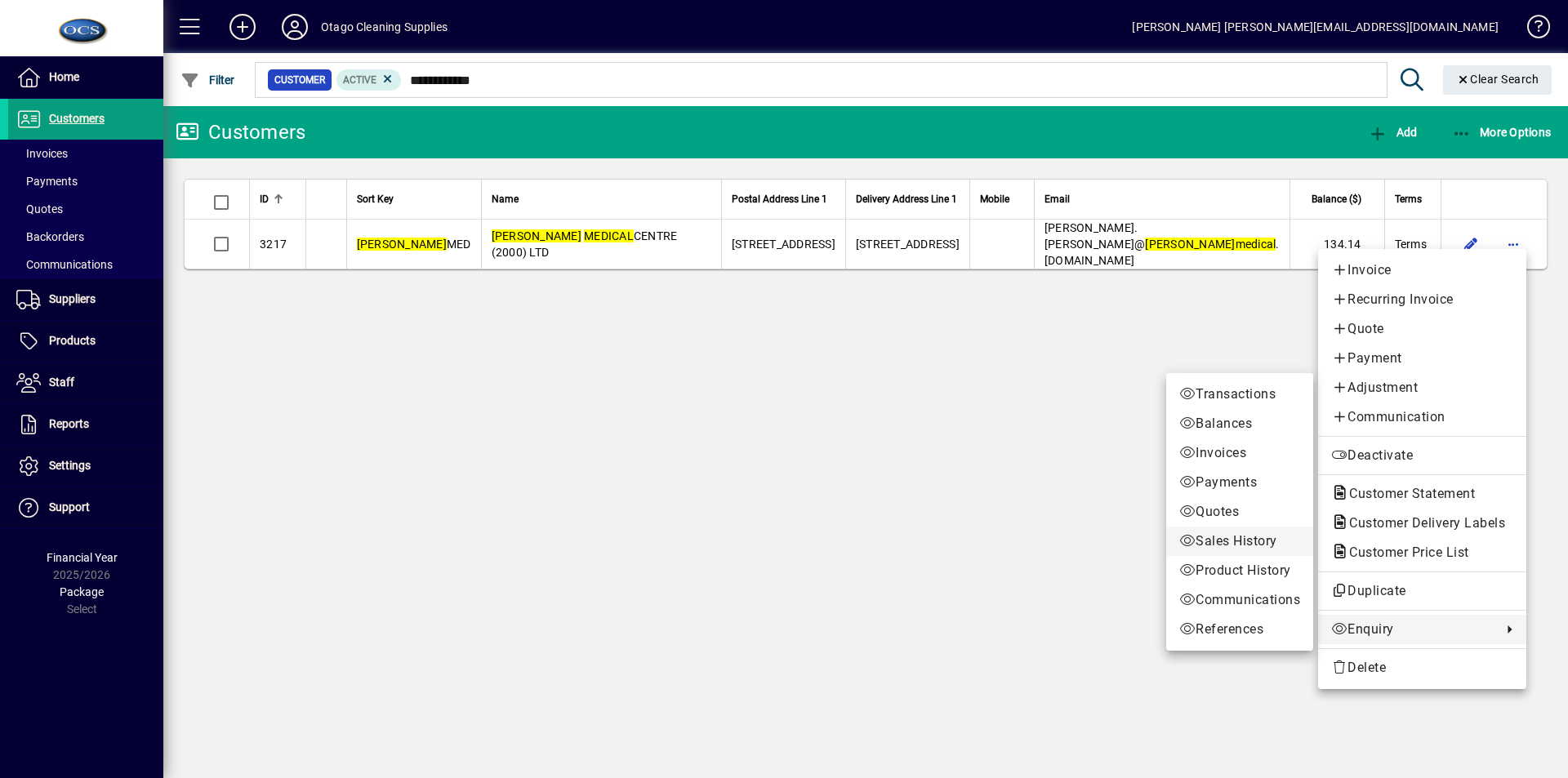
click at [1237, 541] on span "Sales History" at bounding box center [1240, 541] width 121 height 20
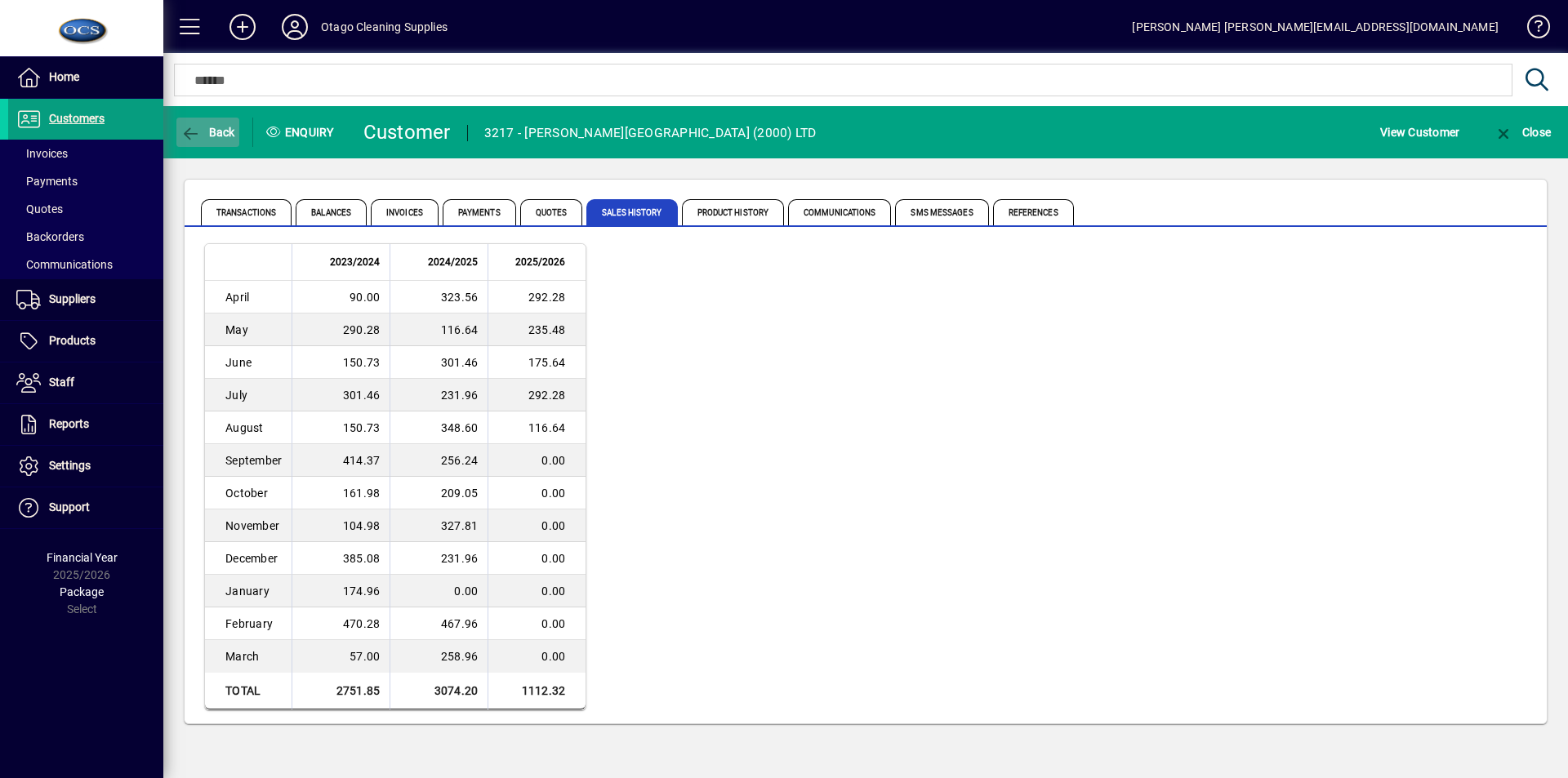
click at [209, 138] on span "Back" at bounding box center [208, 133] width 55 height 13
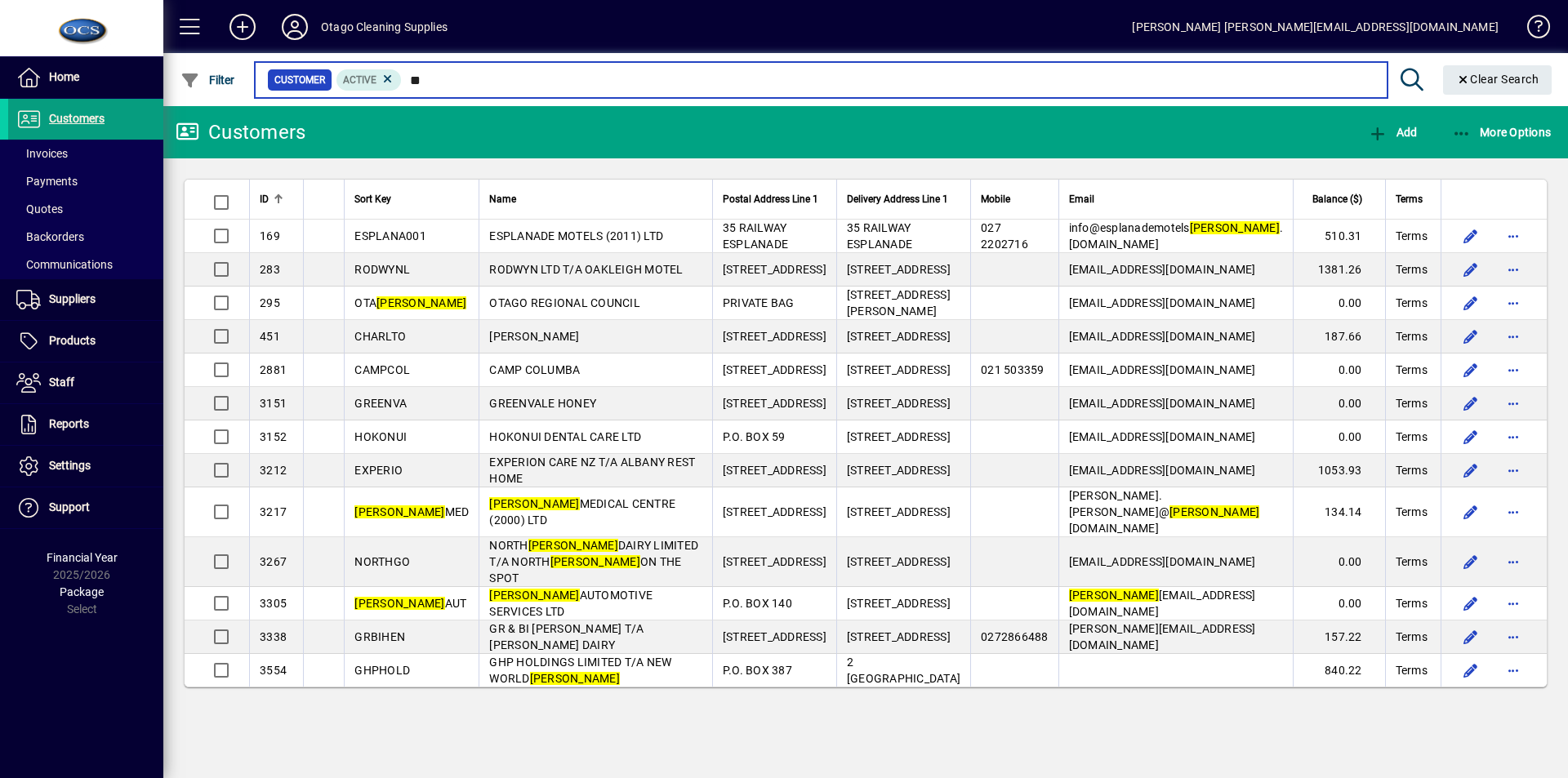
type input "*"
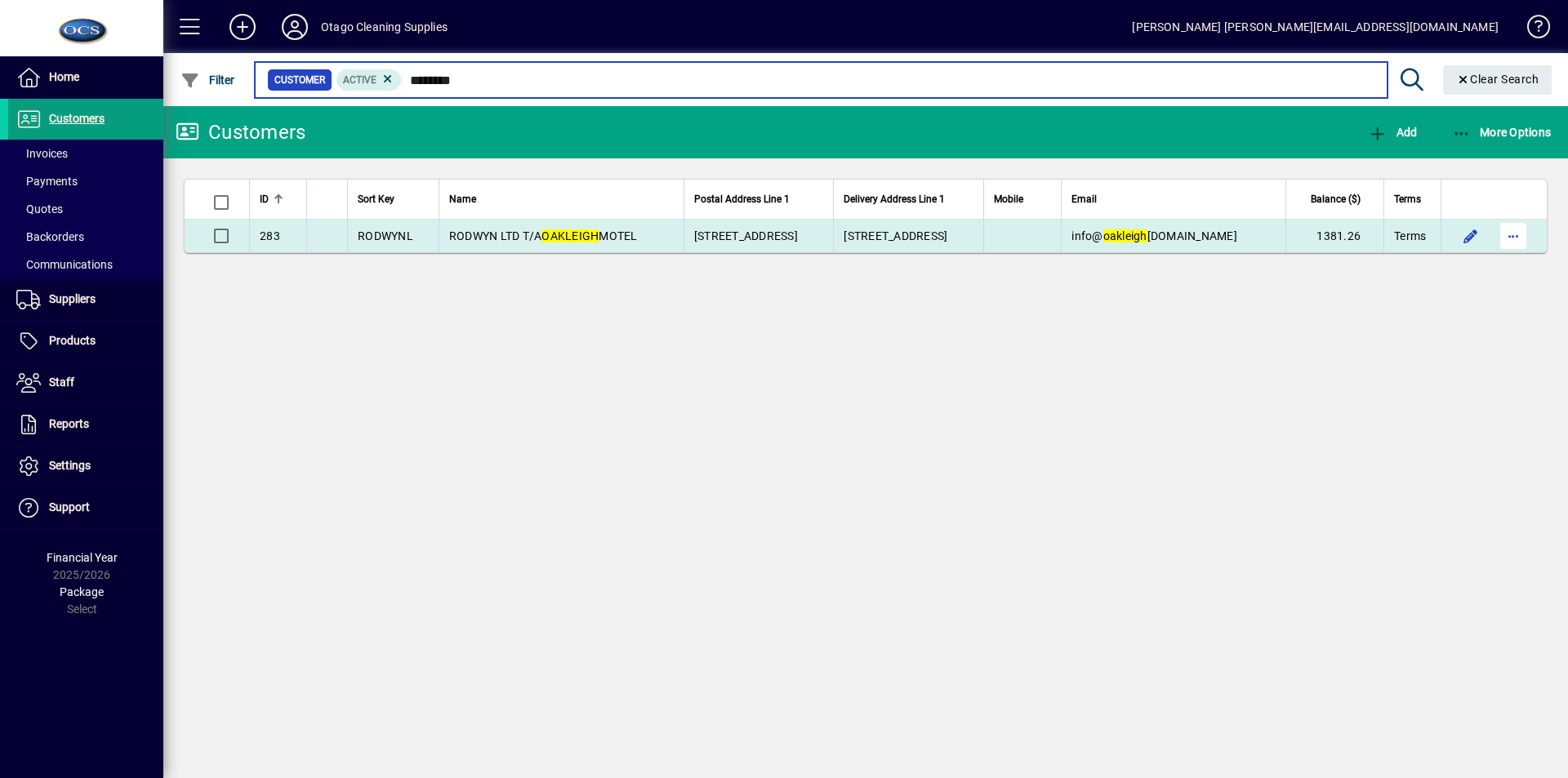
type input "********"
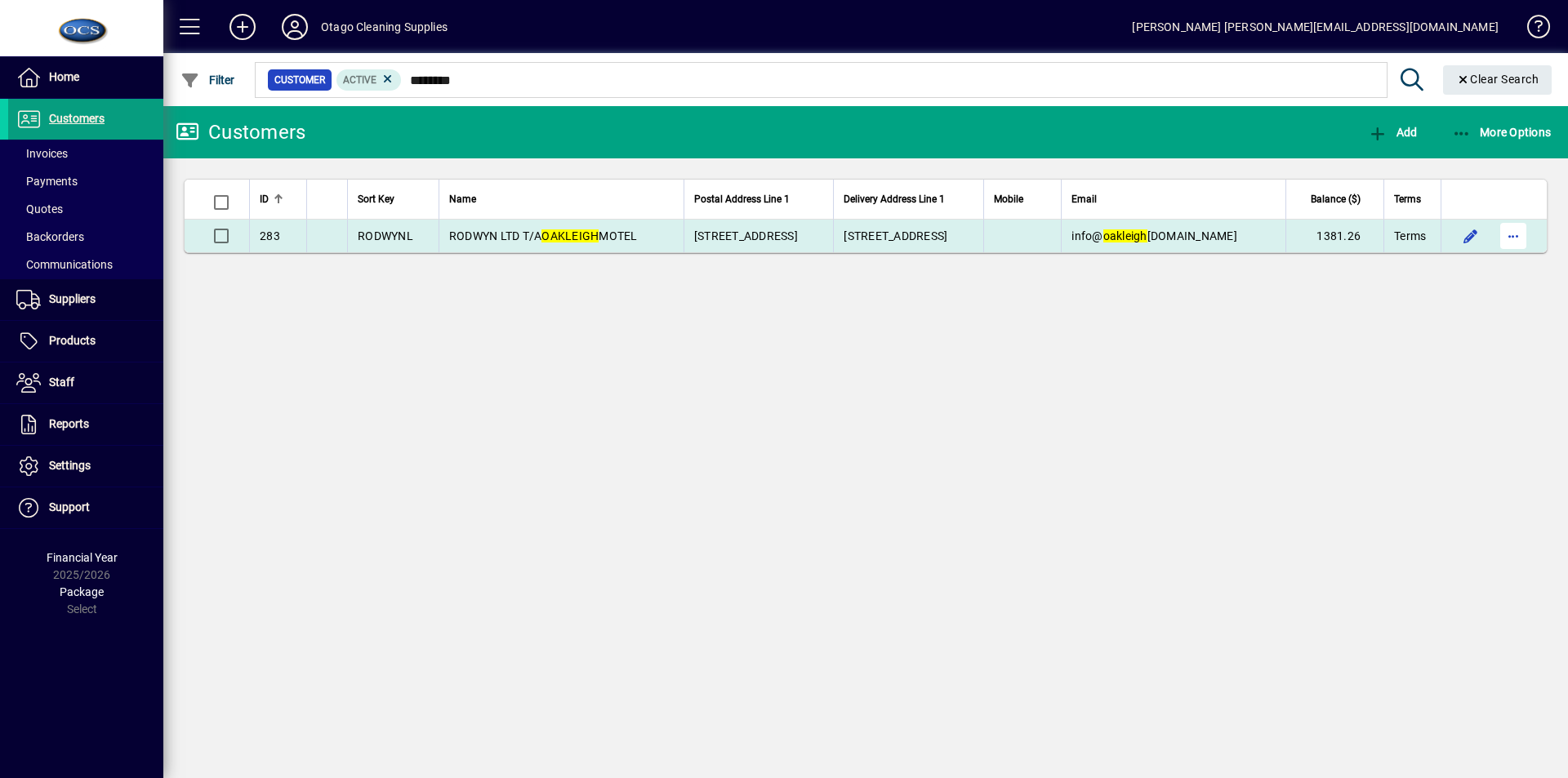
click at [1513, 232] on span "button" at bounding box center [1513, 235] width 39 height 39
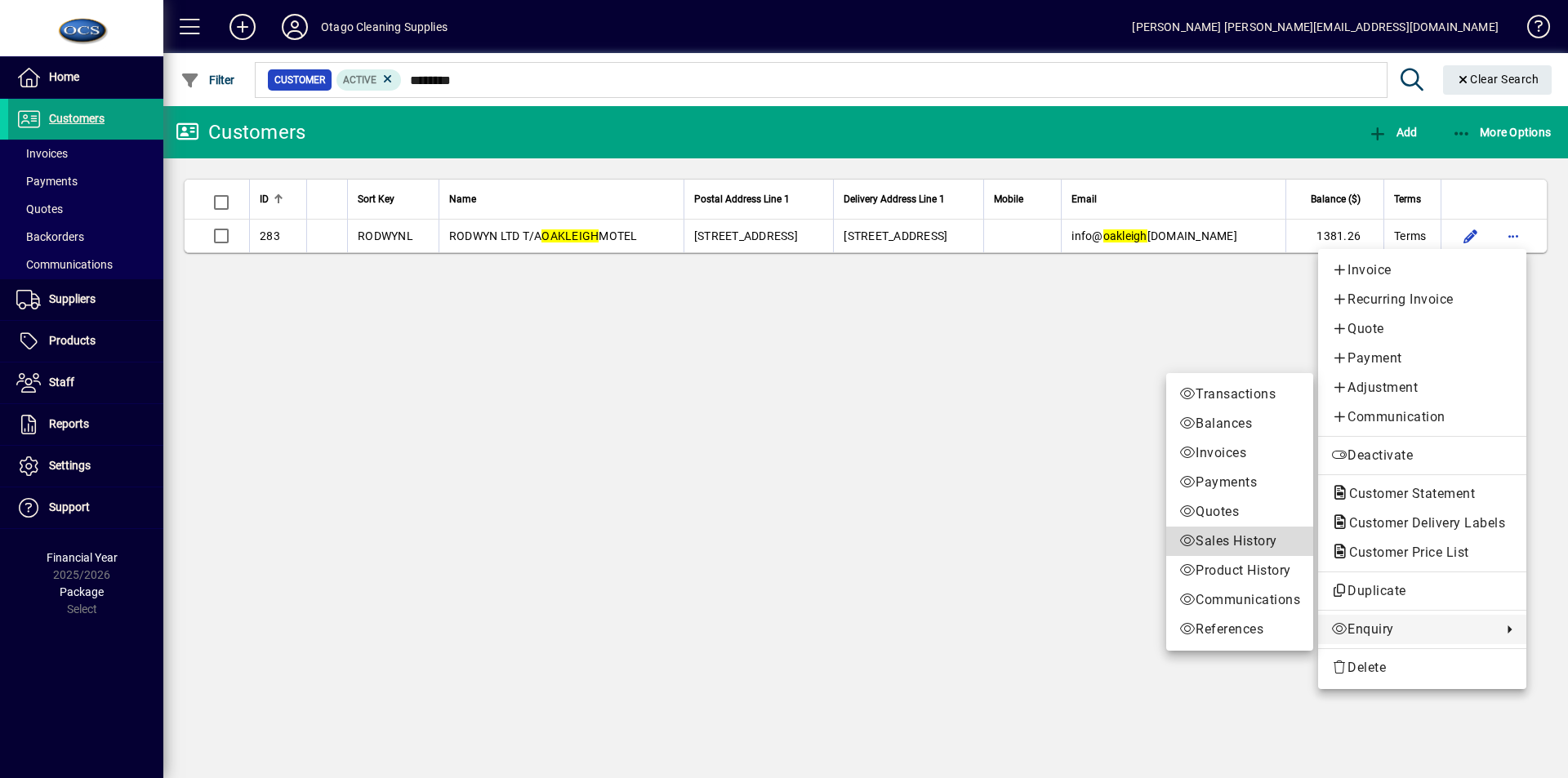
click at [1221, 539] on span "Sales History" at bounding box center [1240, 541] width 121 height 20
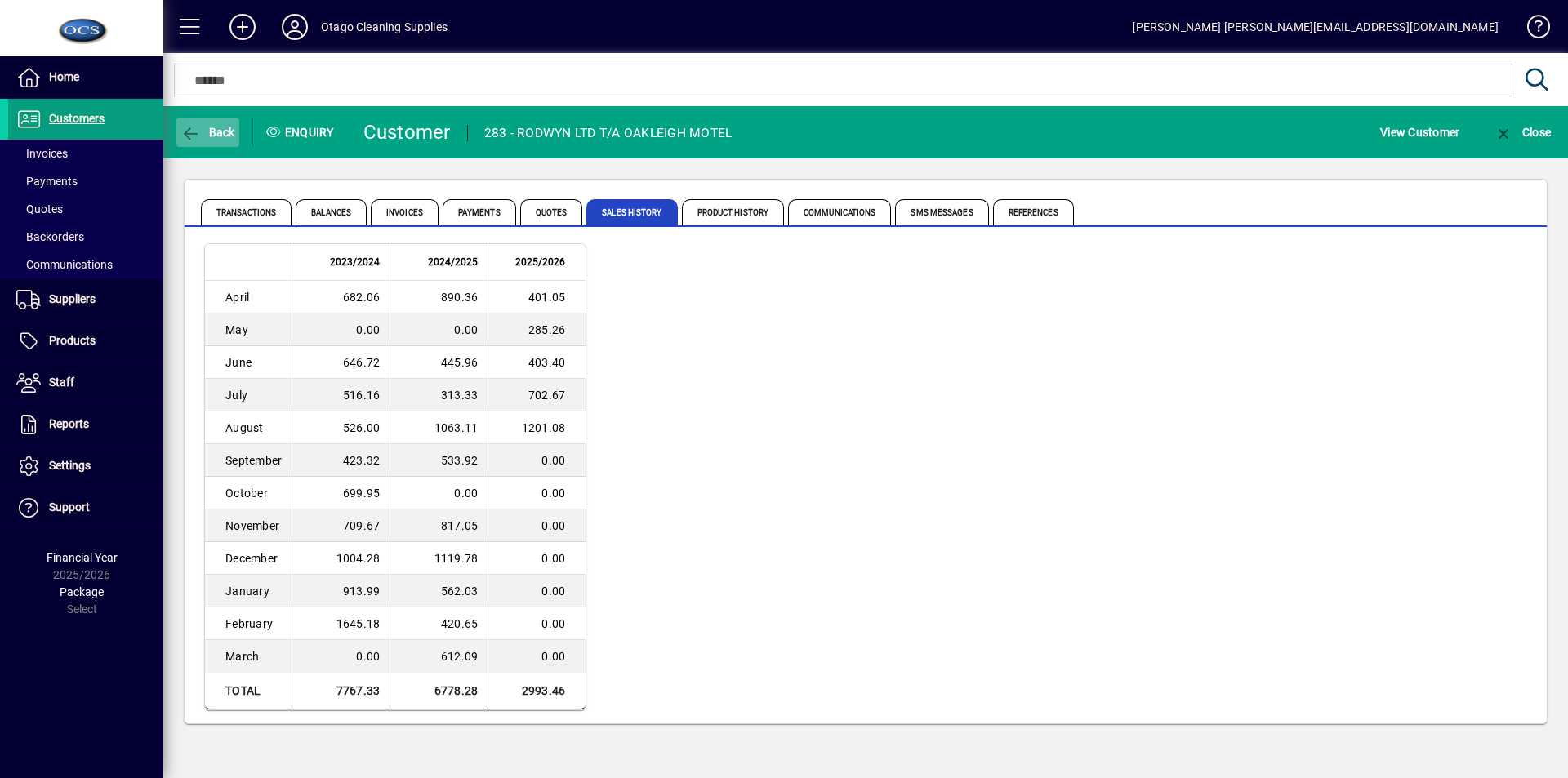
click at [184, 132] on icon "button" at bounding box center [191, 134] width 21 height 16
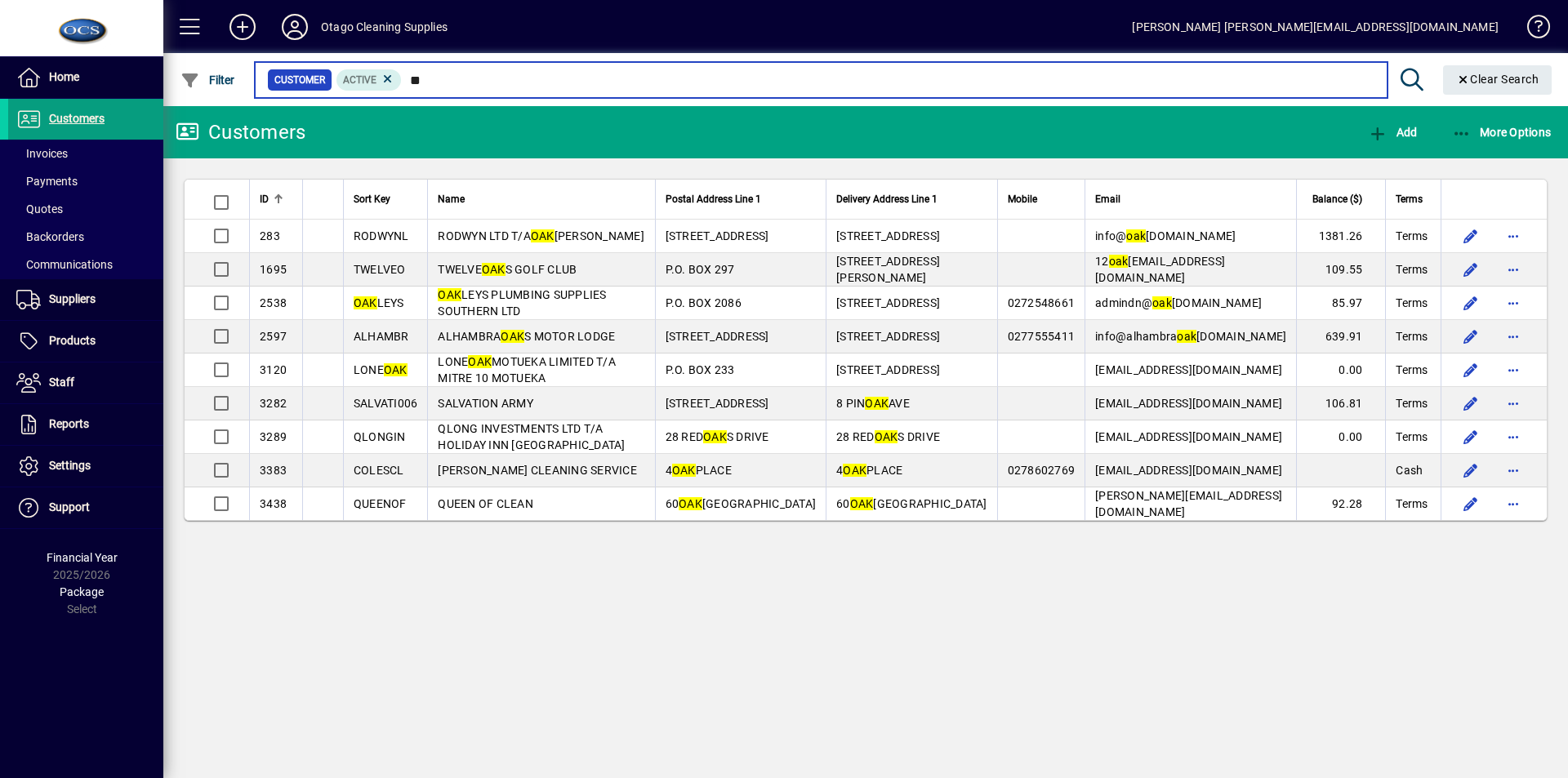
type input "*"
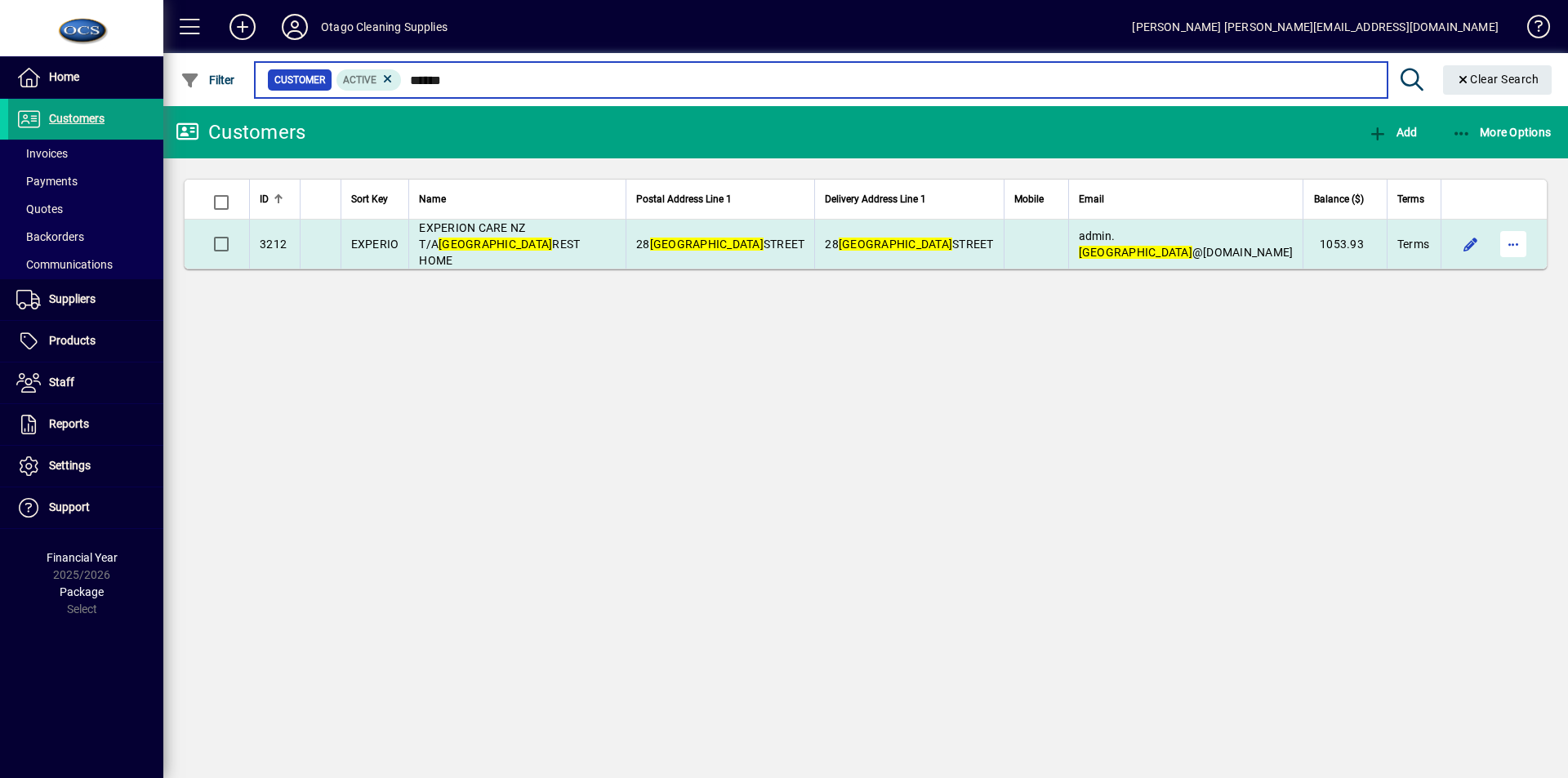
type input "******"
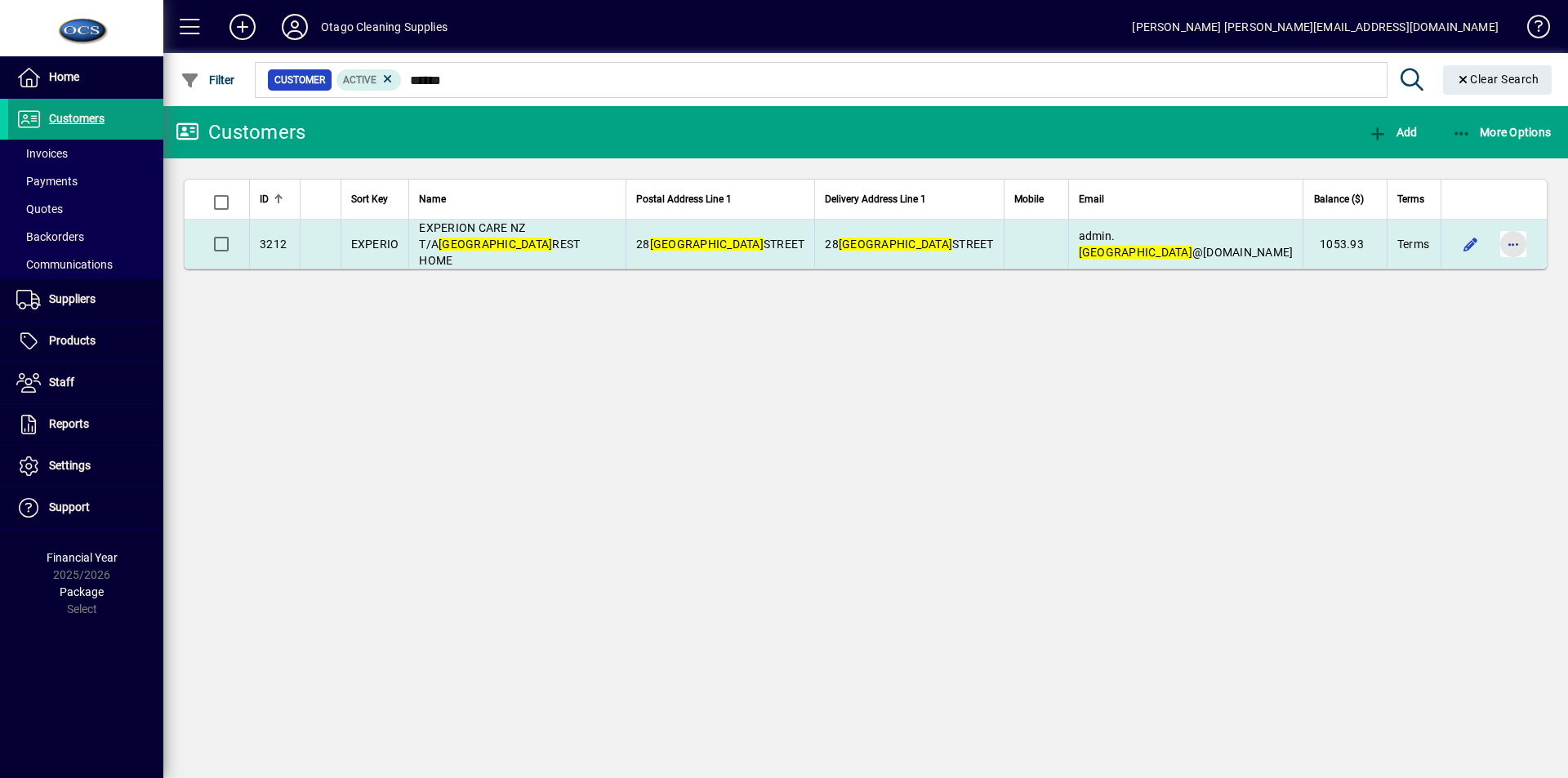
click at [1514, 236] on span "button" at bounding box center [1513, 244] width 39 height 39
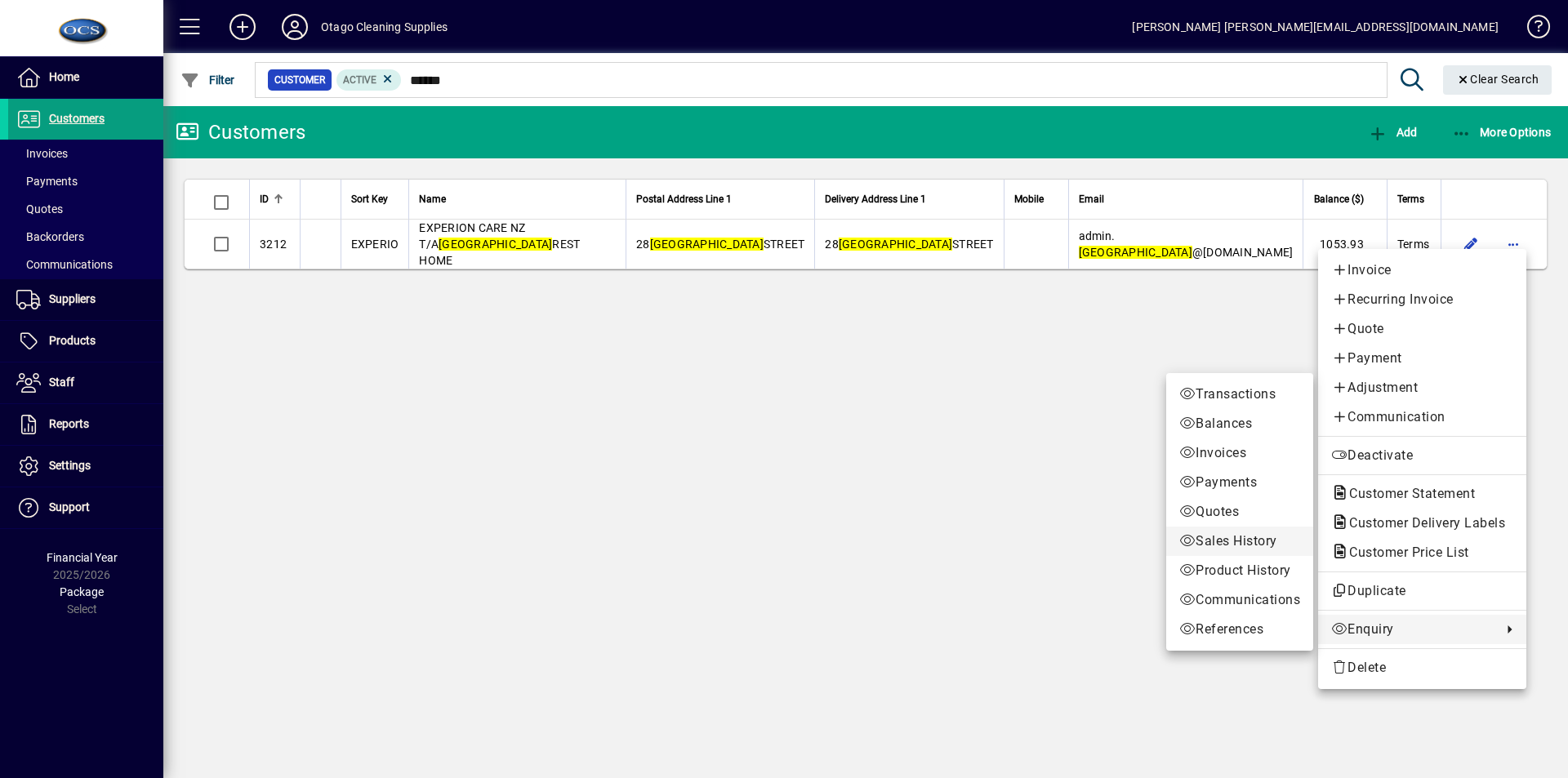
click at [1219, 535] on span "Sales History" at bounding box center [1240, 541] width 121 height 20
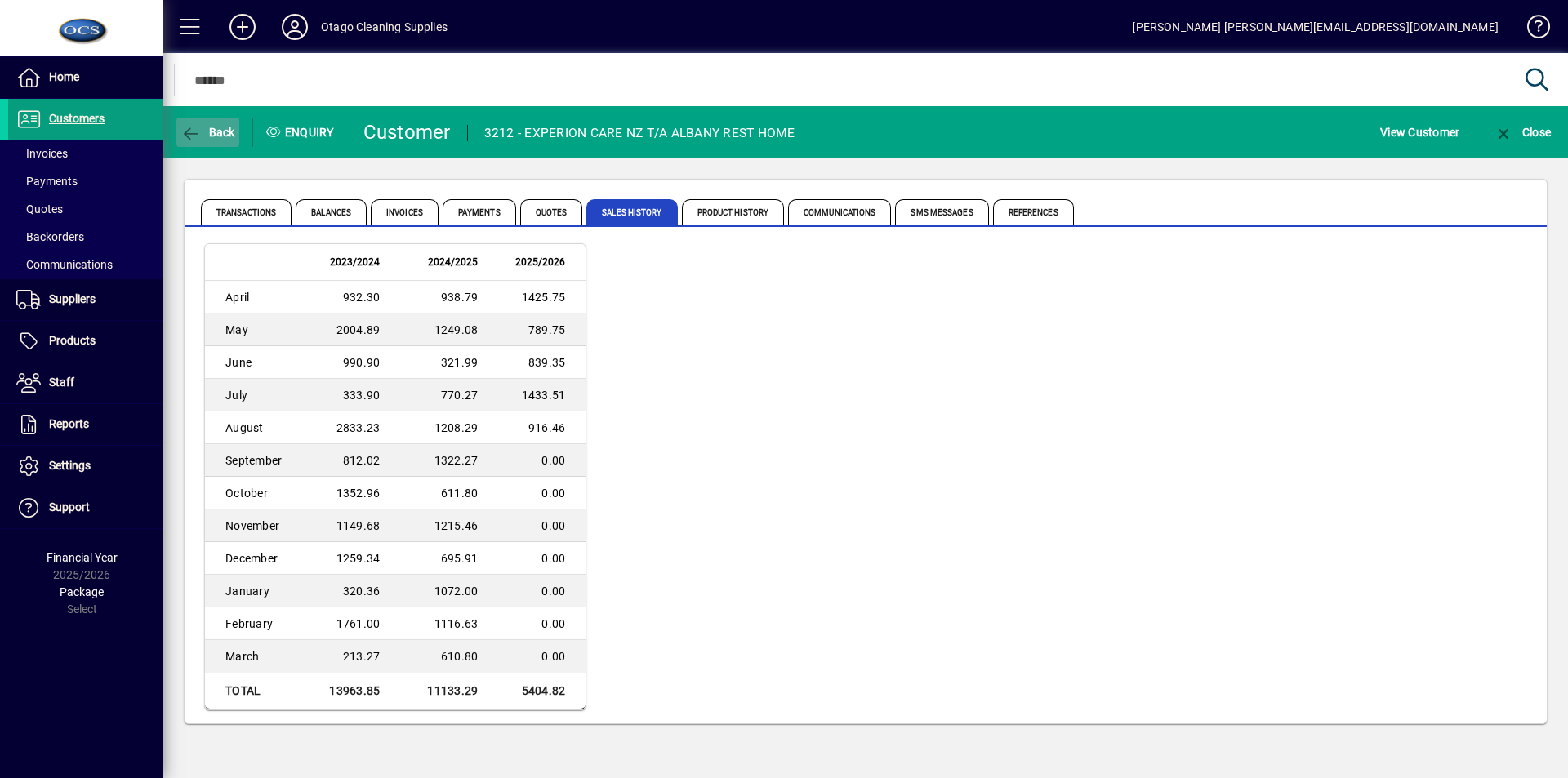
click at [213, 134] on span "Back" at bounding box center [208, 133] width 55 height 13
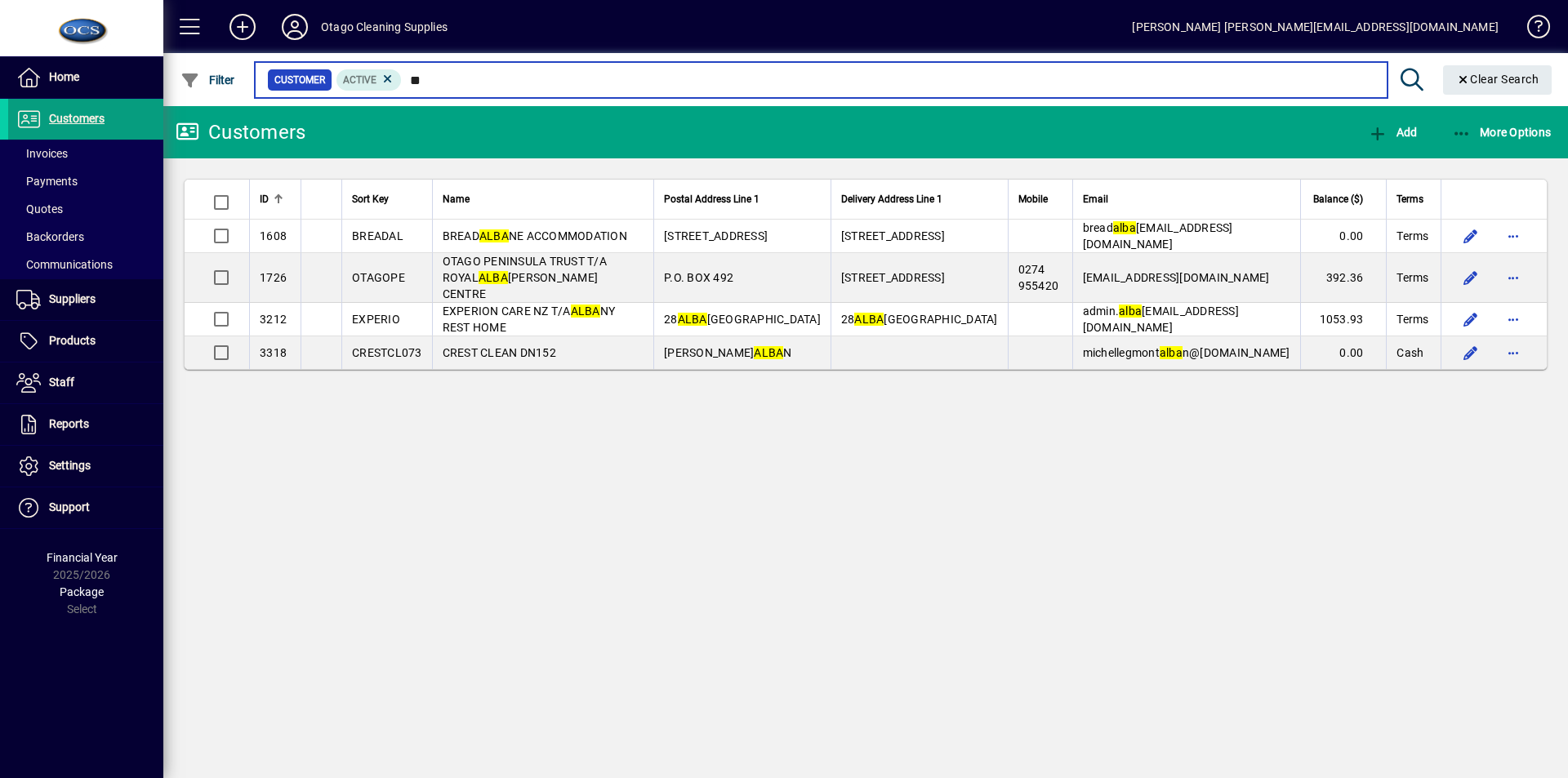
type input "*"
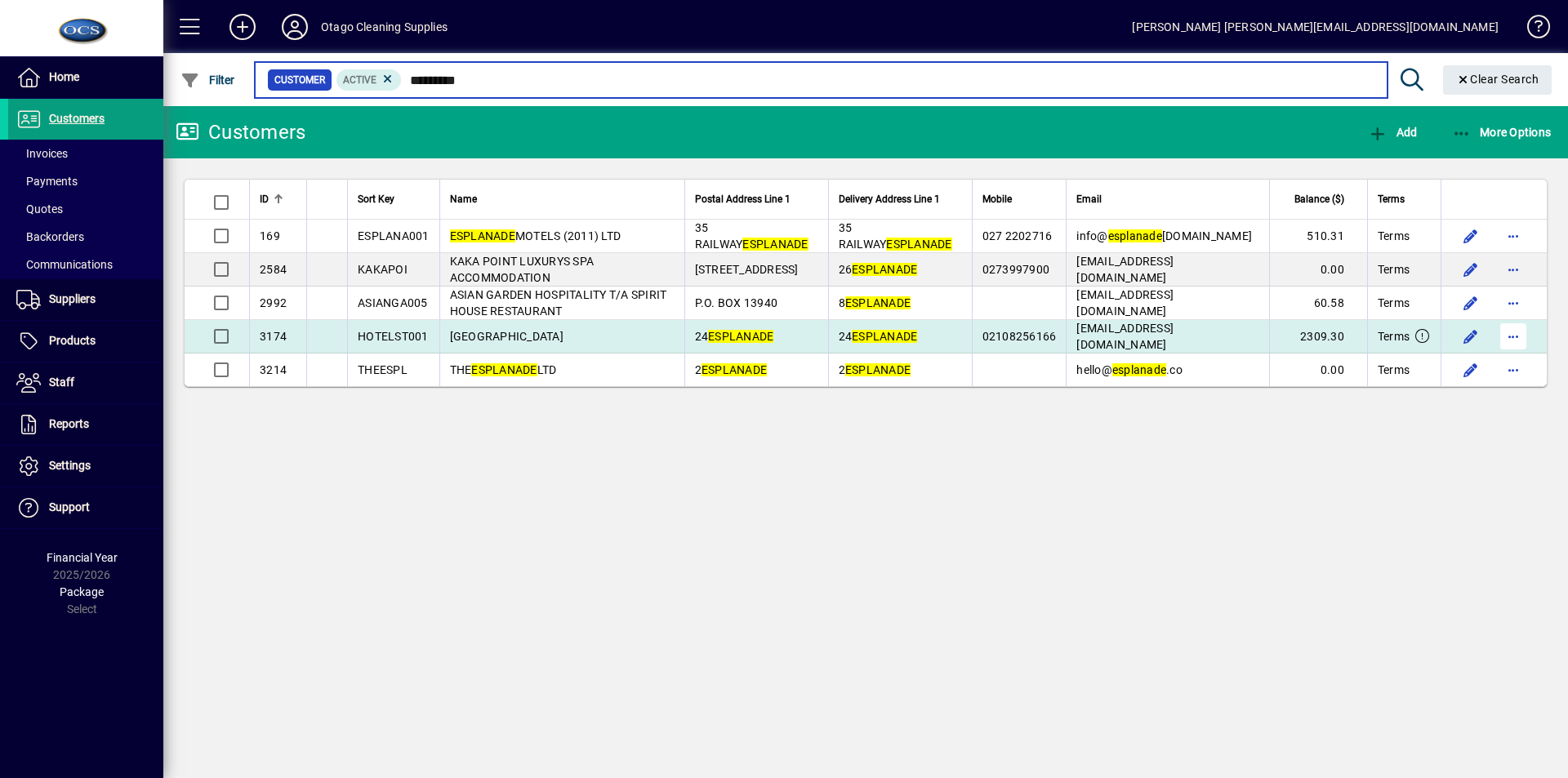
type input "*********"
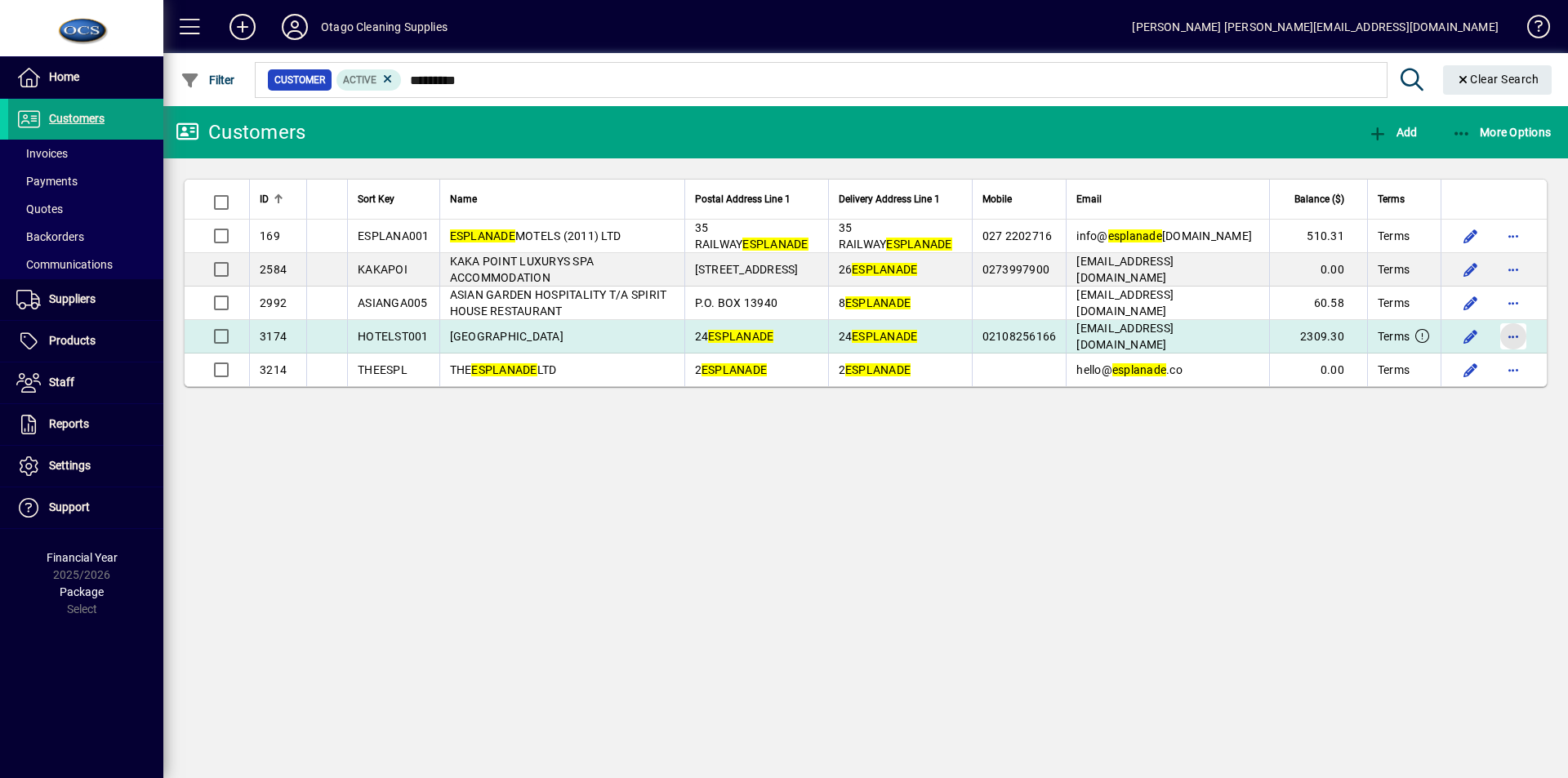
click at [1506, 332] on span "button" at bounding box center [1513, 336] width 39 height 39
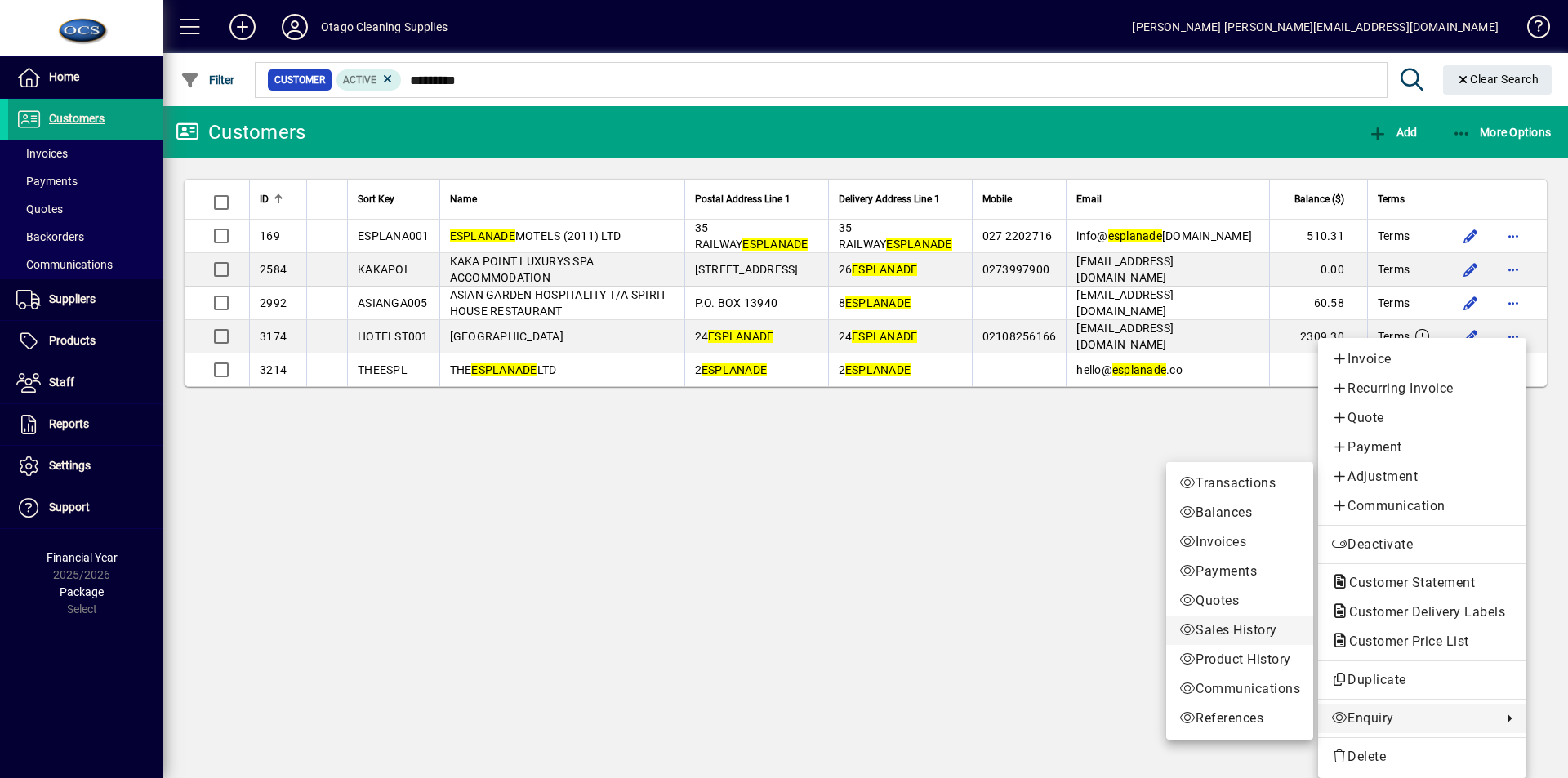
click at [1243, 627] on span "Sales History" at bounding box center [1240, 630] width 121 height 20
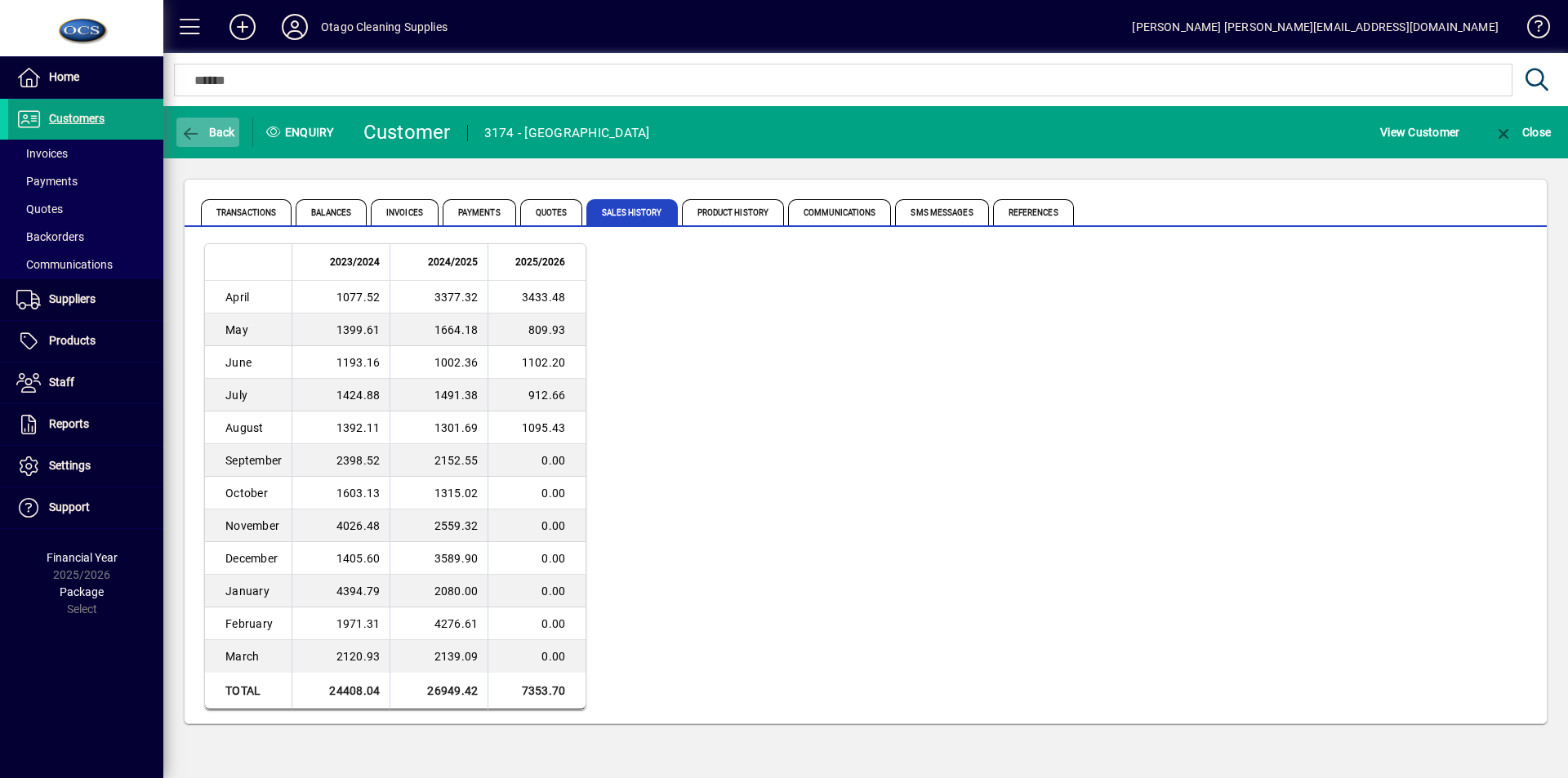
click at [216, 132] on span "Back" at bounding box center [208, 133] width 55 height 13
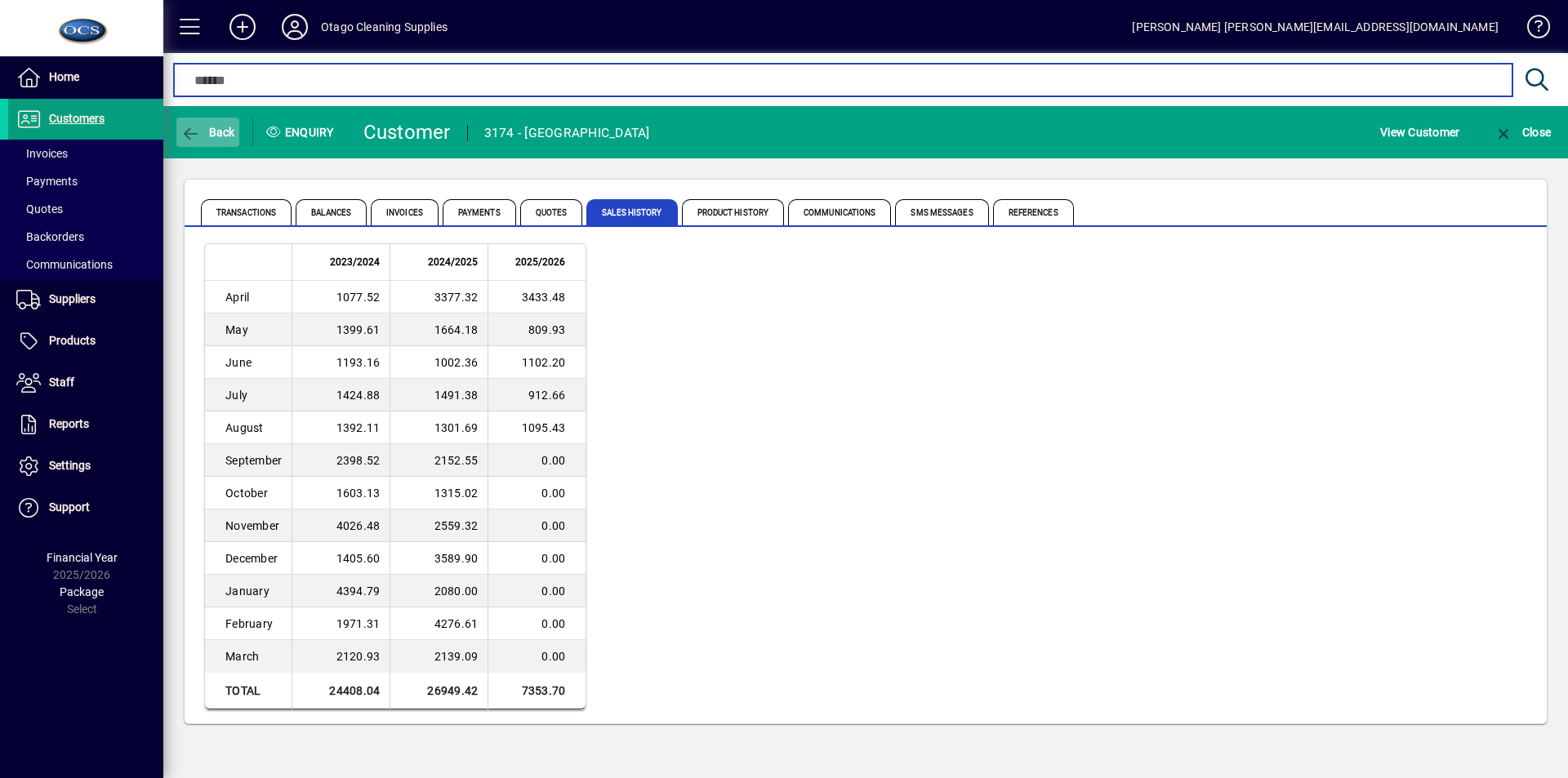
type input "*********"
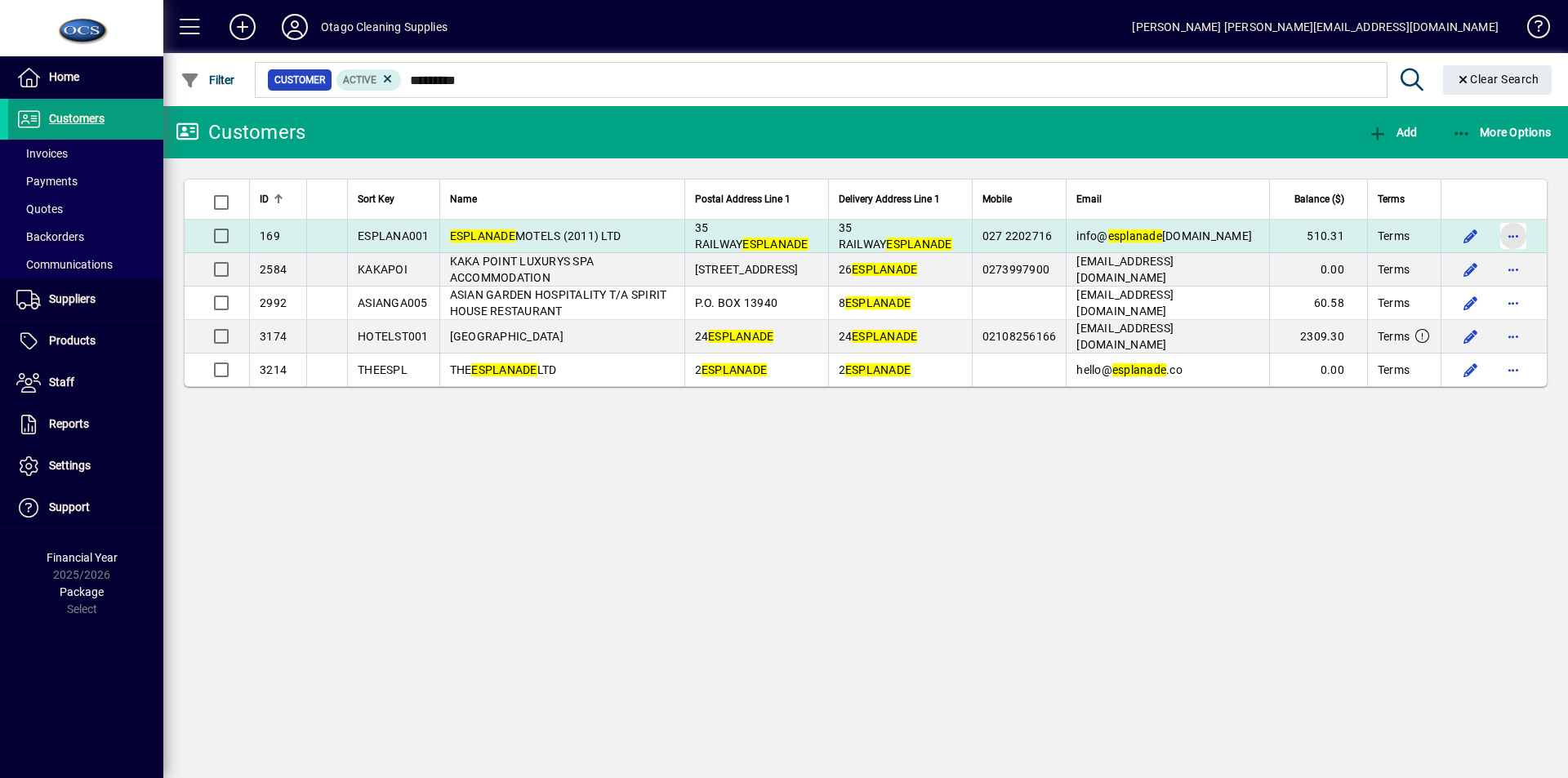
click at [1518, 232] on span "button" at bounding box center [1513, 235] width 39 height 39
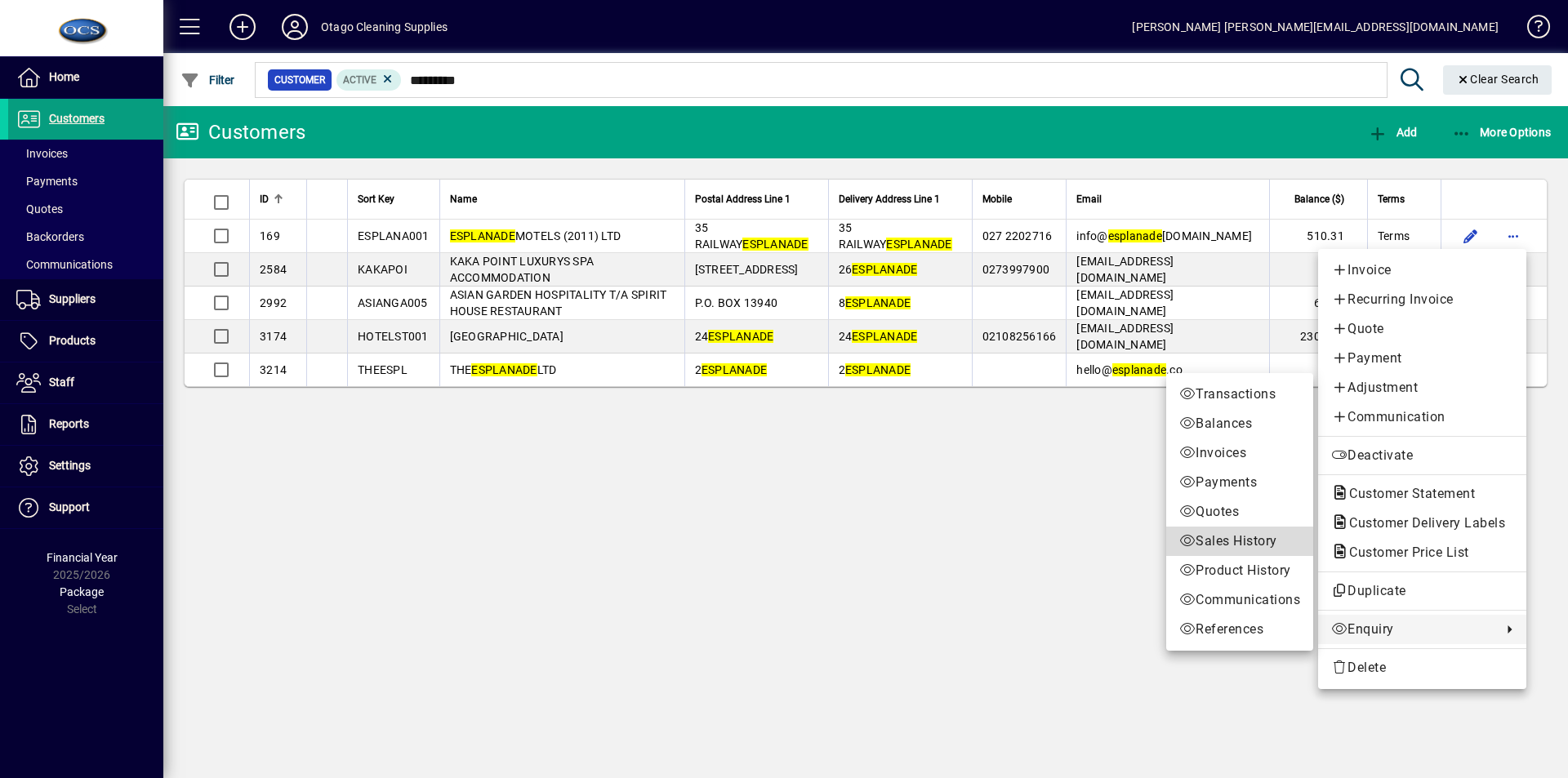
click at [1211, 544] on span "Sales History" at bounding box center [1240, 541] width 121 height 20
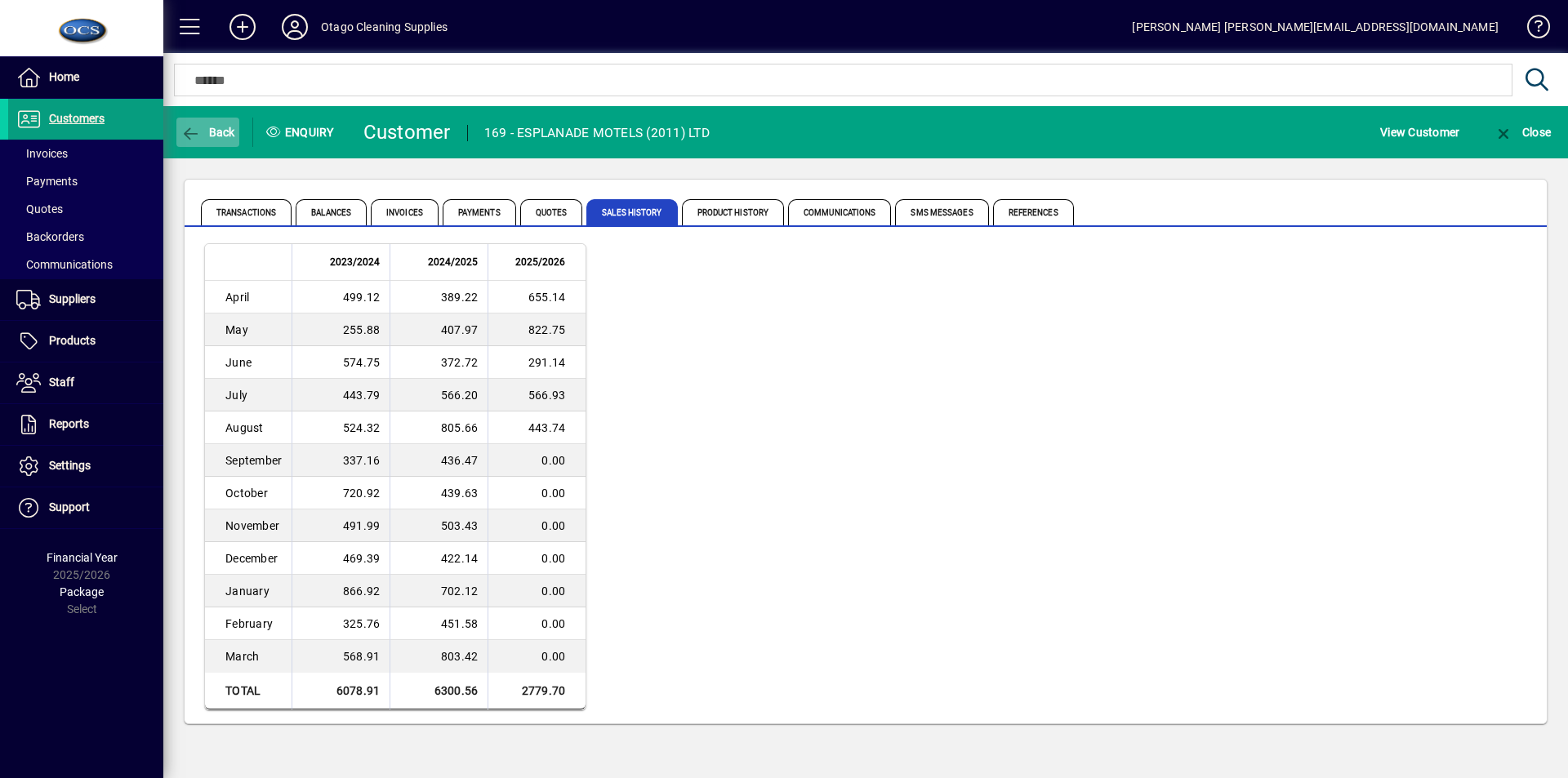
click at [222, 122] on span "button" at bounding box center [208, 132] width 63 height 39
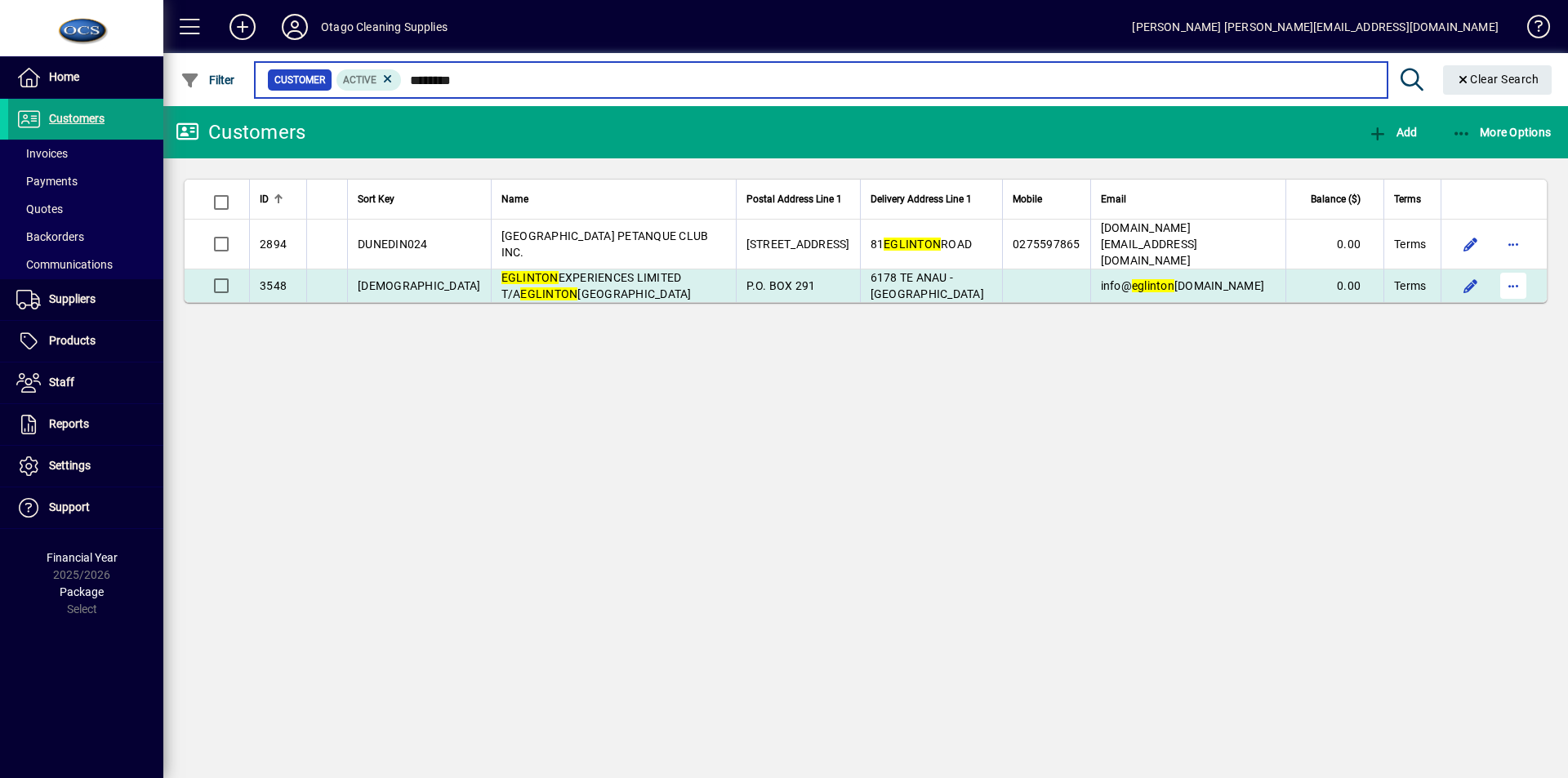
type input "********"
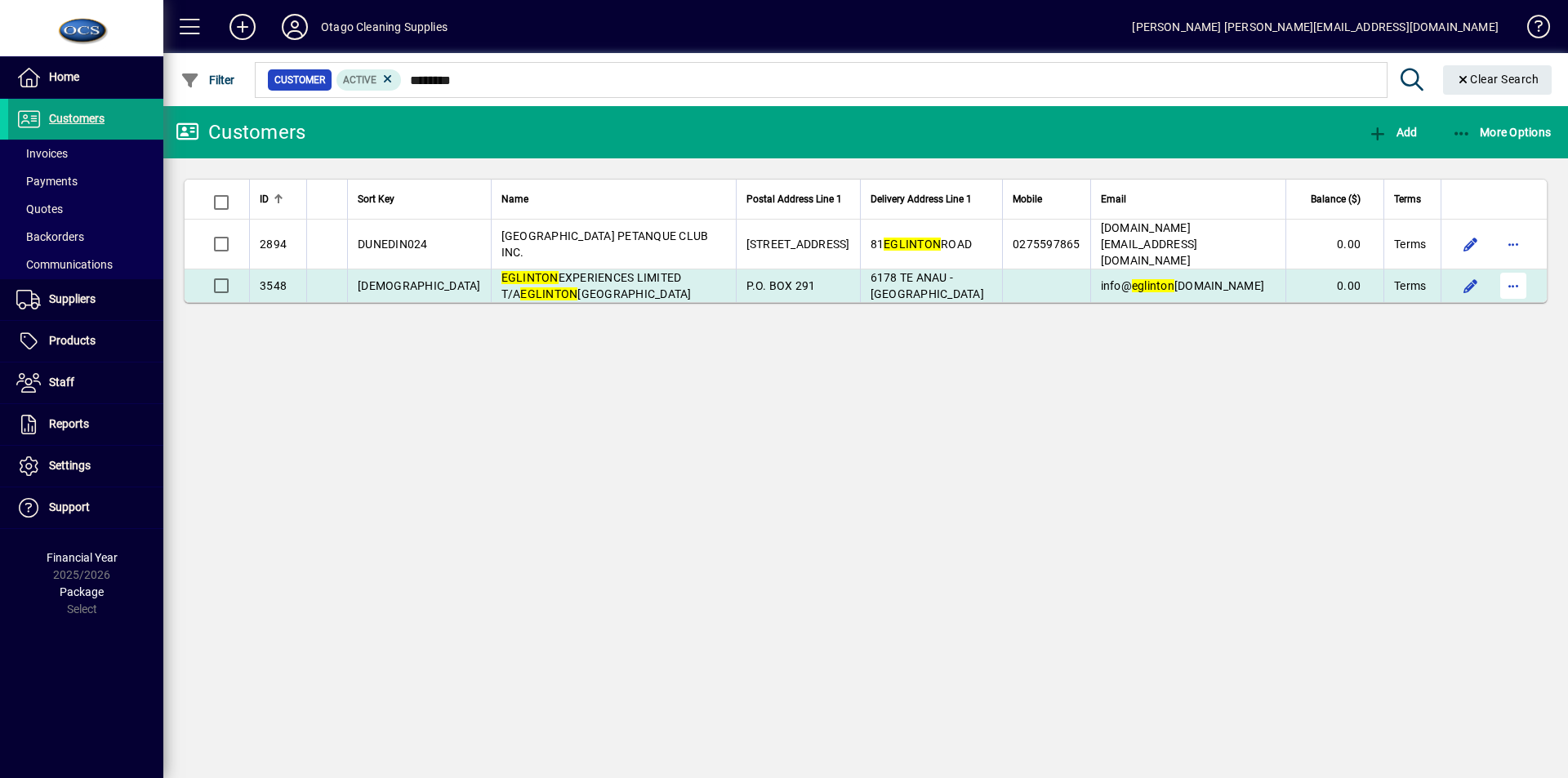
click at [1520, 267] on span "button" at bounding box center [1513, 286] width 39 height 39
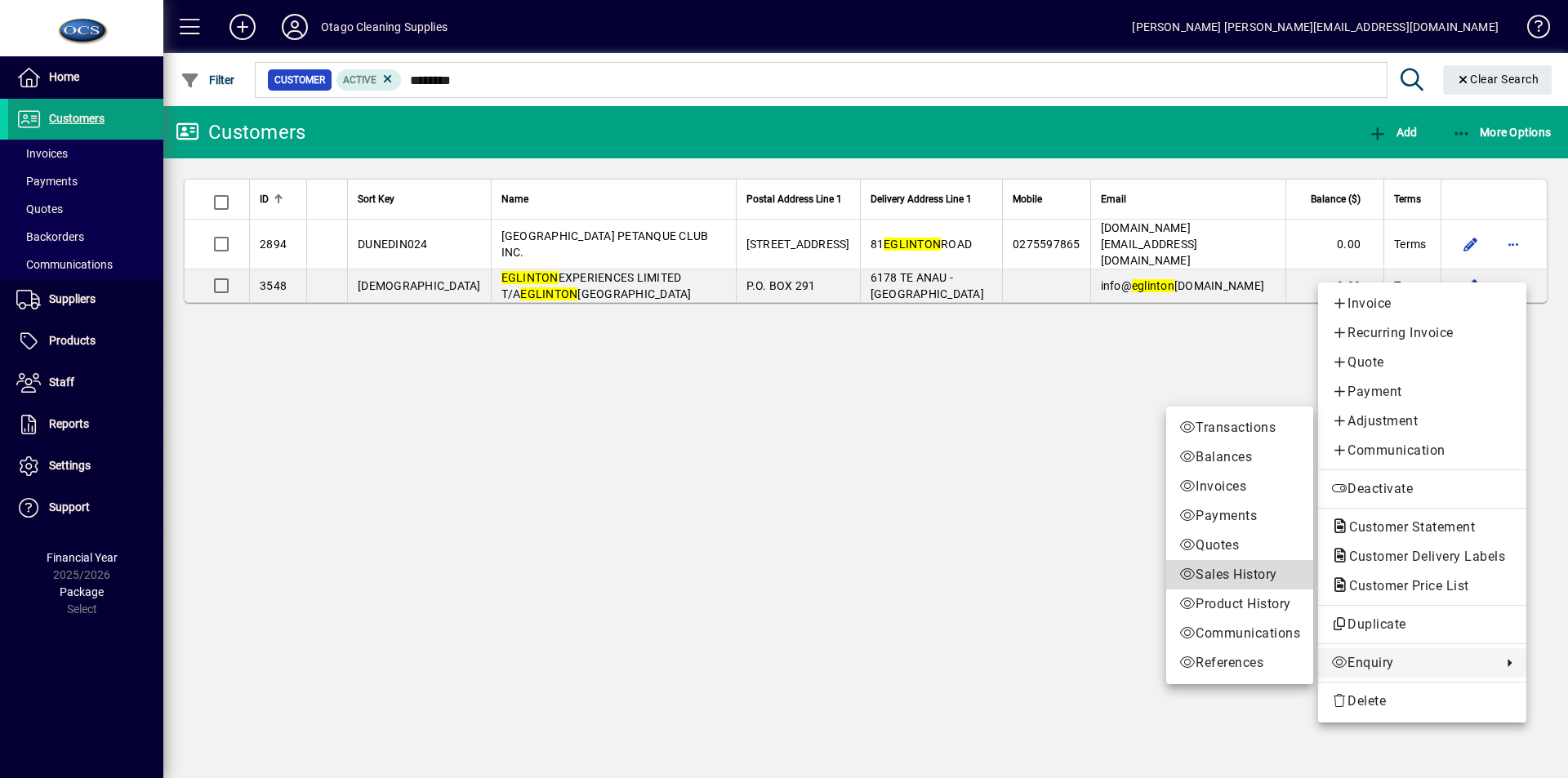
click at [1239, 572] on span "Sales History" at bounding box center [1240, 575] width 121 height 20
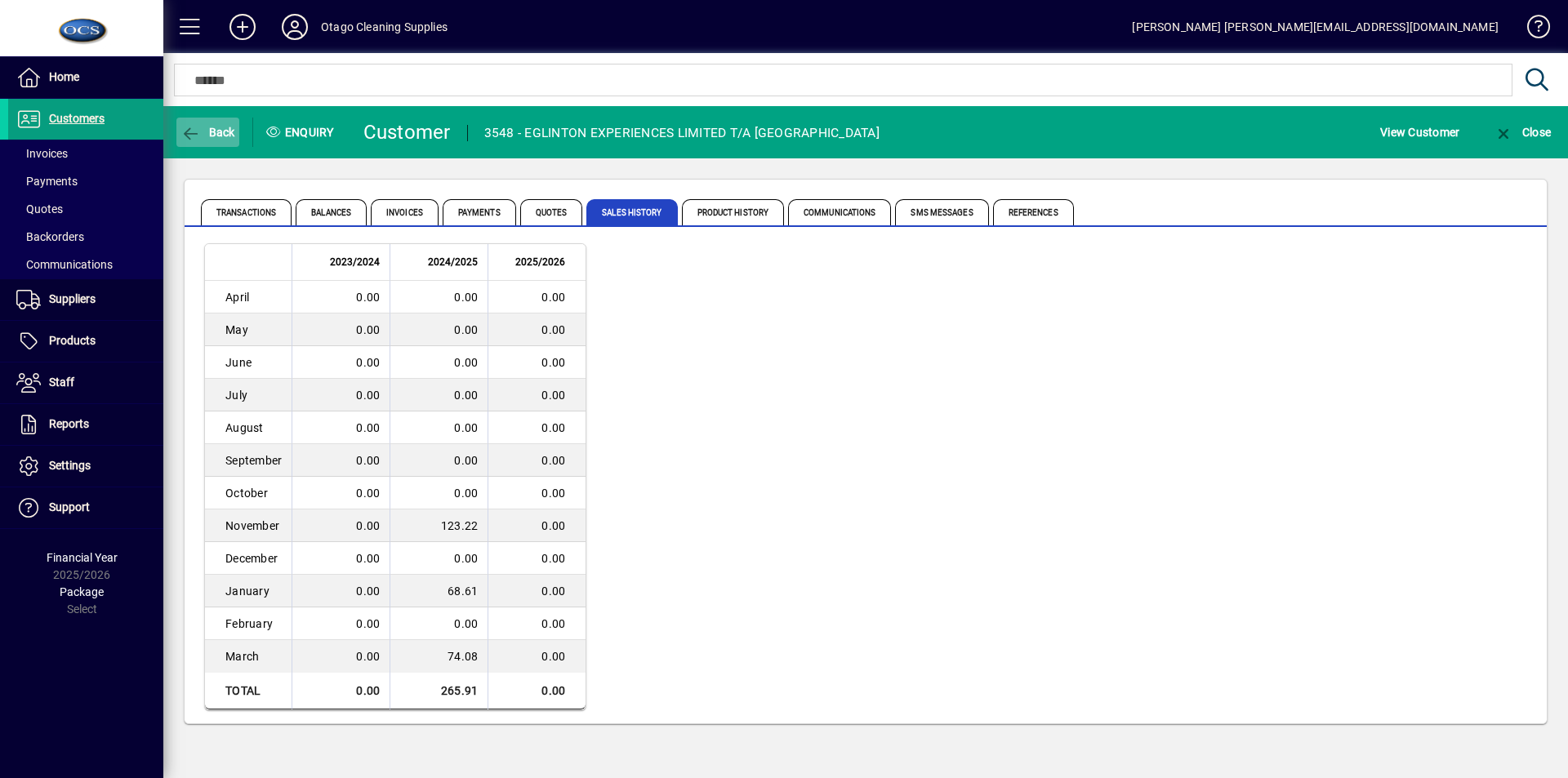
click at [209, 129] on span "Back" at bounding box center [208, 133] width 55 height 13
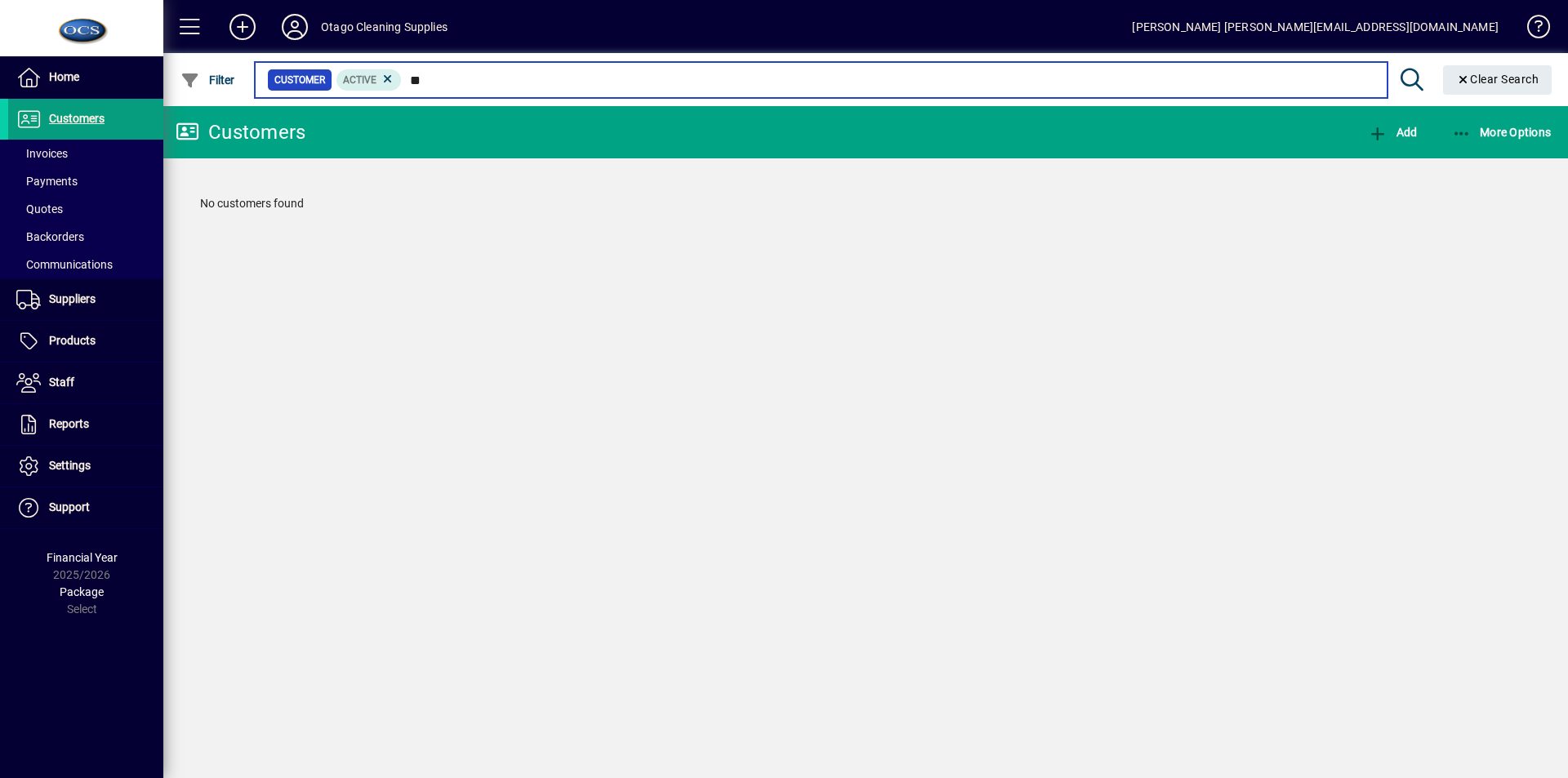
type input "*"
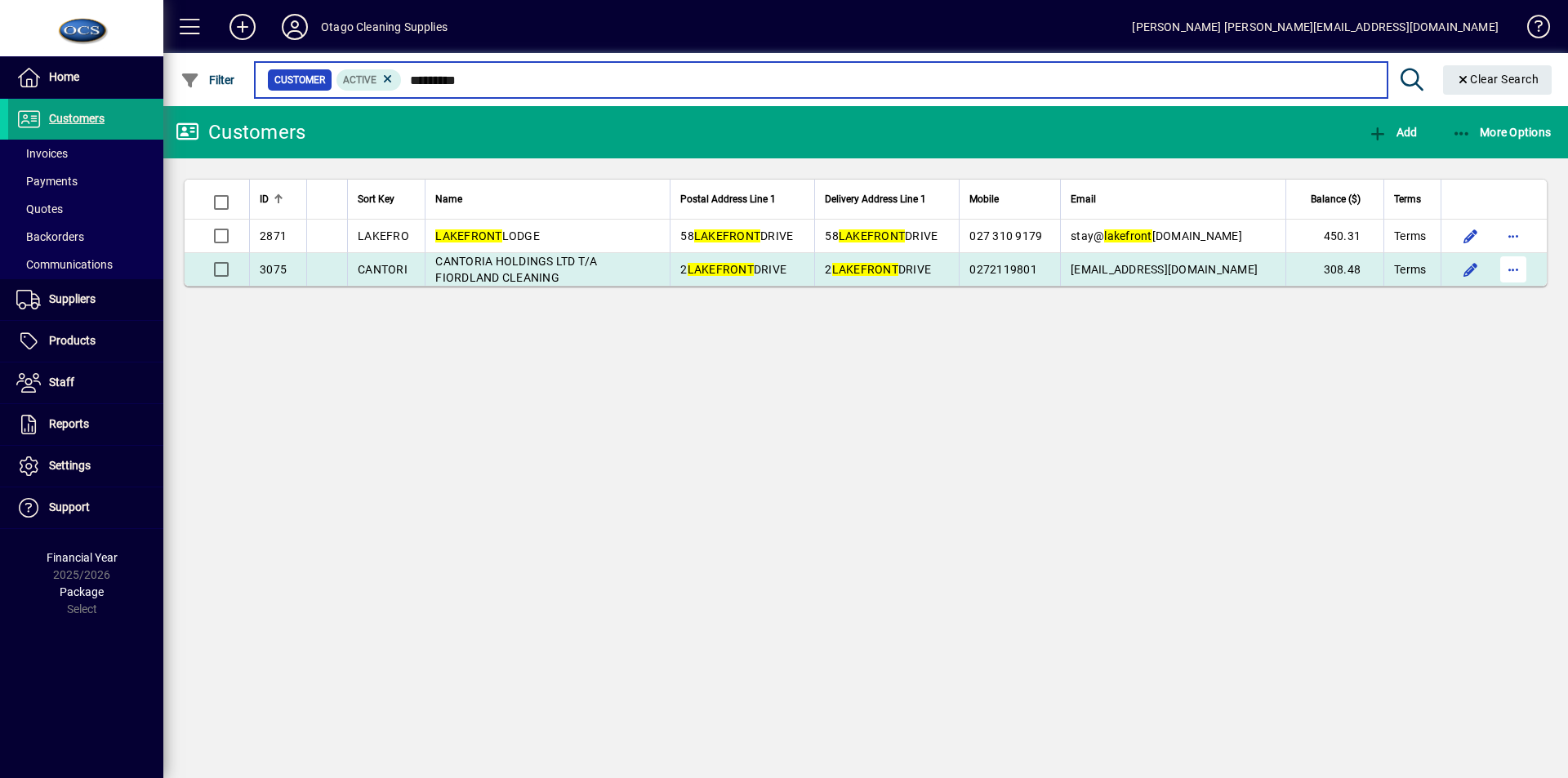
type input "*********"
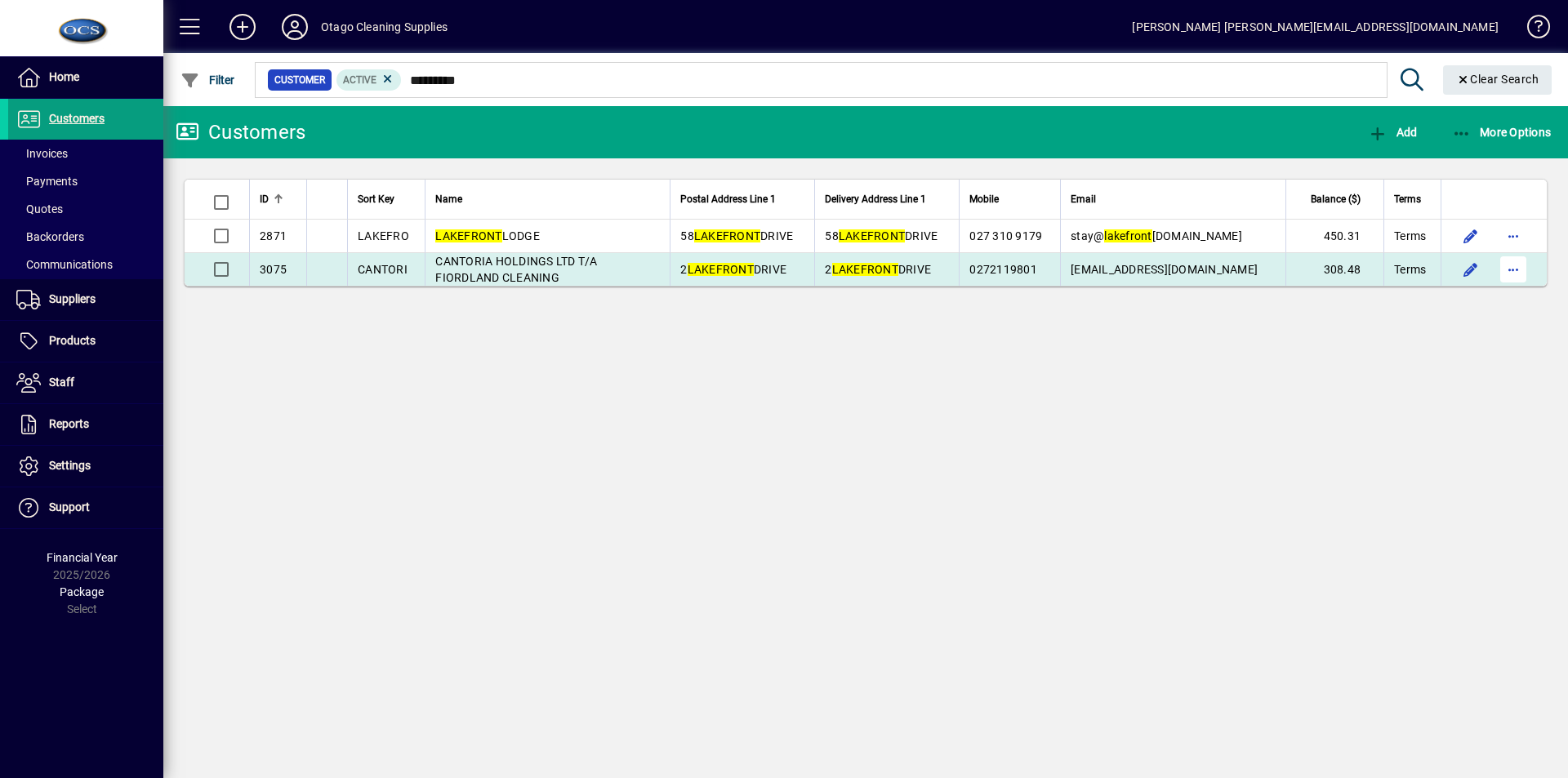
click at [1509, 268] on span "button" at bounding box center [1513, 269] width 39 height 39
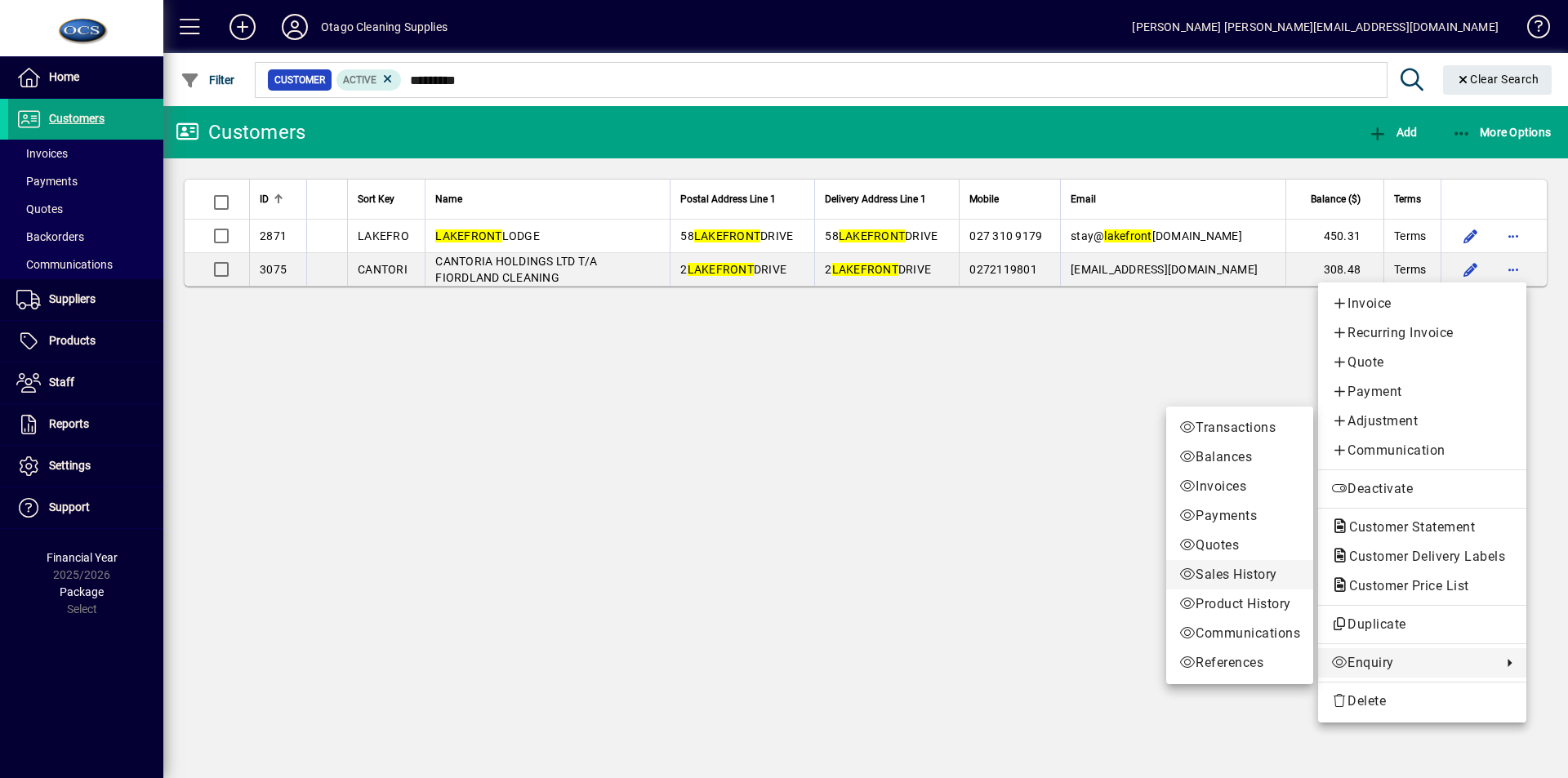
click at [1238, 573] on span "Sales History" at bounding box center [1240, 575] width 121 height 20
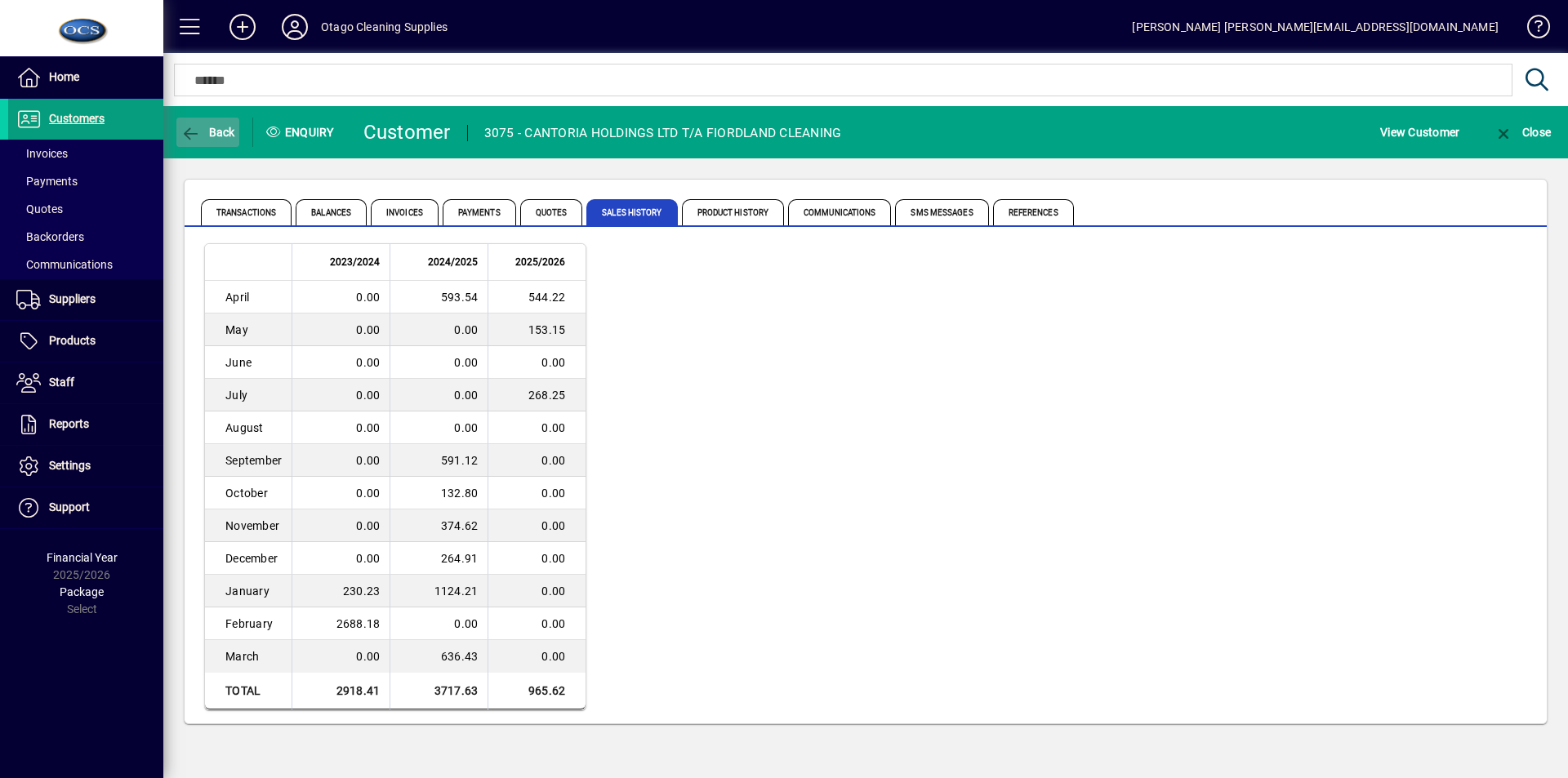
click at [215, 135] on span "Back" at bounding box center [208, 133] width 55 height 13
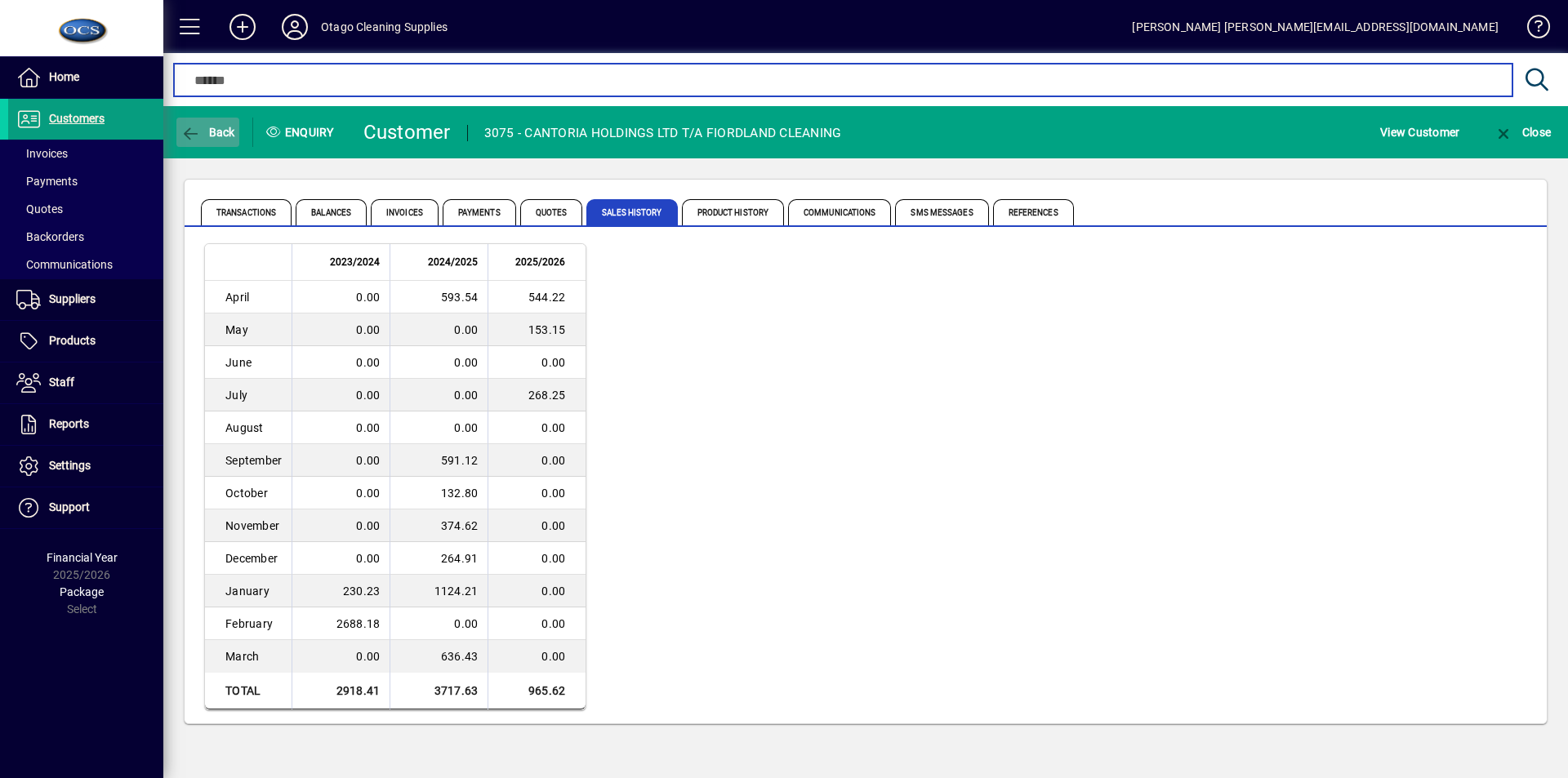
type input "*********"
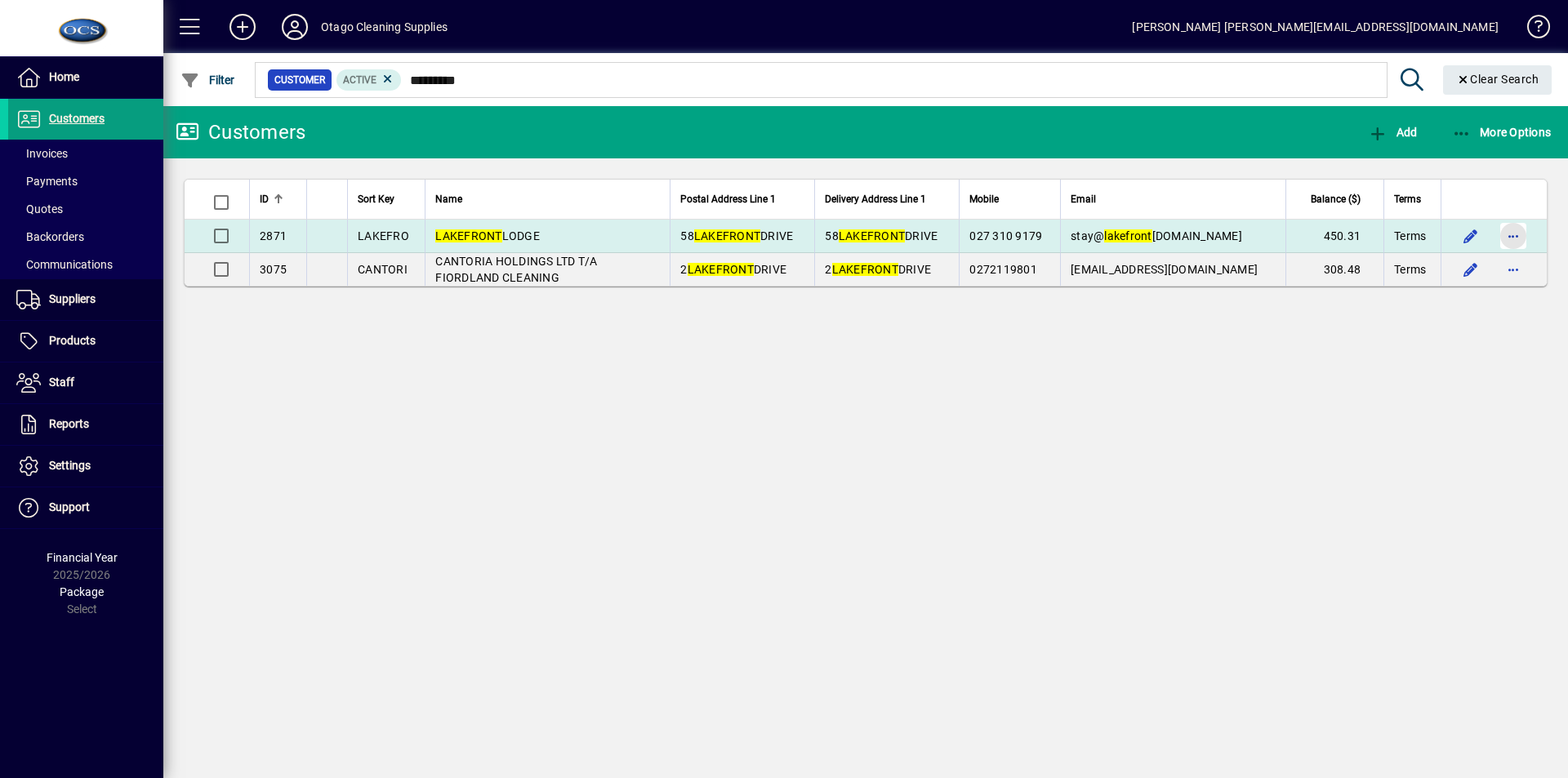
click at [1508, 234] on span "button" at bounding box center [1513, 235] width 39 height 39
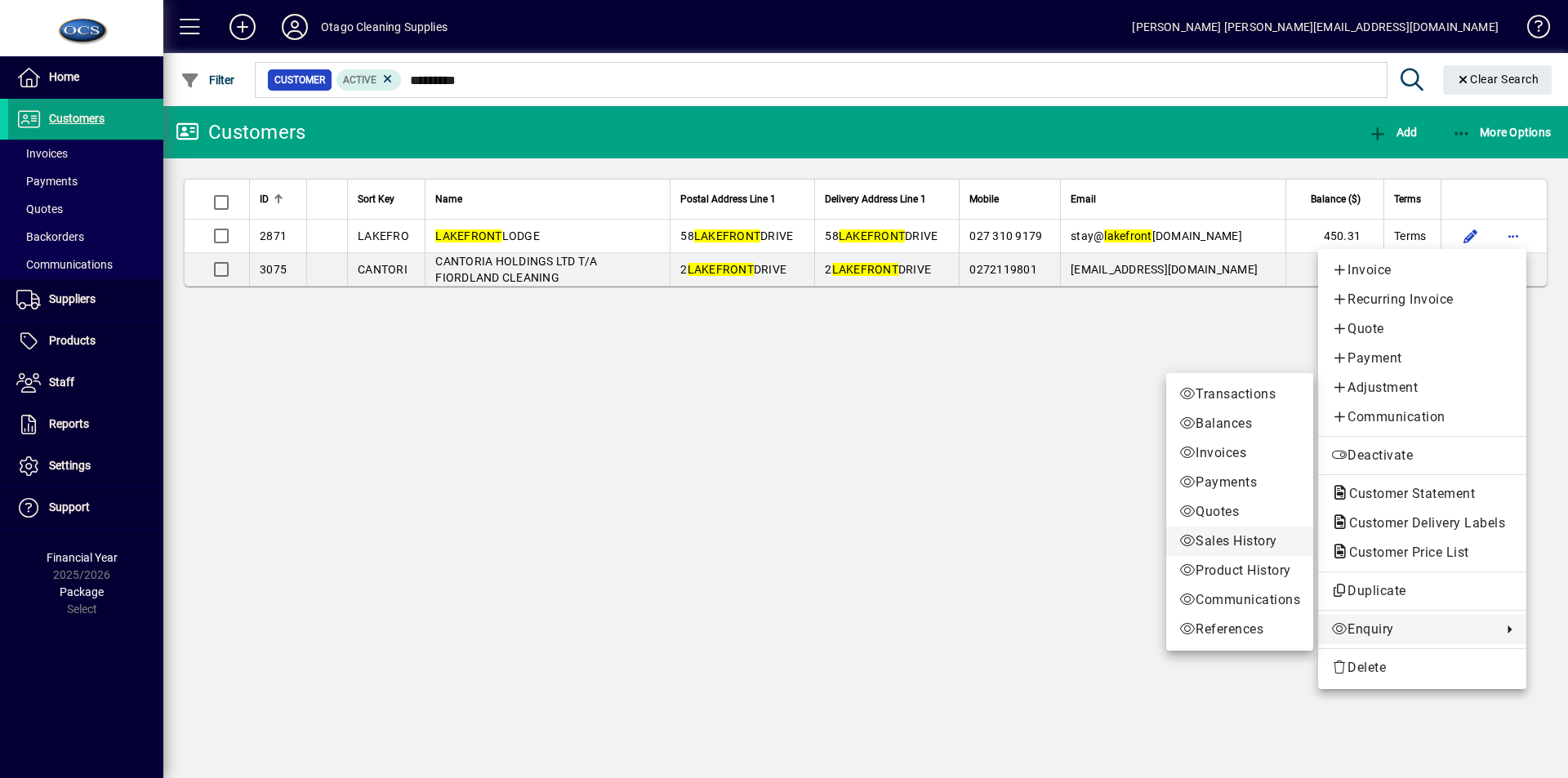
click at [1222, 536] on span "Sales History" at bounding box center [1240, 541] width 121 height 20
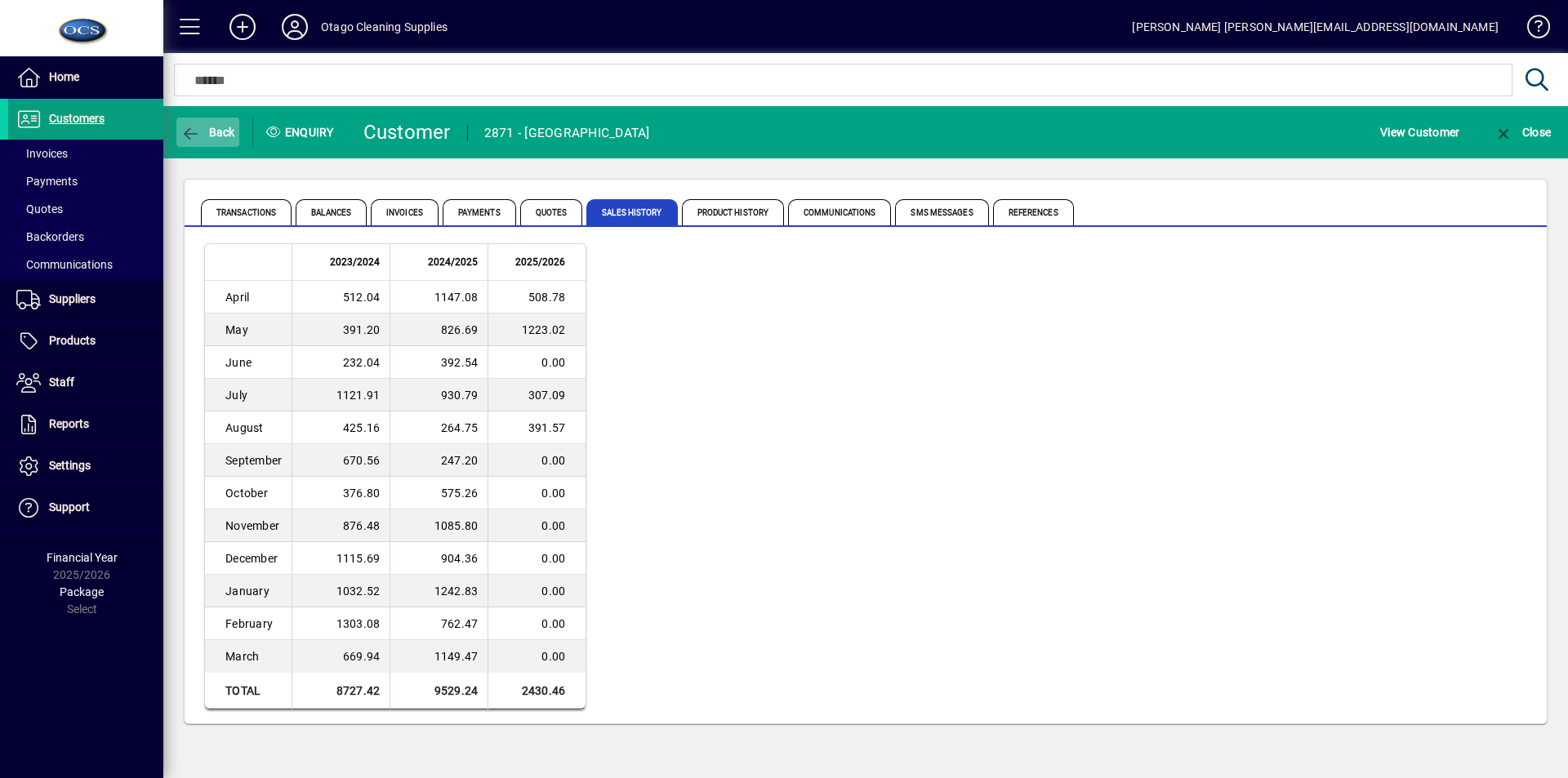
click at [214, 130] on span "Back" at bounding box center [208, 133] width 55 height 13
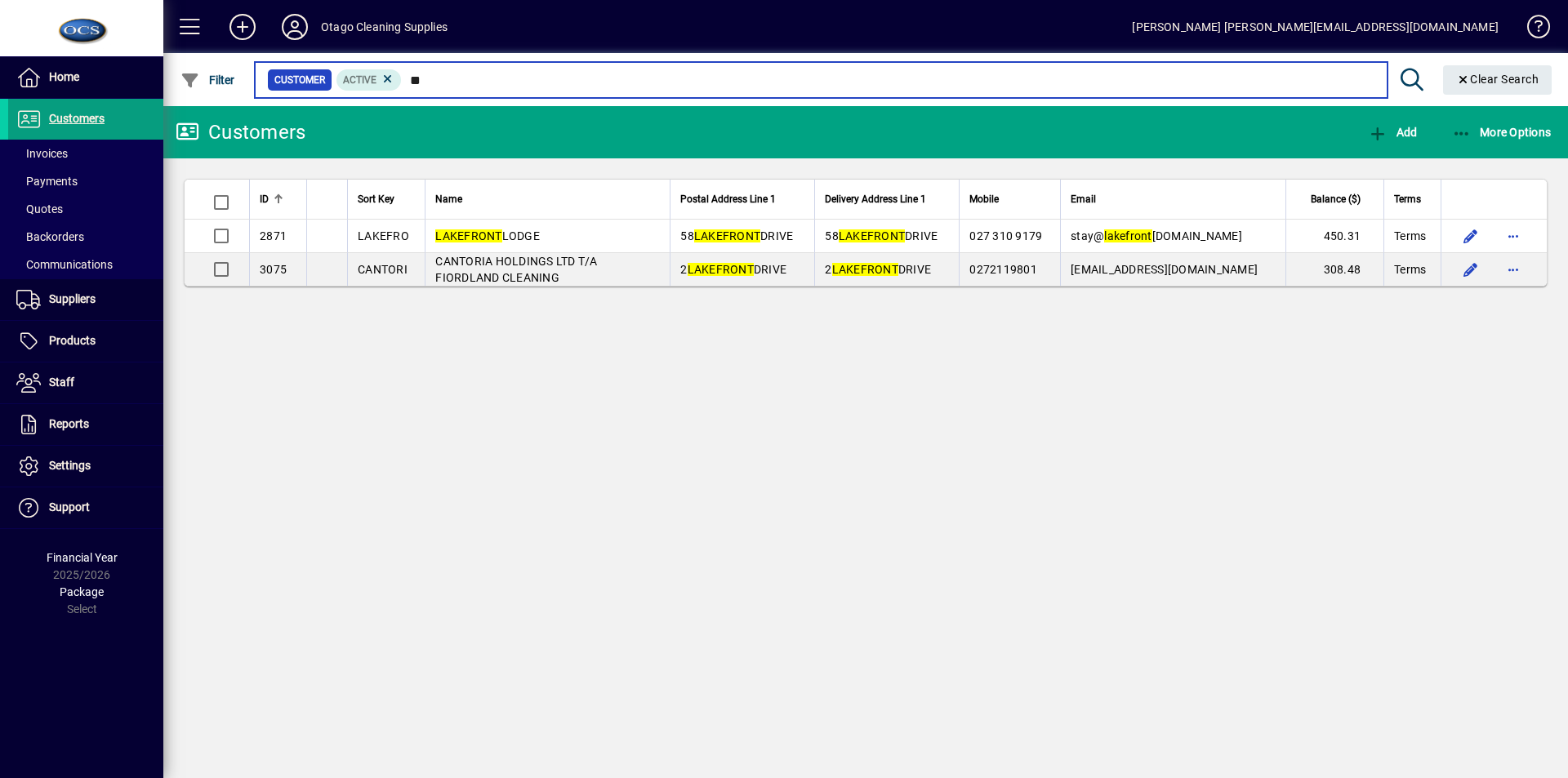
type input "*"
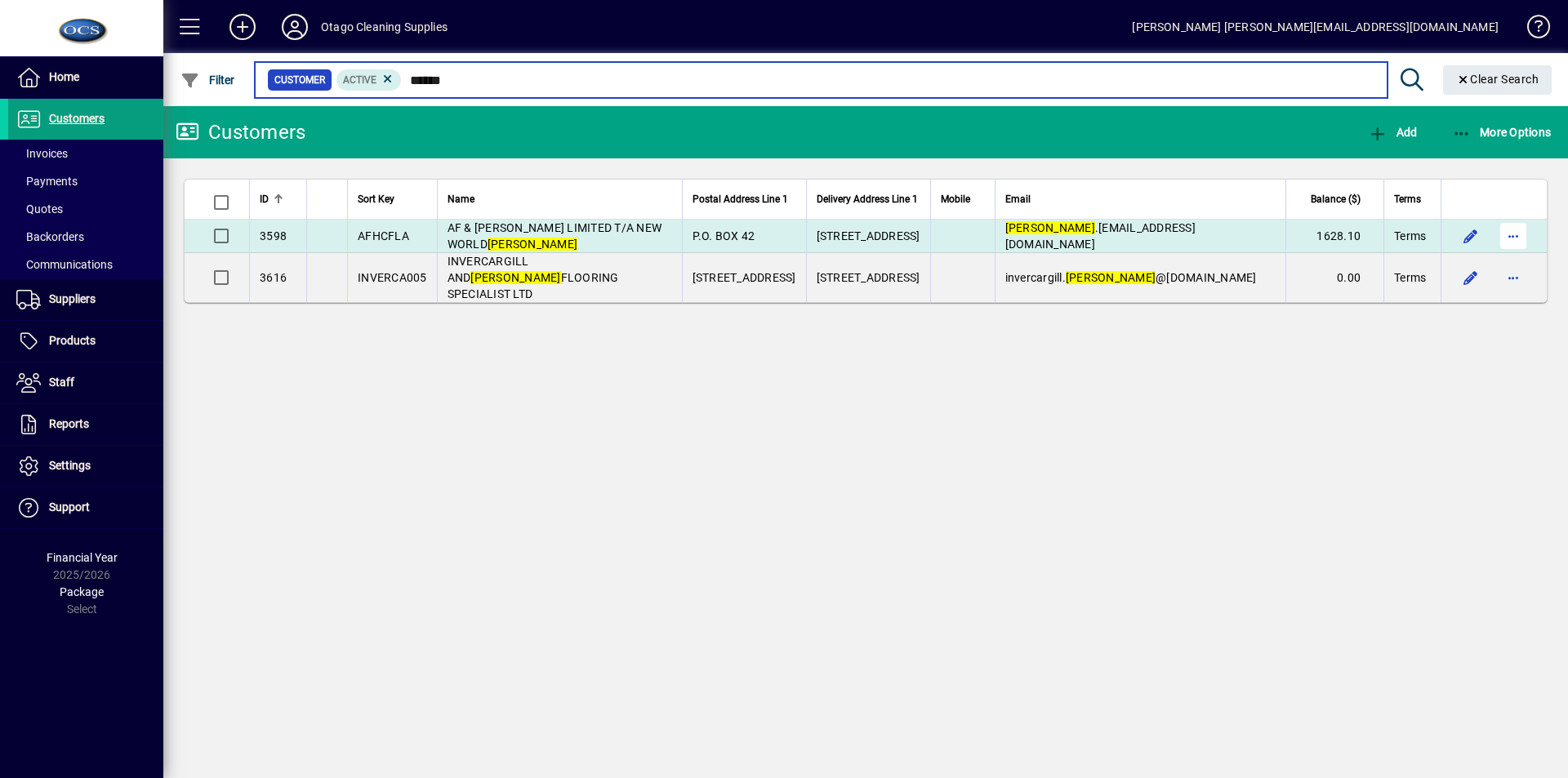
type input "******"
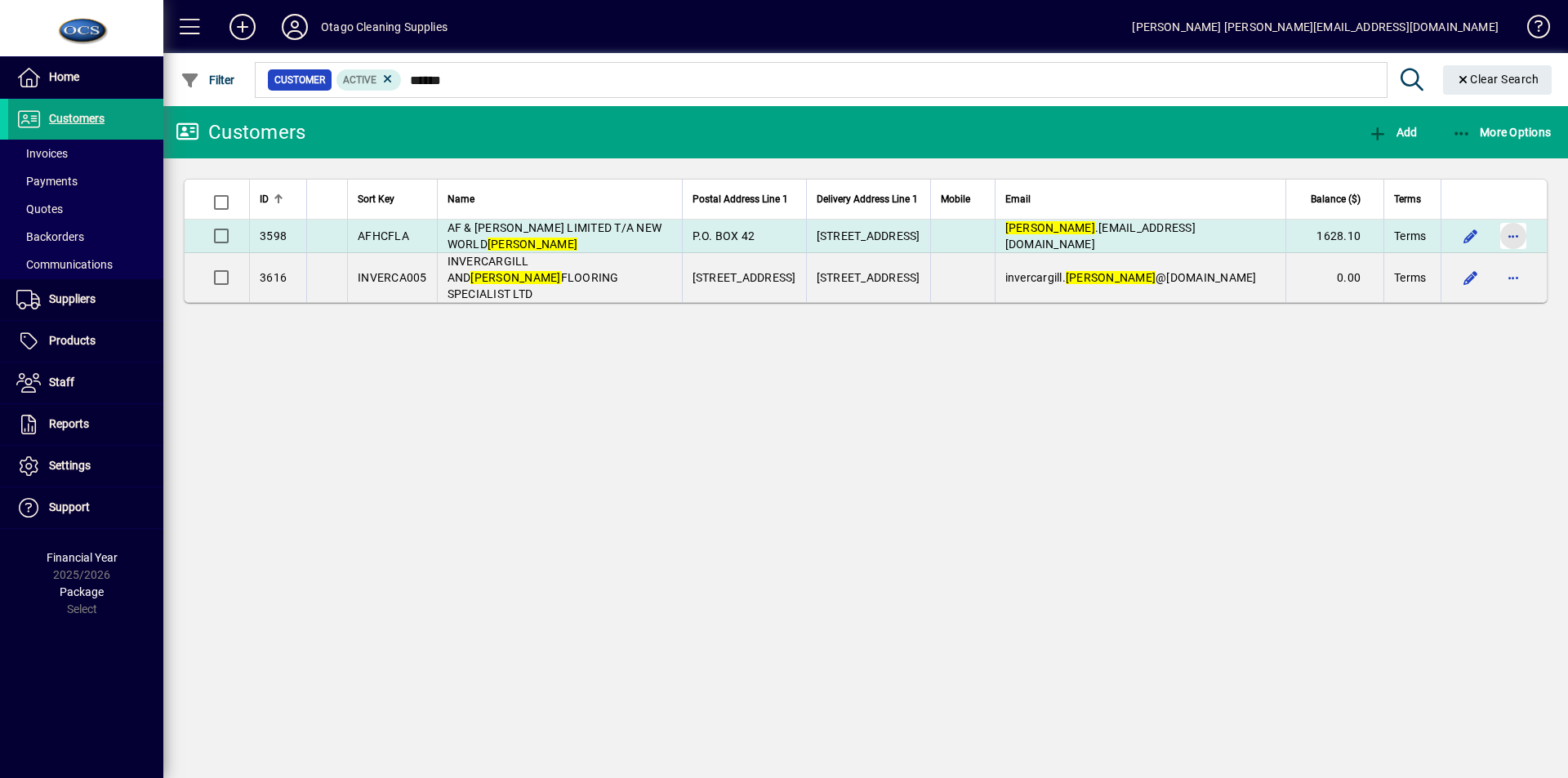
click at [1504, 232] on span "button" at bounding box center [1513, 235] width 39 height 39
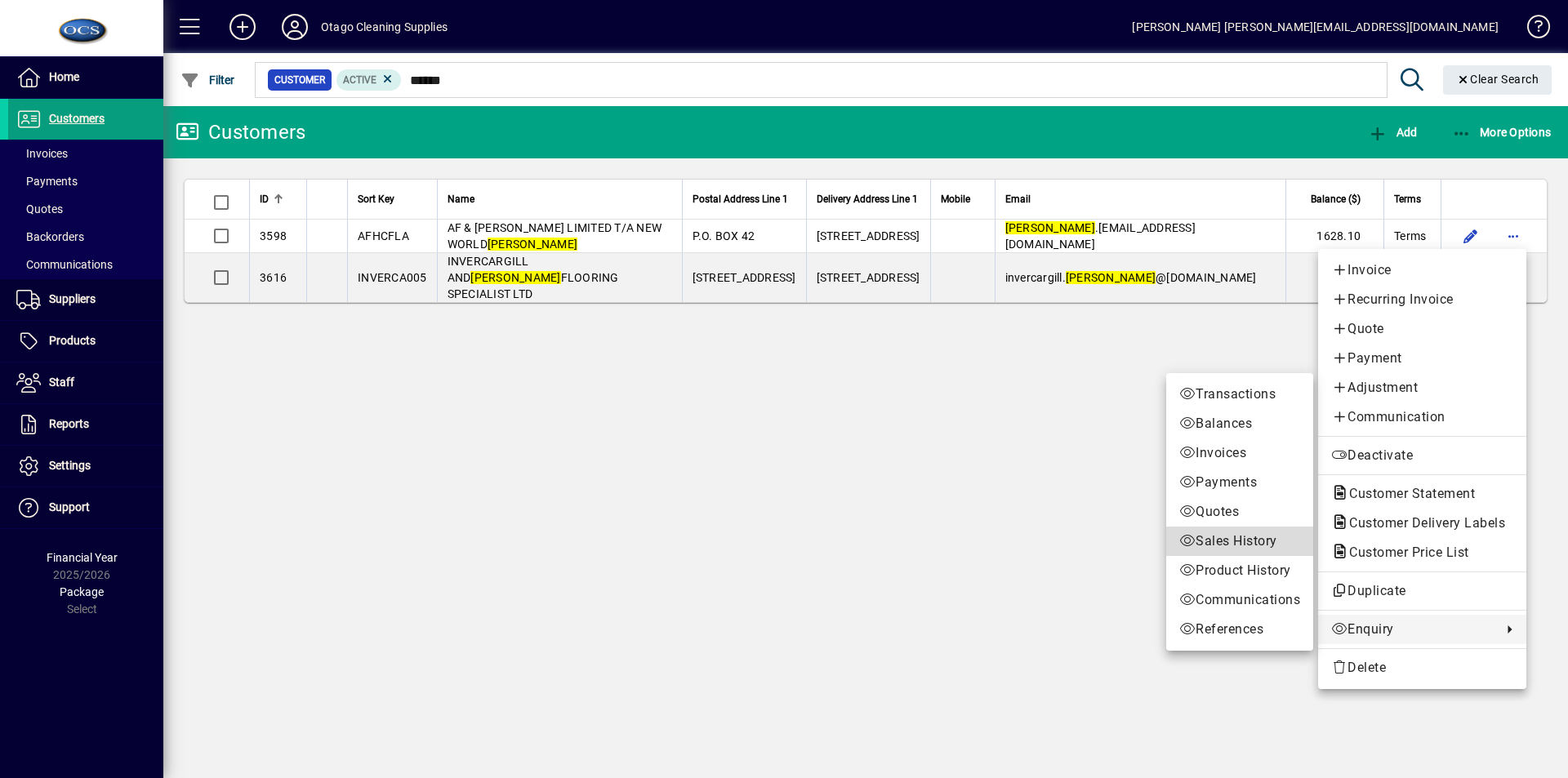
click at [1237, 540] on span "Sales History" at bounding box center [1240, 541] width 121 height 20
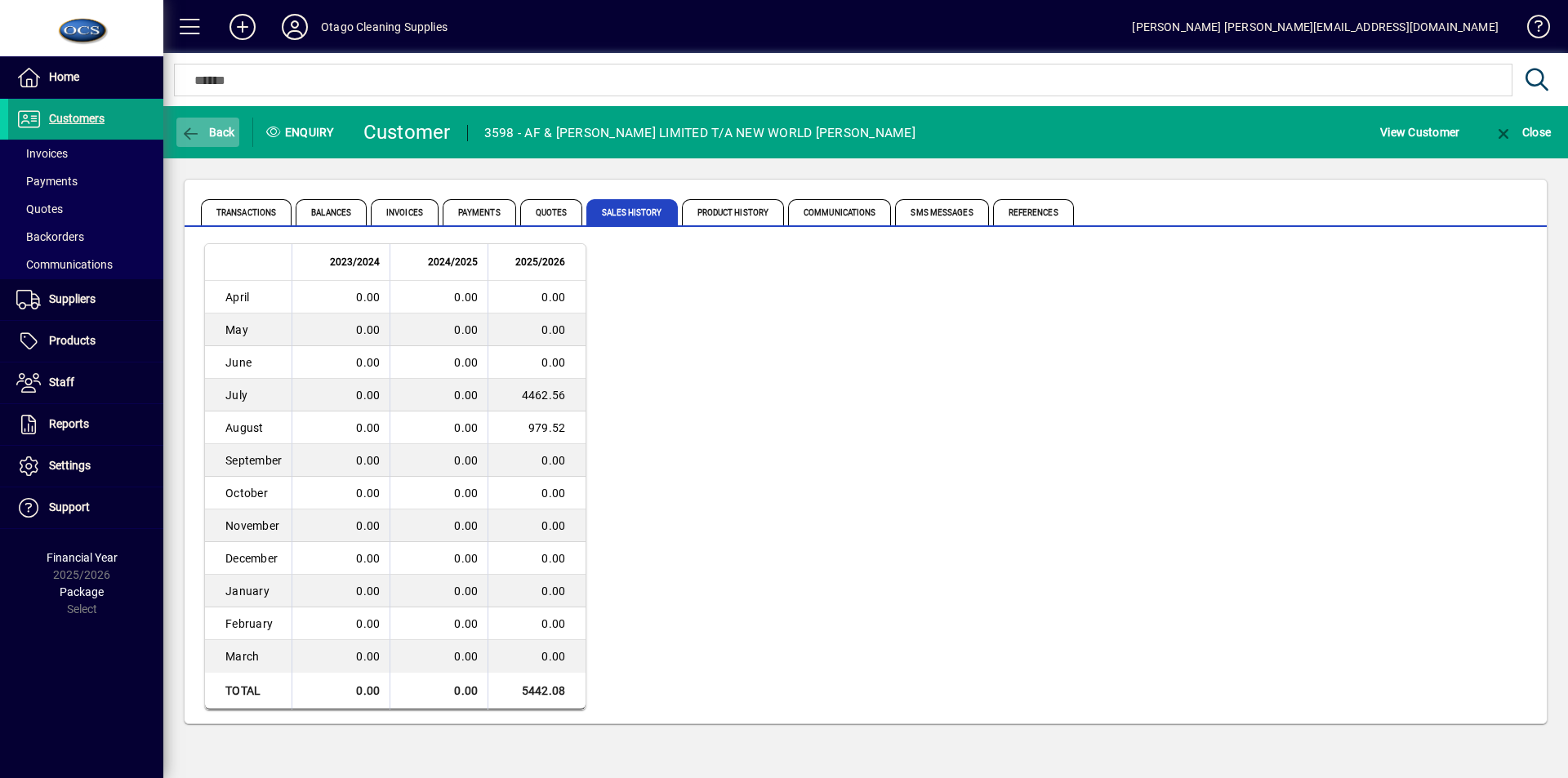
click at [200, 126] on icon "button" at bounding box center [191, 134] width 21 height 16
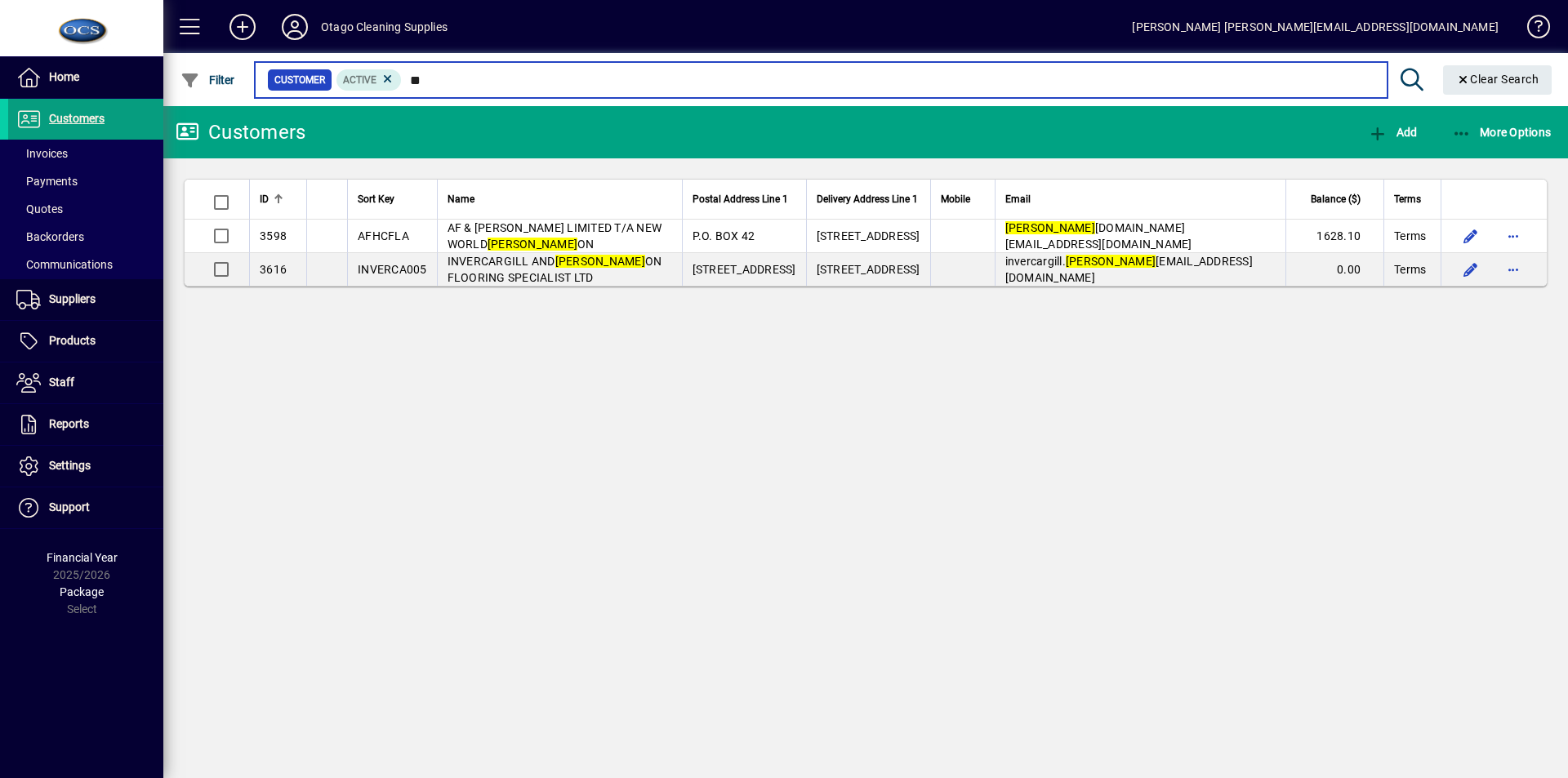
type input "*"
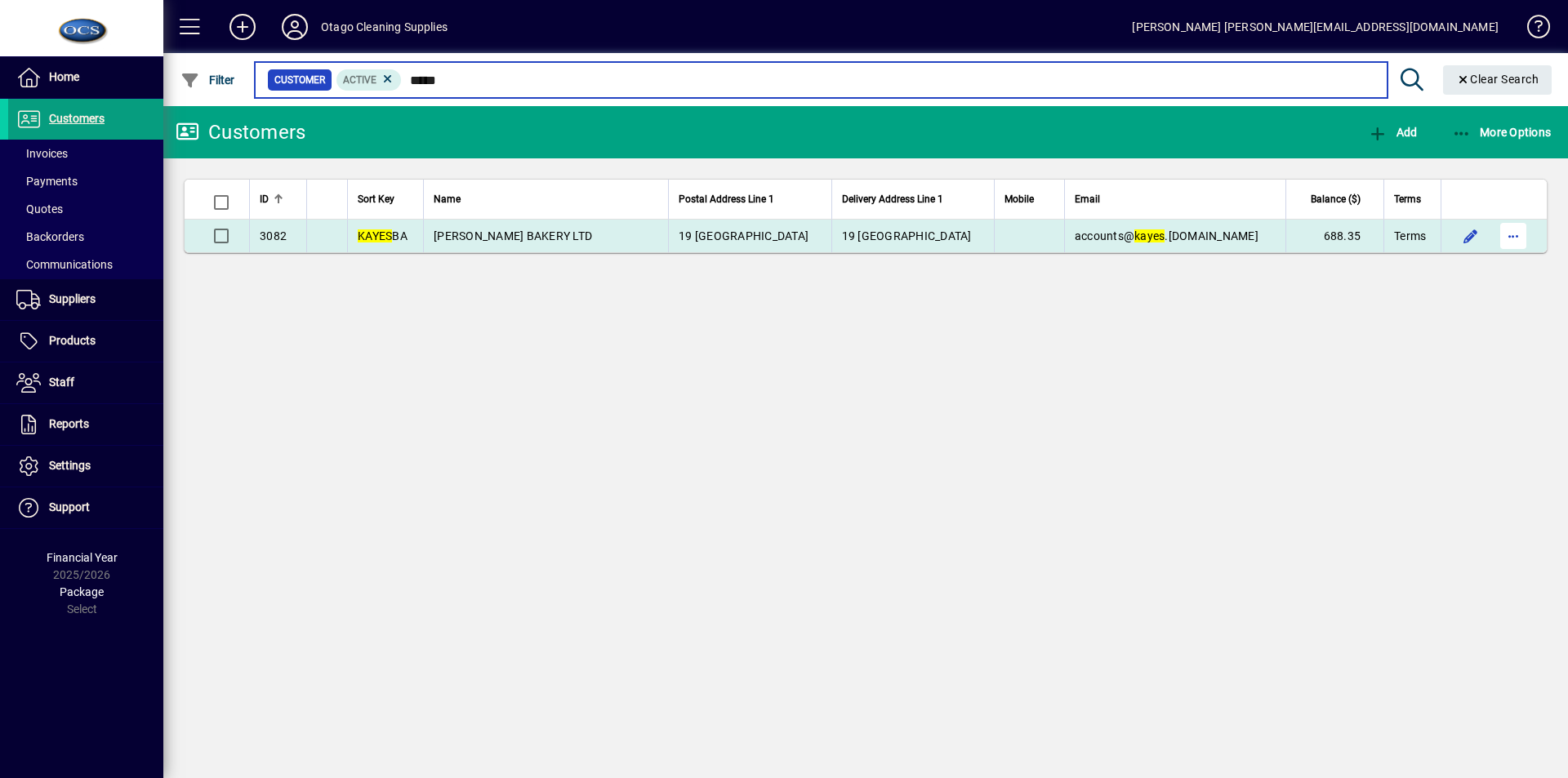
type input "*****"
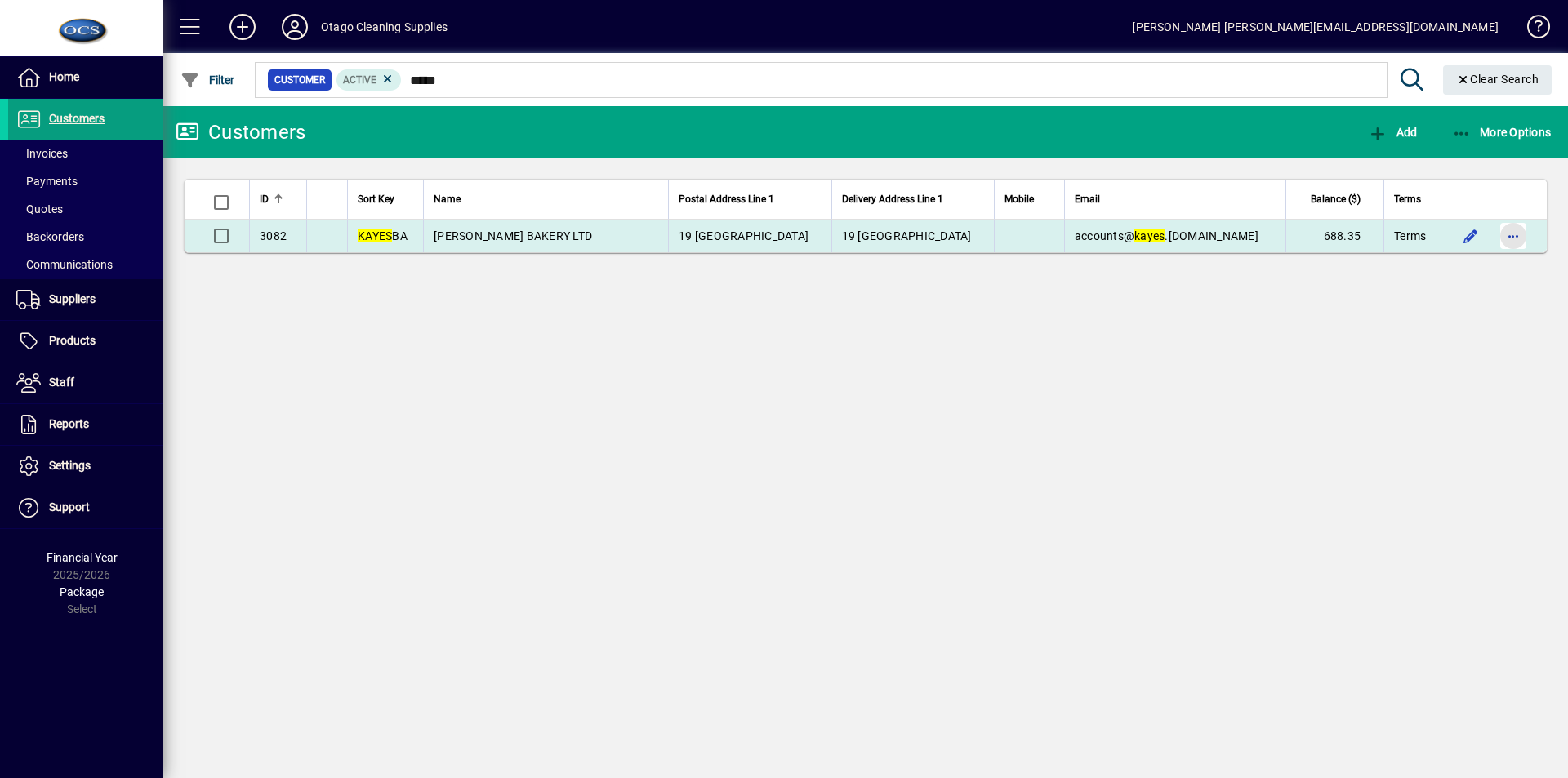
click at [1515, 233] on span "button" at bounding box center [1513, 235] width 39 height 39
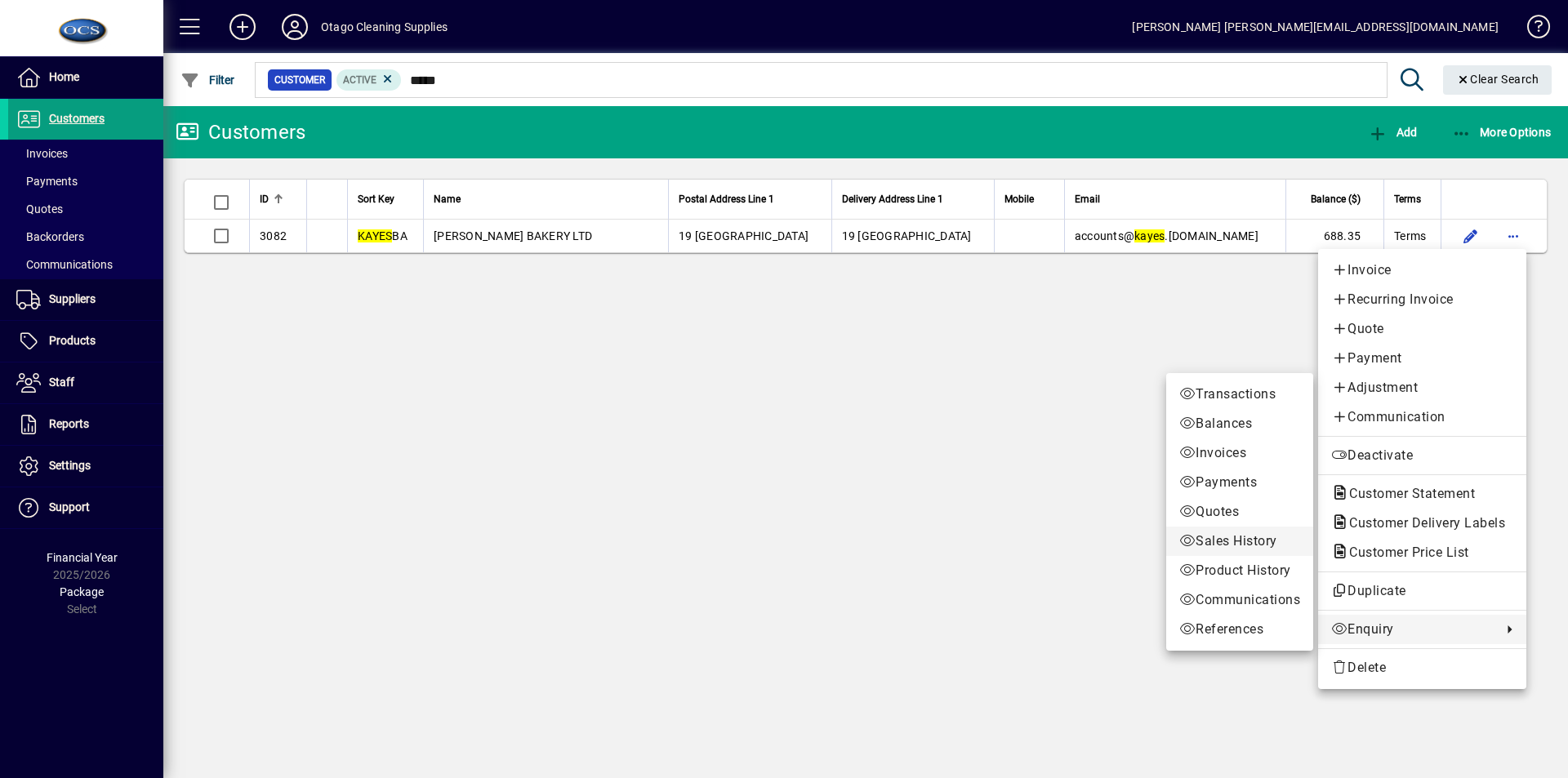
click at [1237, 537] on span "Sales History" at bounding box center [1240, 541] width 121 height 20
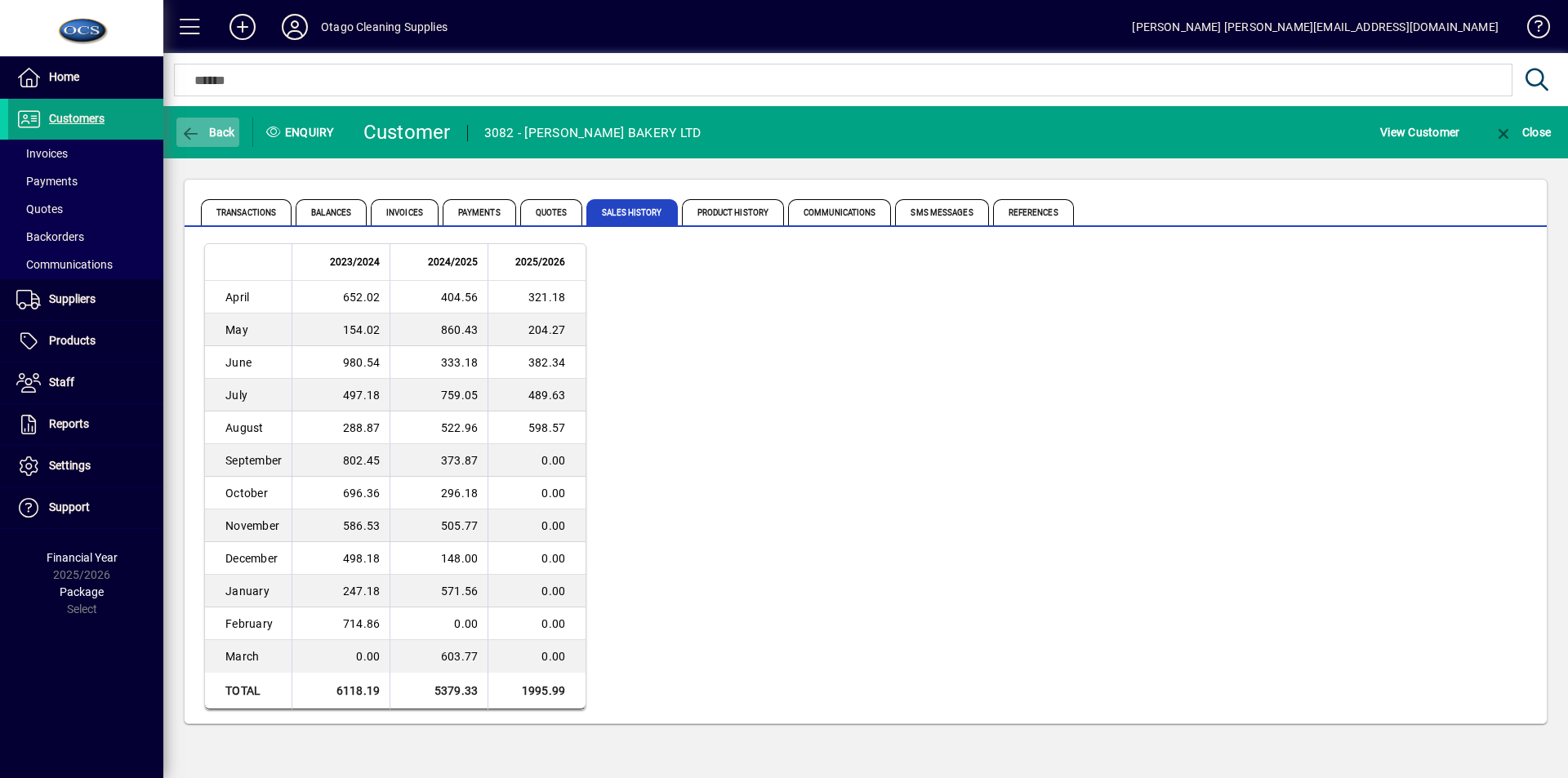
click at [200, 129] on icon "button" at bounding box center [191, 134] width 21 height 16
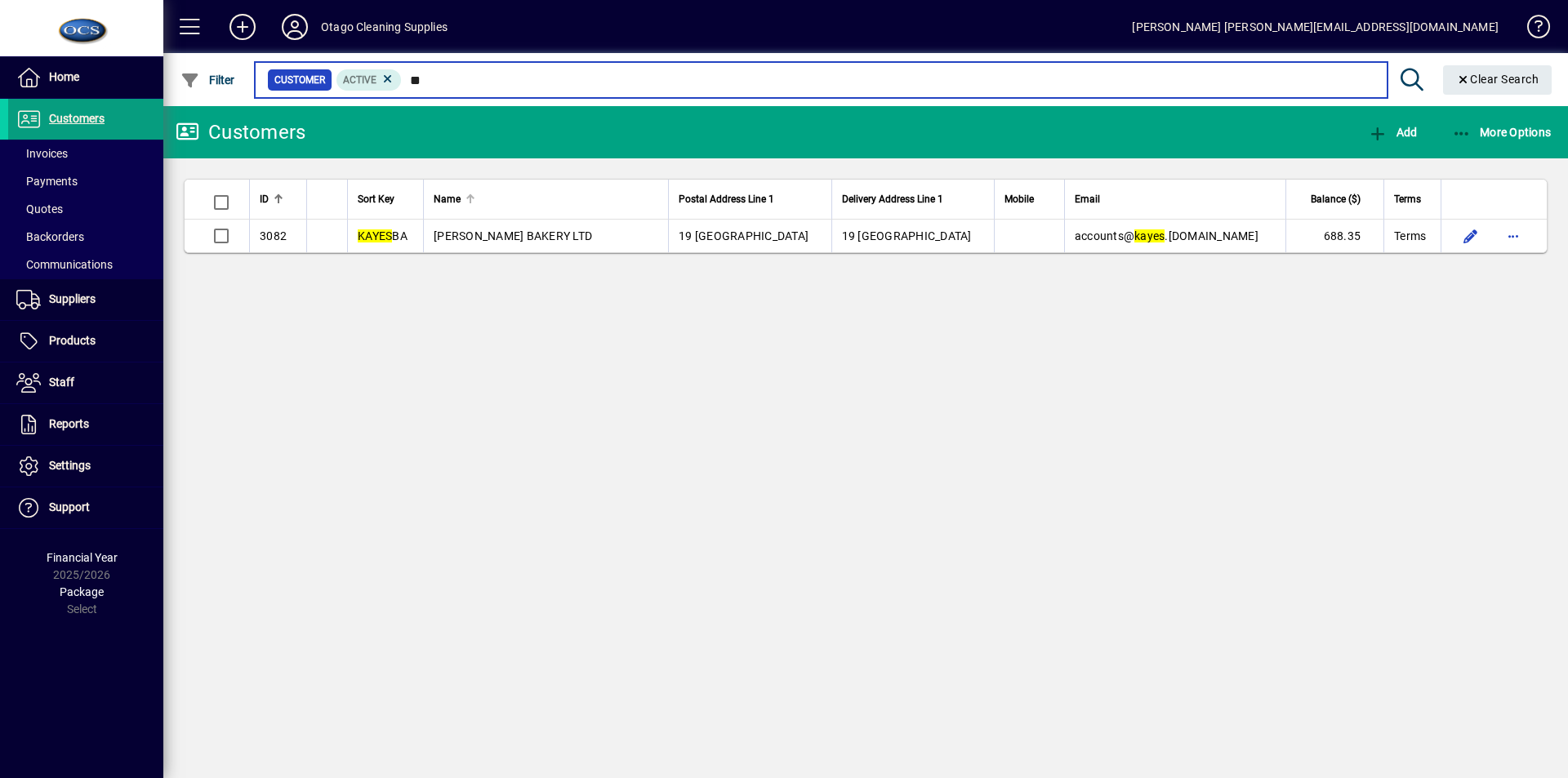
type input "*"
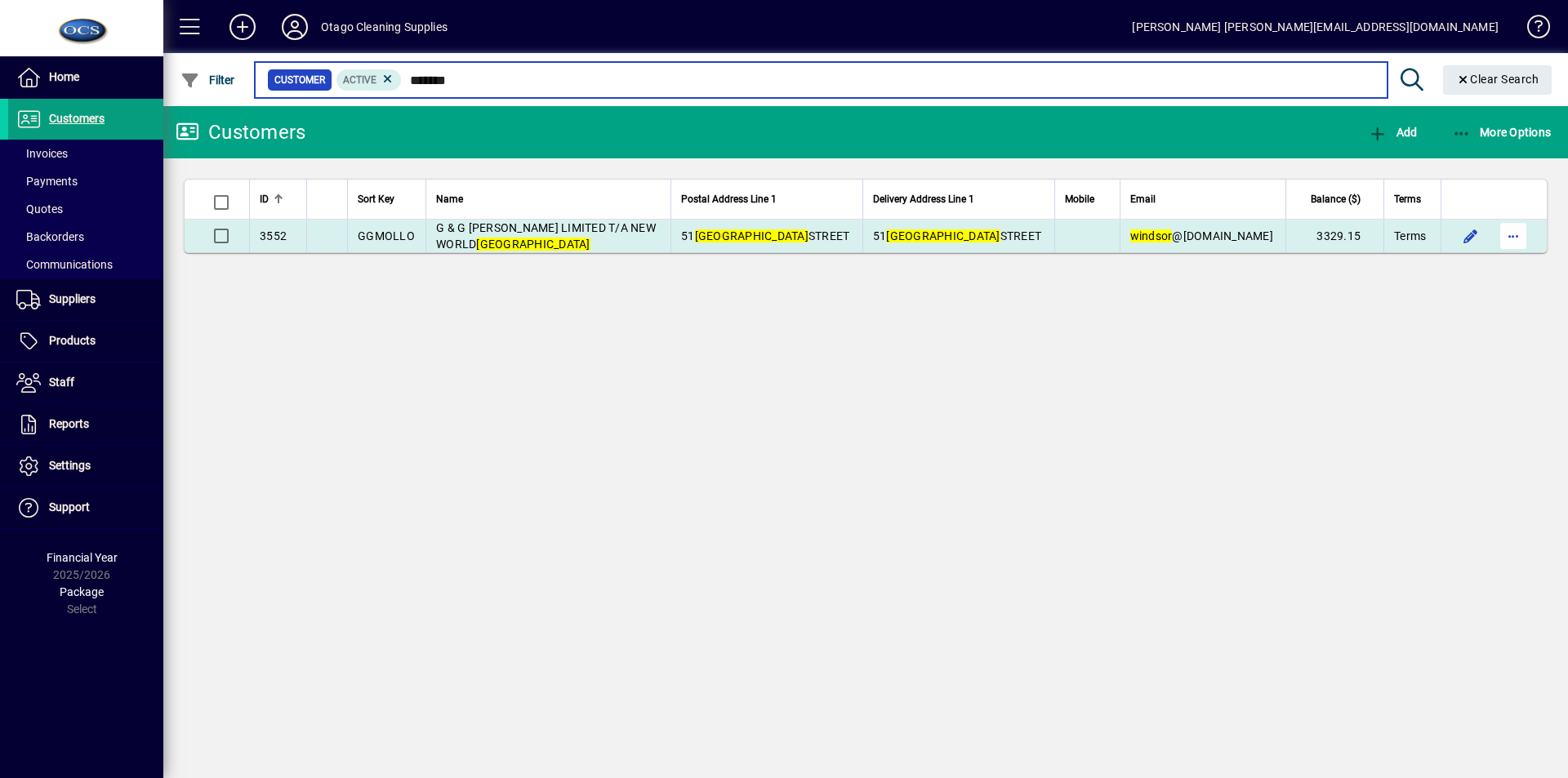
type input "*******"
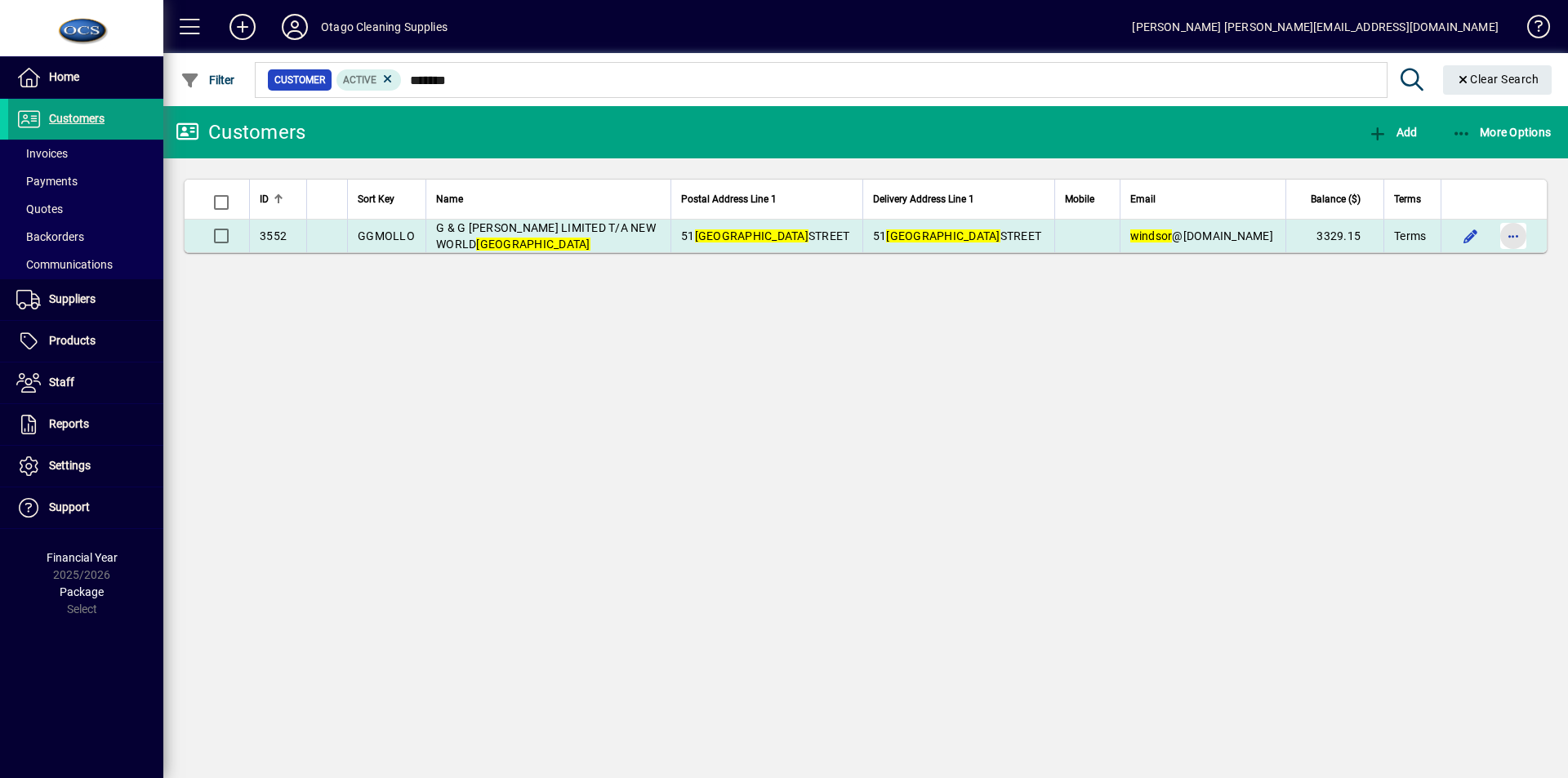
click at [1517, 236] on span "button" at bounding box center [1513, 235] width 39 height 39
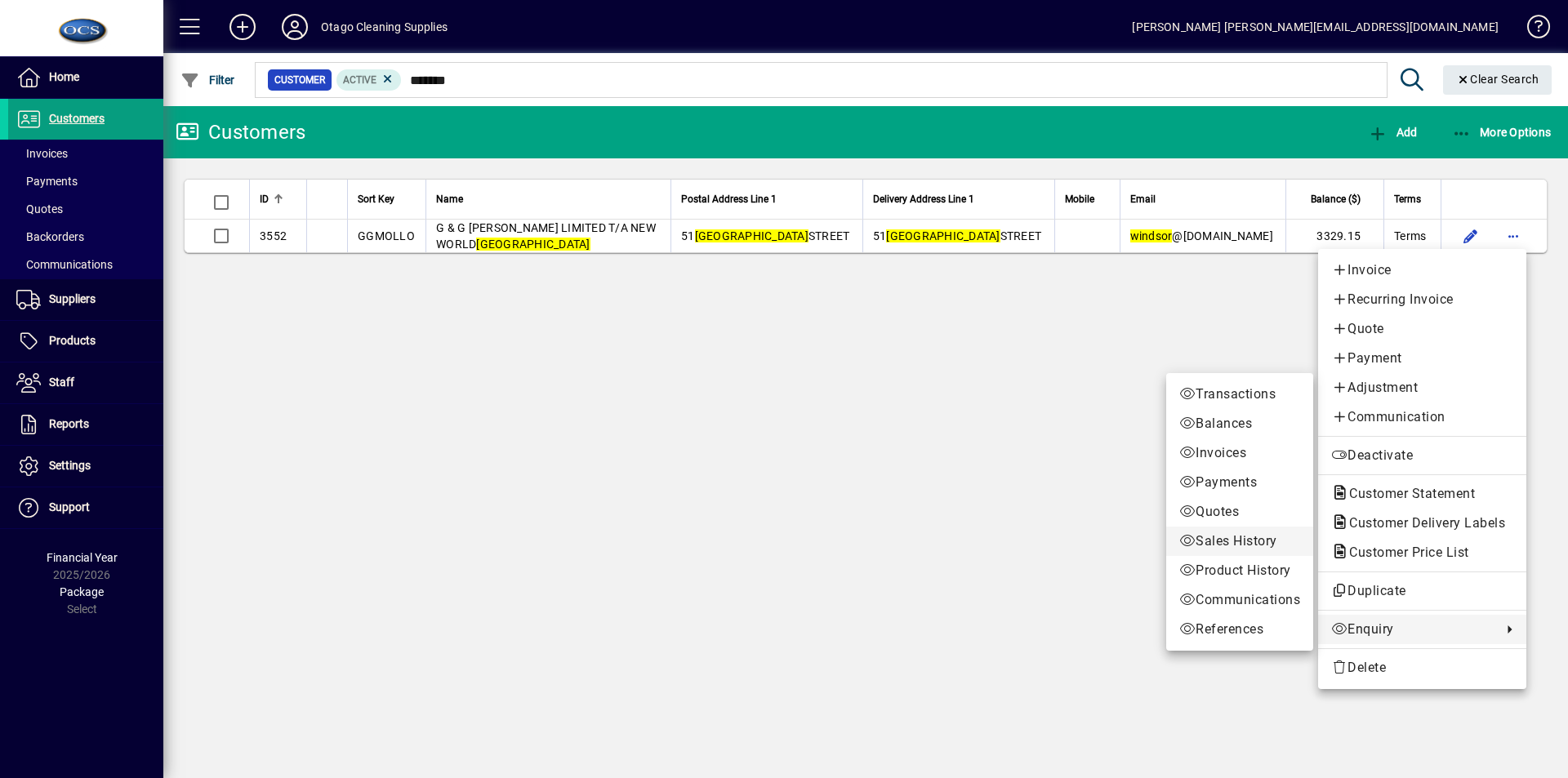
click at [1222, 535] on span "Sales History" at bounding box center [1240, 541] width 121 height 20
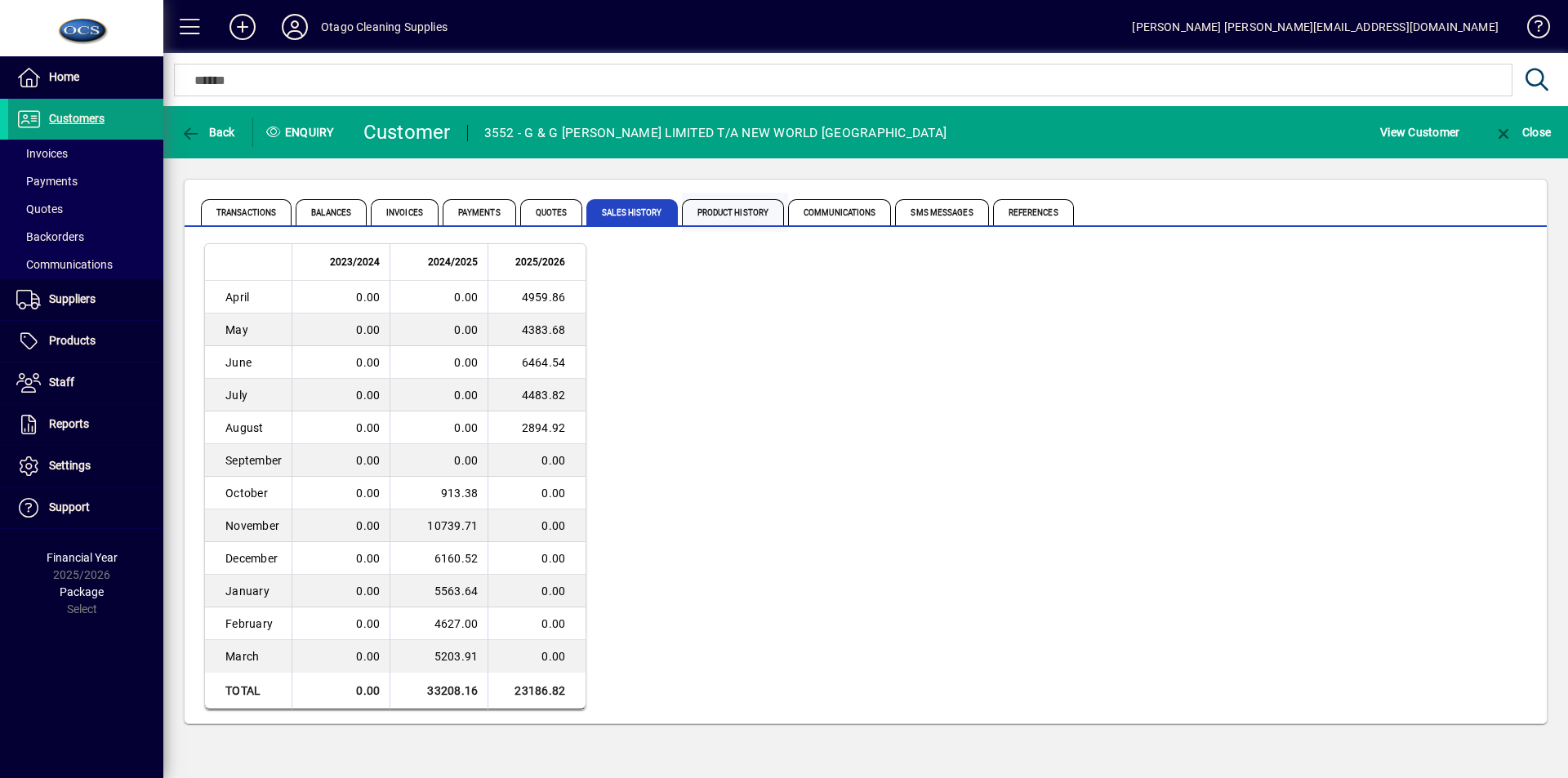
click at [736, 210] on span "Product History" at bounding box center [734, 213] width 103 height 27
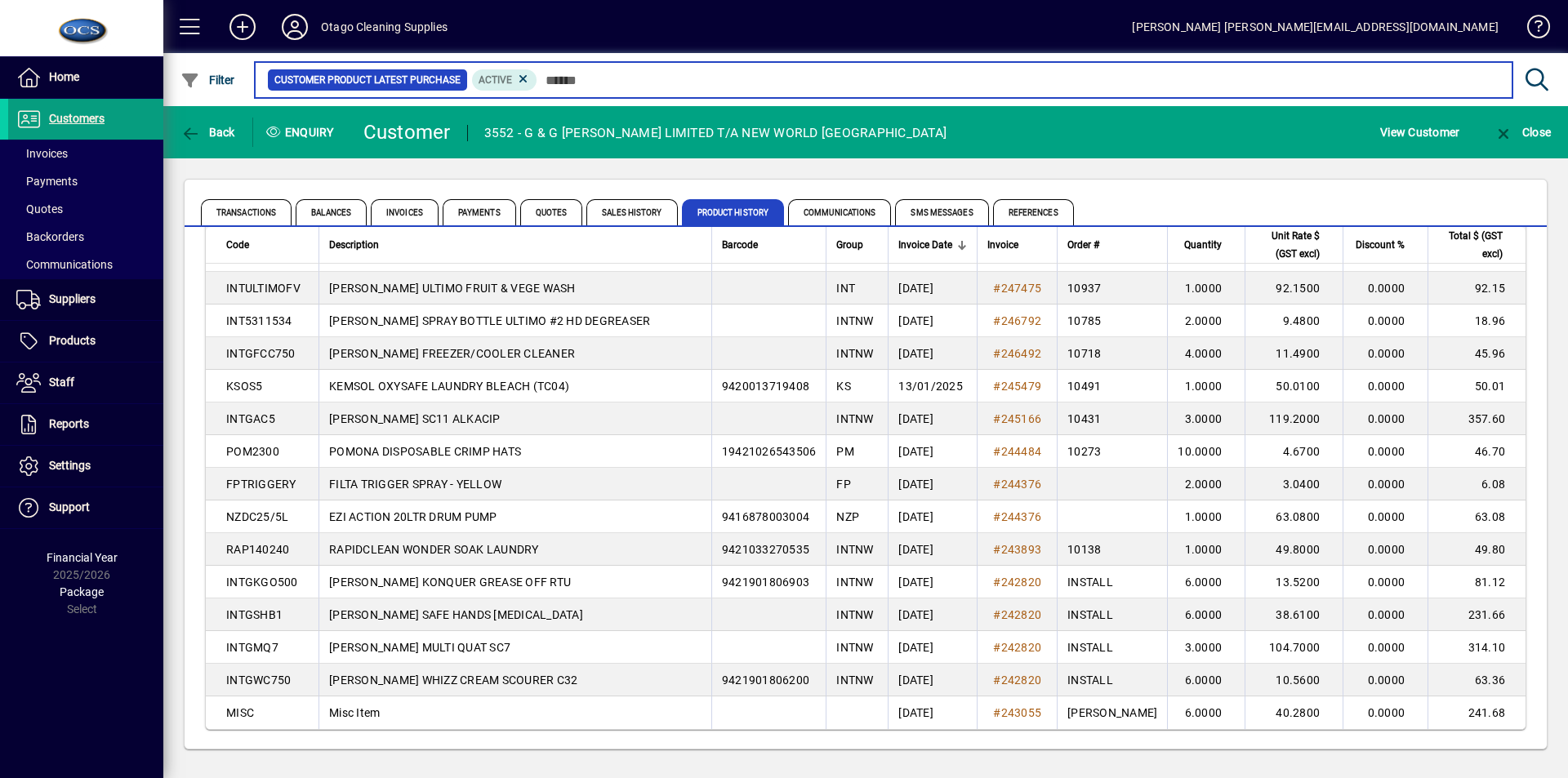
scroll to position [831, 0]
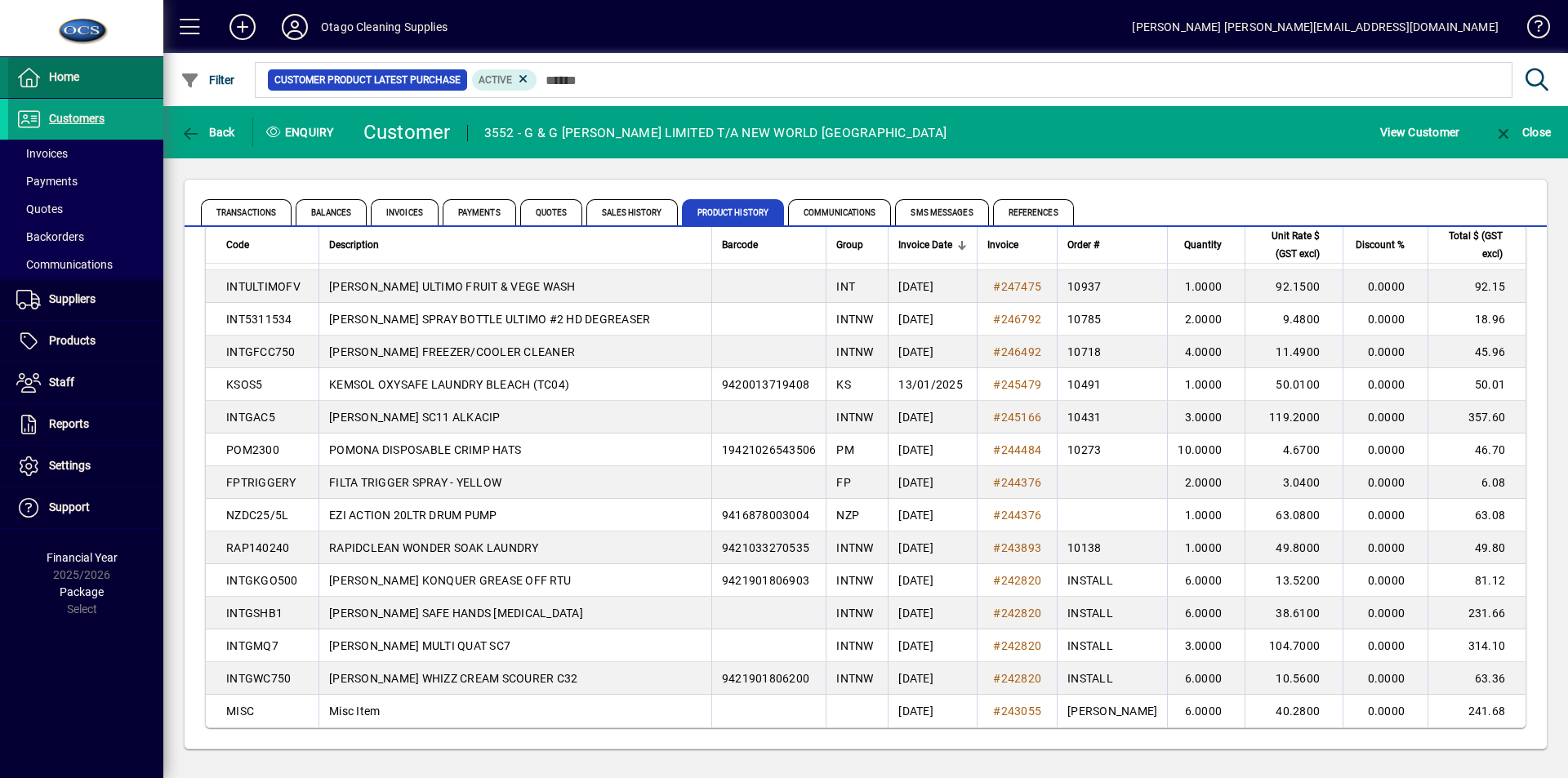
click at [53, 78] on span "Home" at bounding box center [65, 77] width 30 height 13
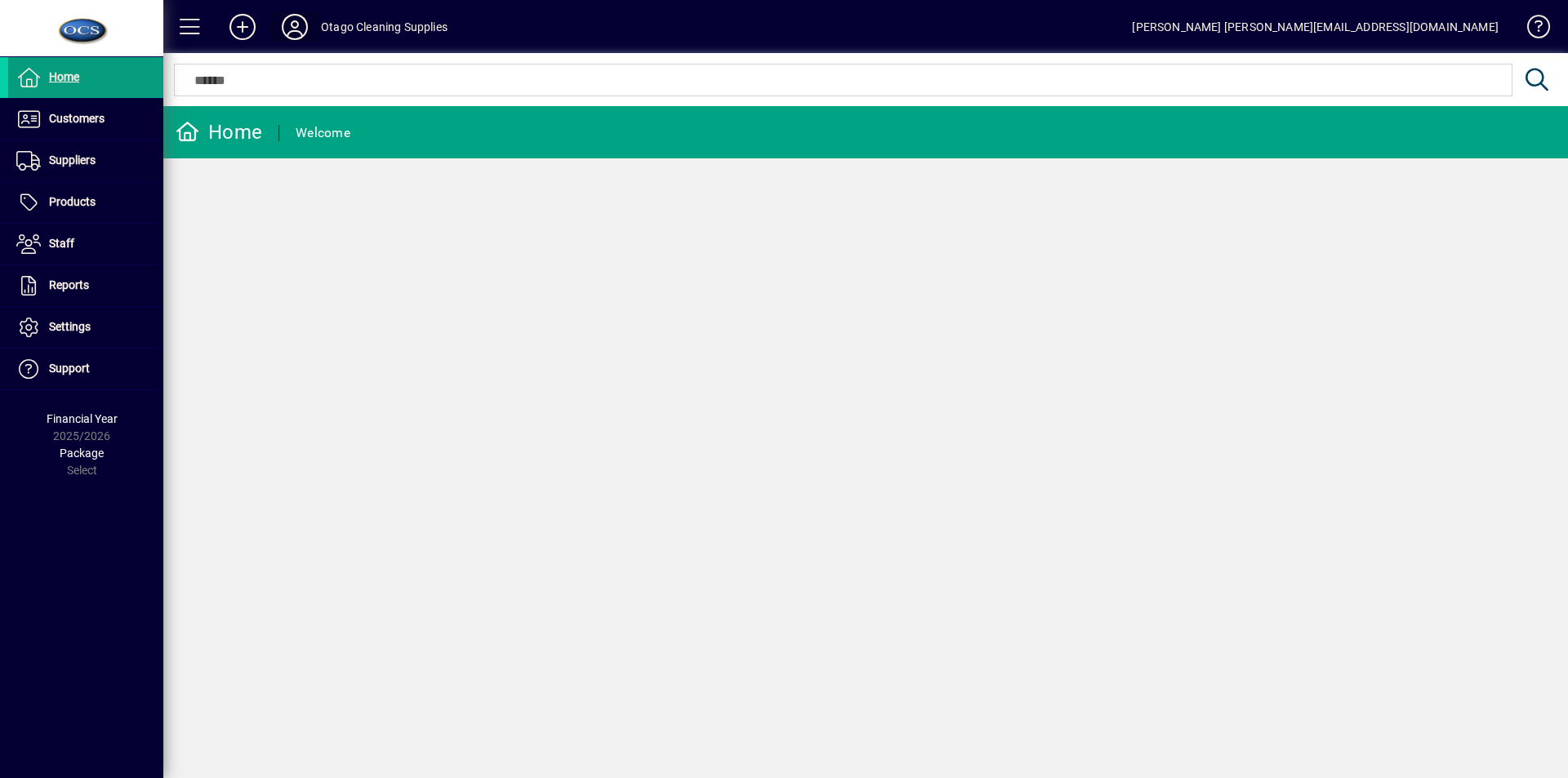
click at [296, 29] on icon at bounding box center [294, 28] width 32 height 27
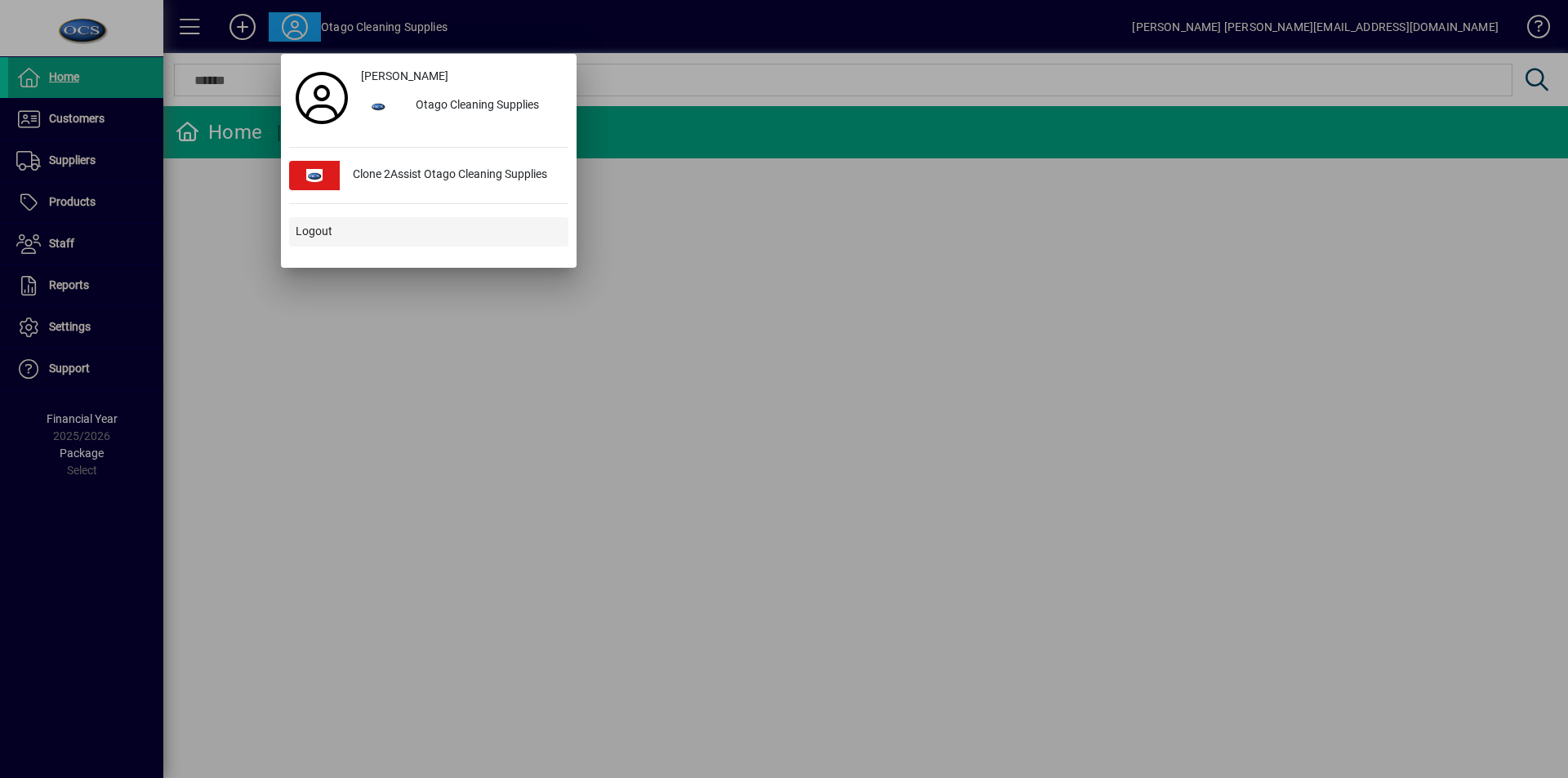
click at [306, 227] on span "Logout" at bounding box center [314, 232] width 37 height 17
